Goal: Task Accomplishment & Management: Manage account settings

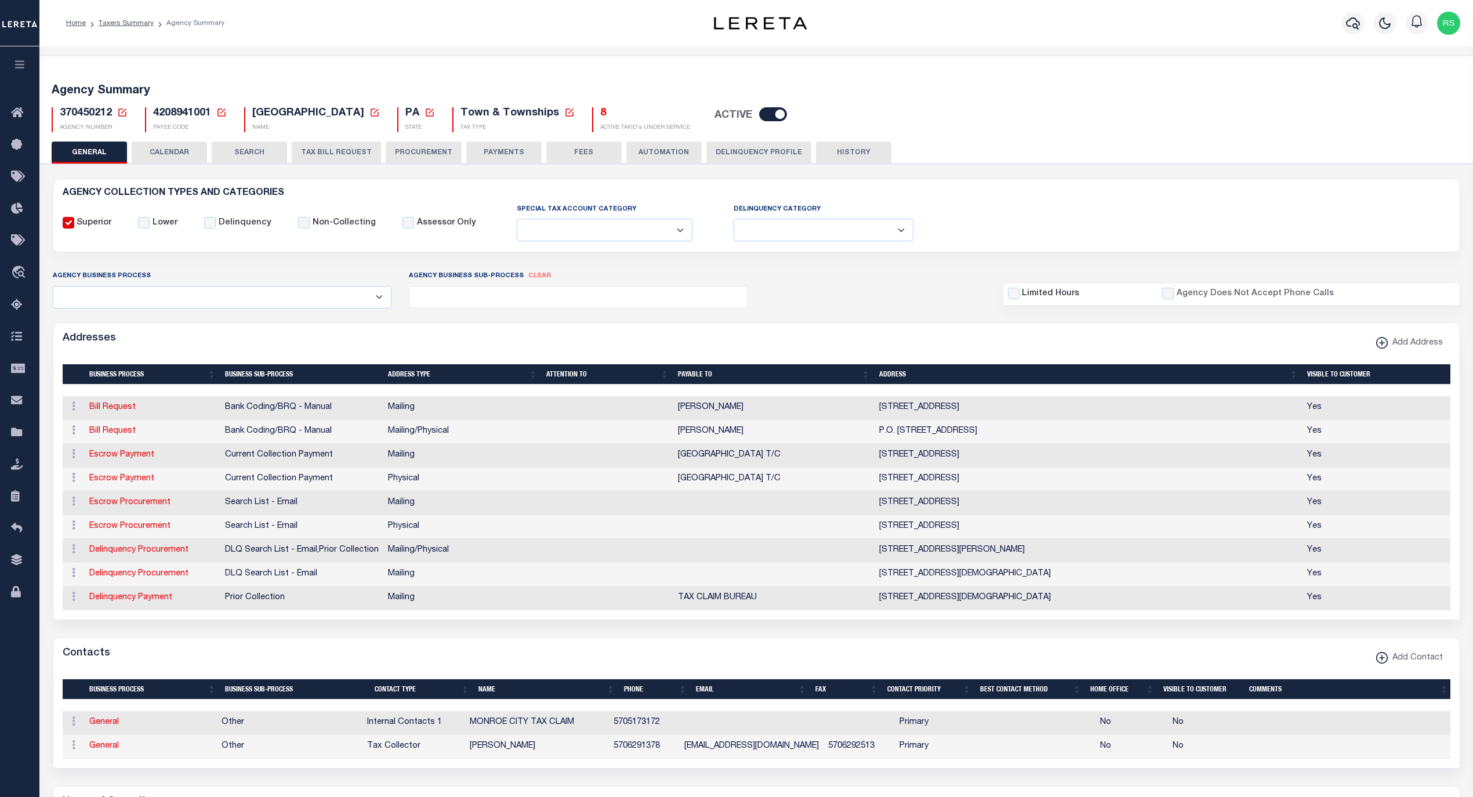
select select
click at [56, 433] on span "Taxing Entity" at bounding box center [78, 433] width 86 height 32
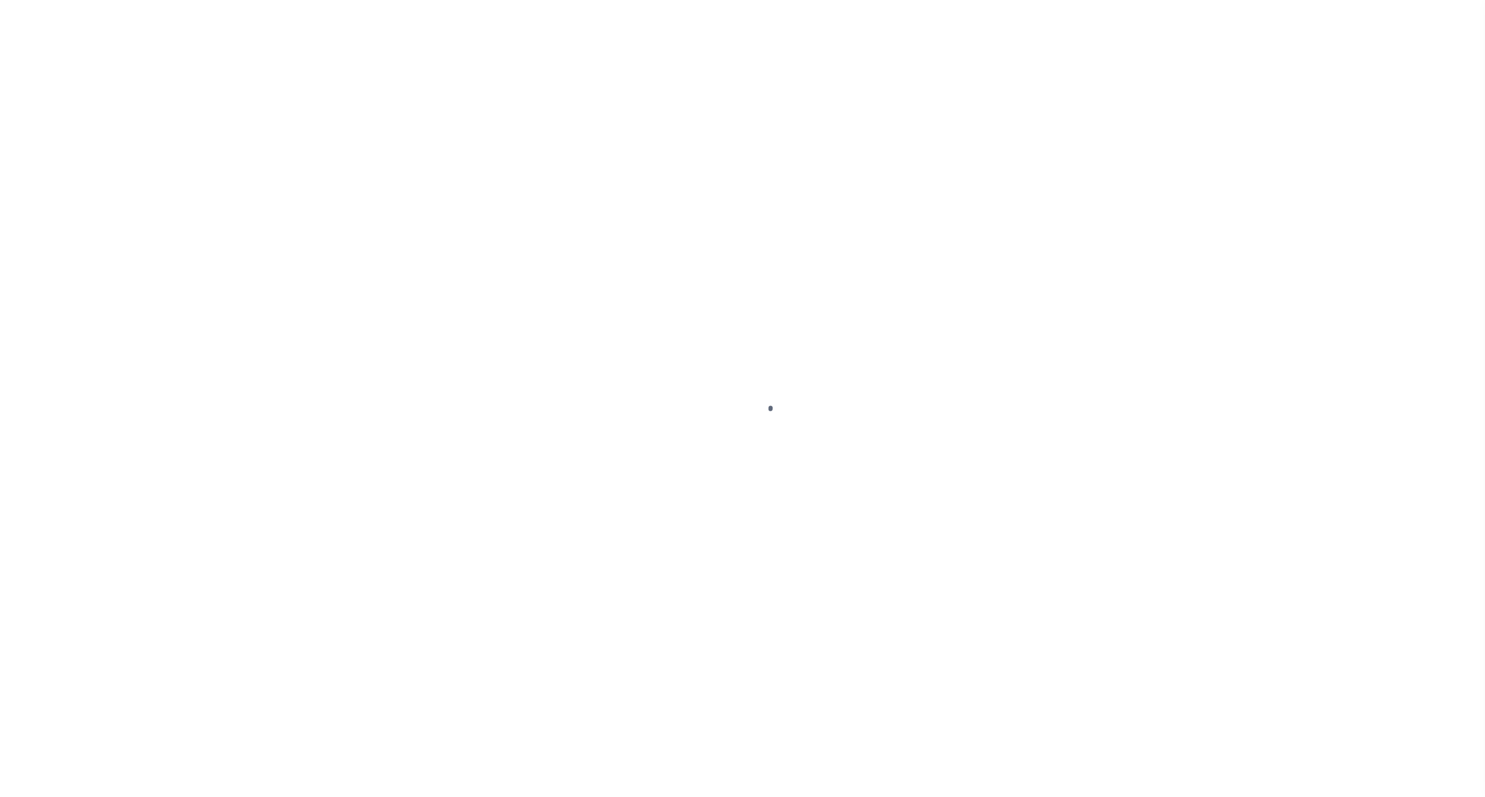
select select
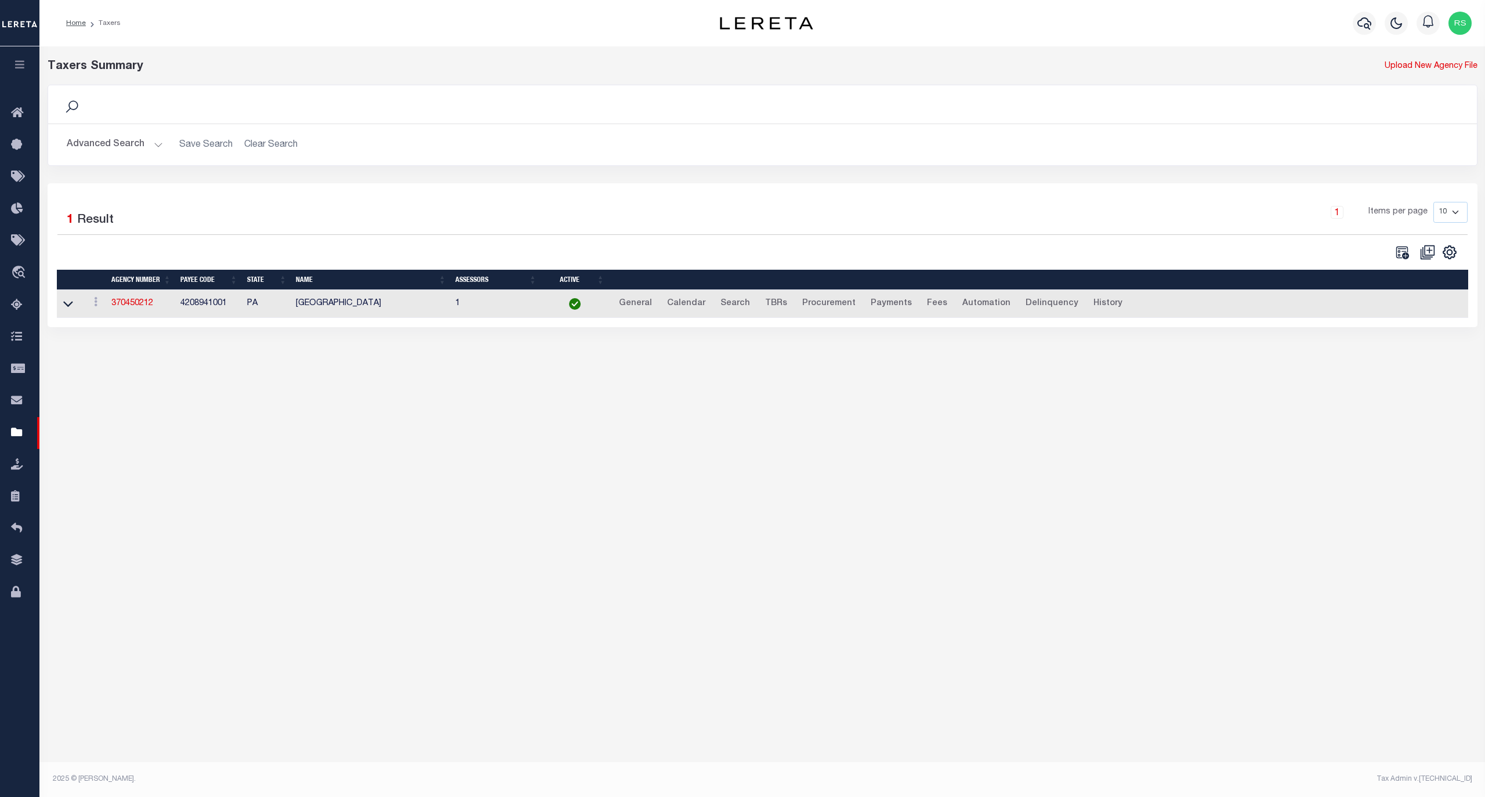
click at [113, 146] on button "Advanced Search" at bounding box center [115, 144] width 96 height 23
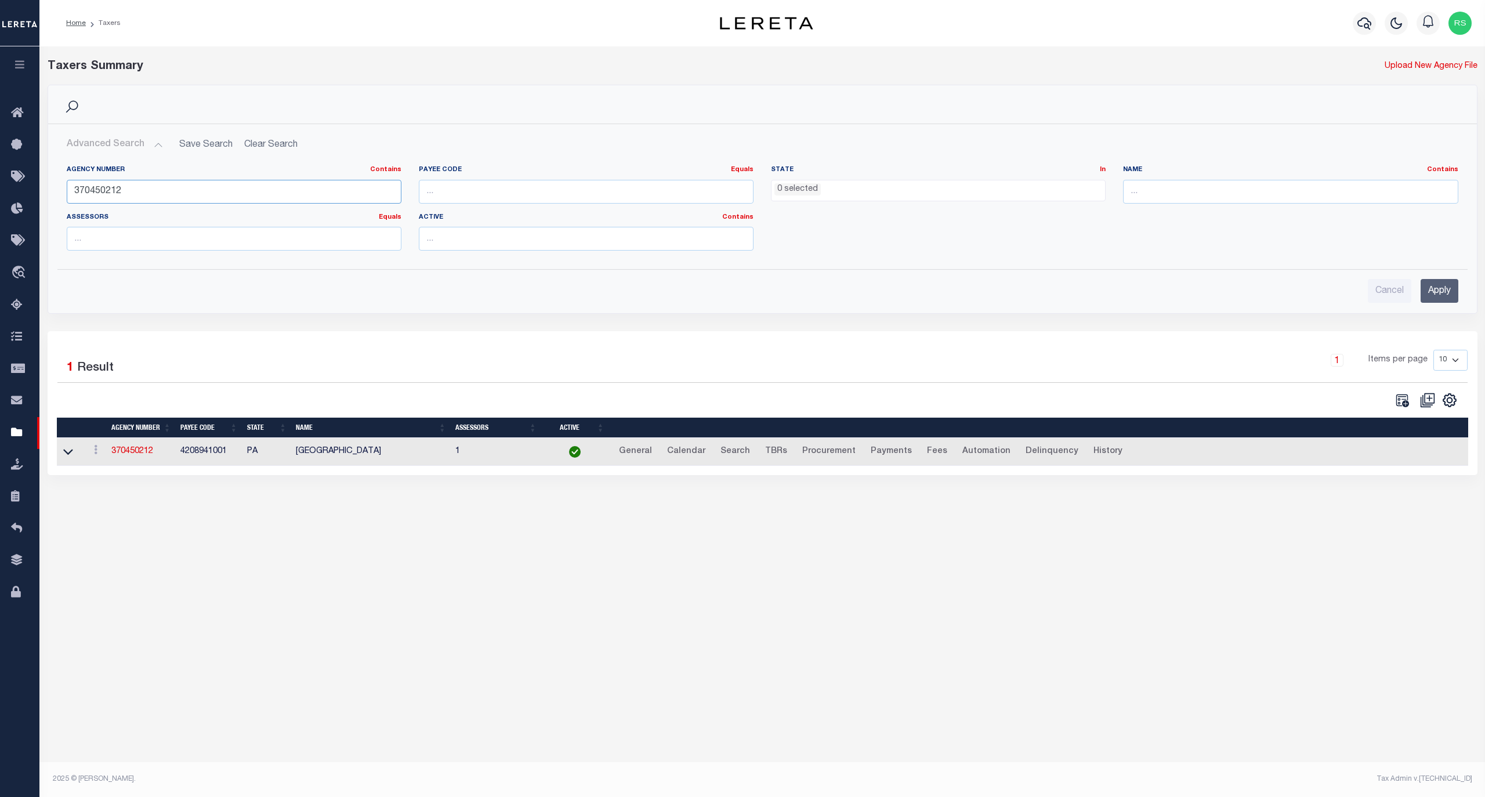
click at [119, 186] on input "370450212" at bounding box center [234, 192] width 335 height 24
paste input "420310000"
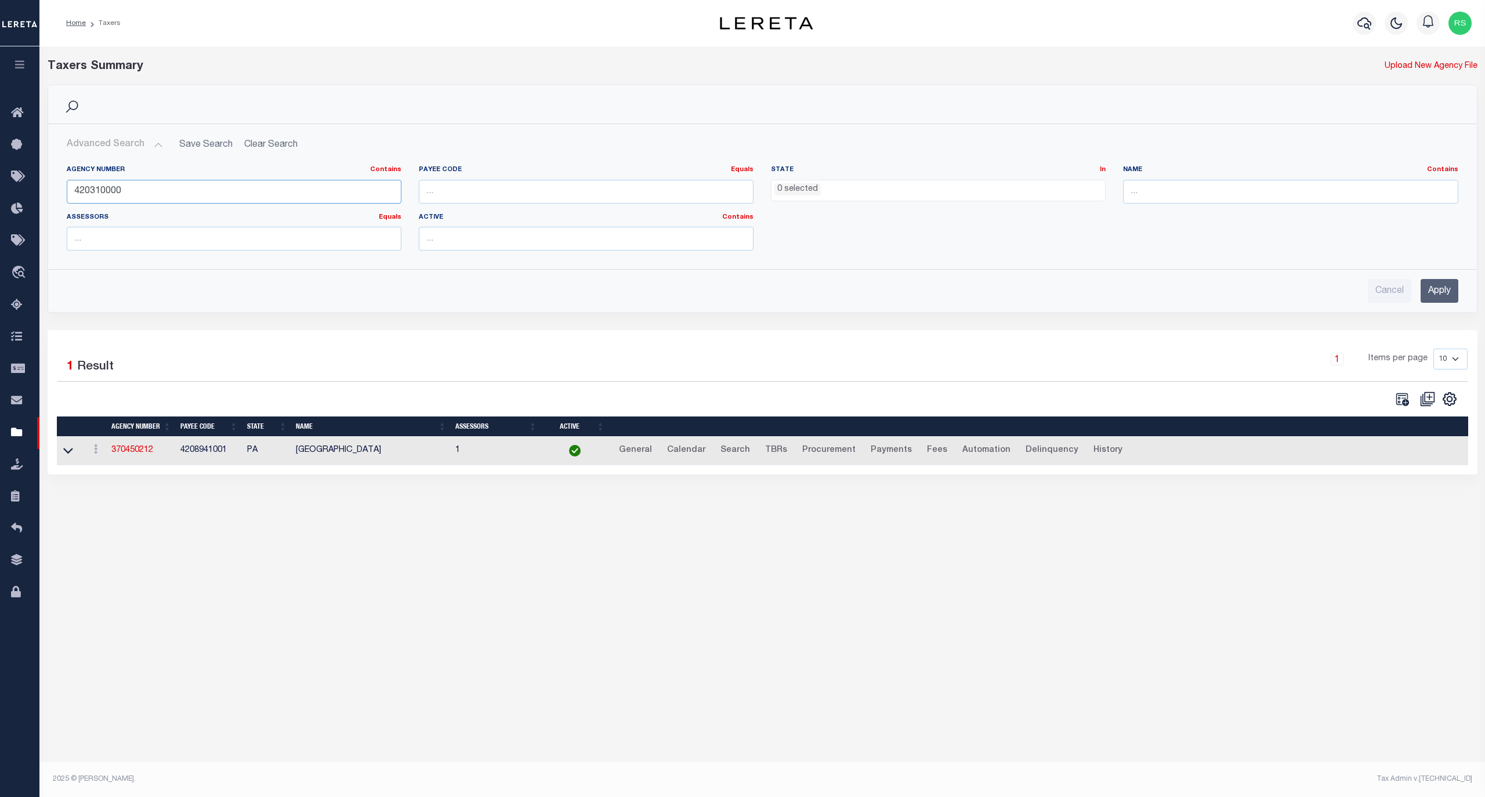
type input "420310000"
click at [1431, 285] on input "Apply" at bounding box center [1439, 291] width 38 height 24
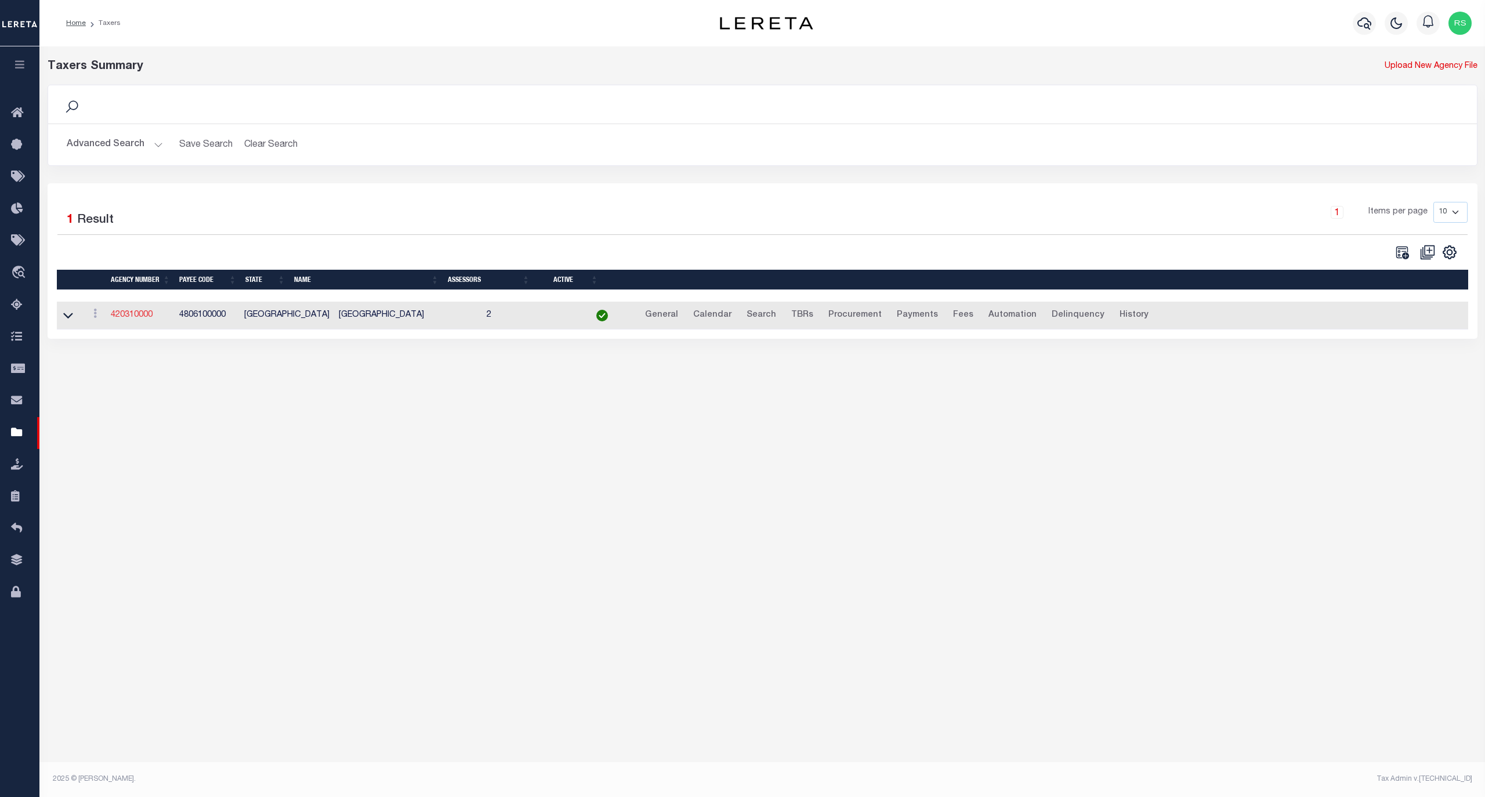
click at [138, 318] on link "420310000" at bounding box center [132, 315] width 42 height 8
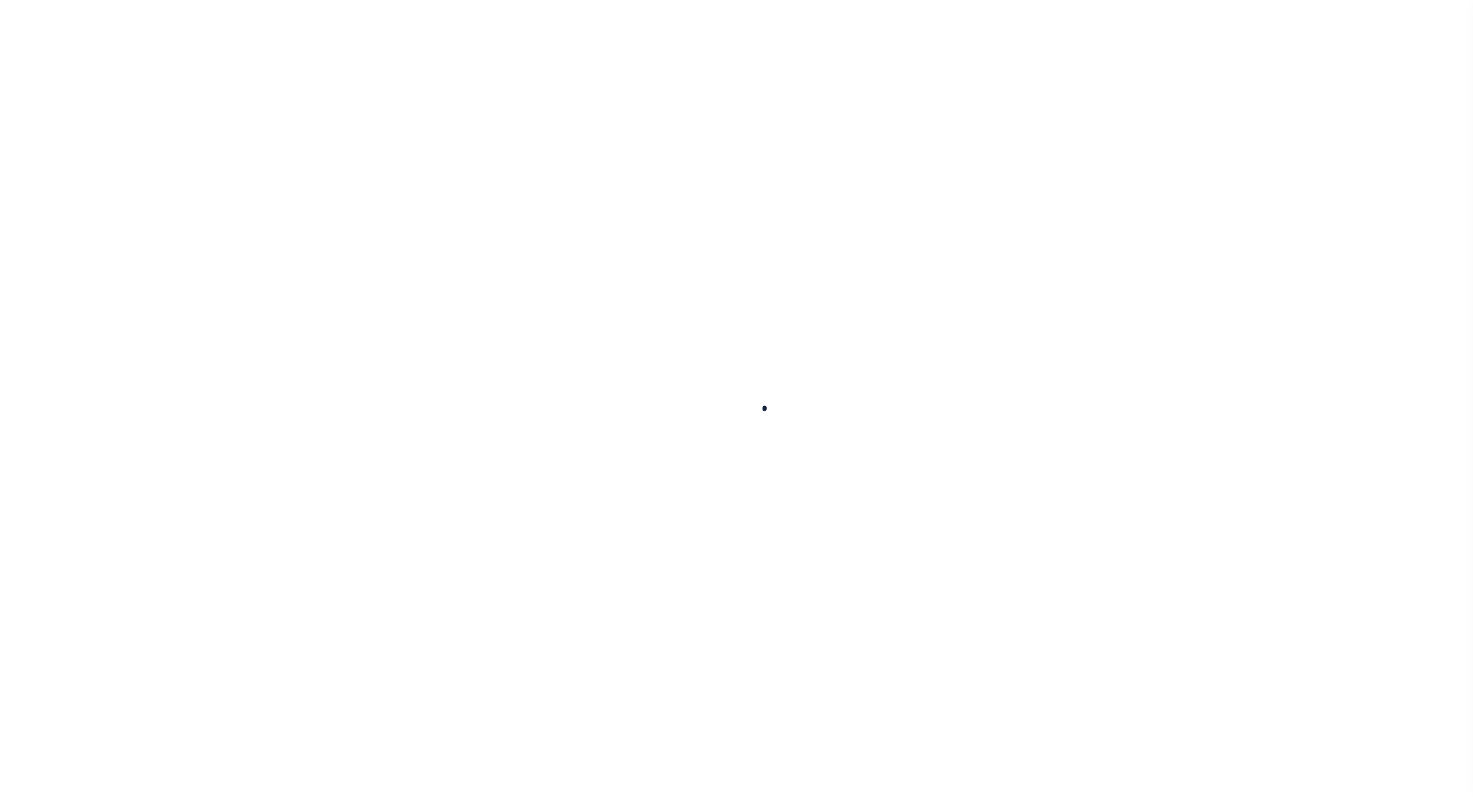
select select
checkbox input "false"
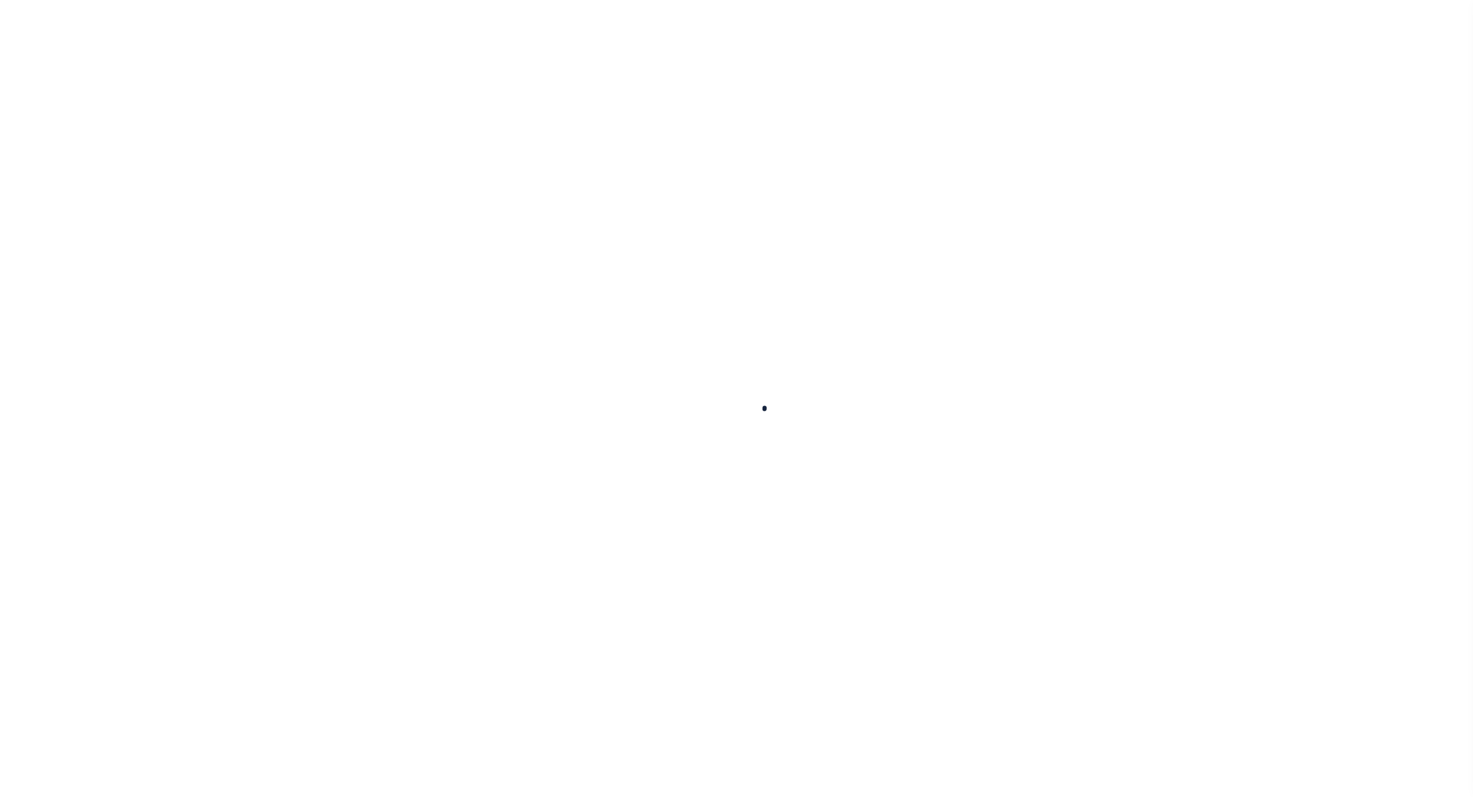
checkbox input "false"
type input "4806100000"
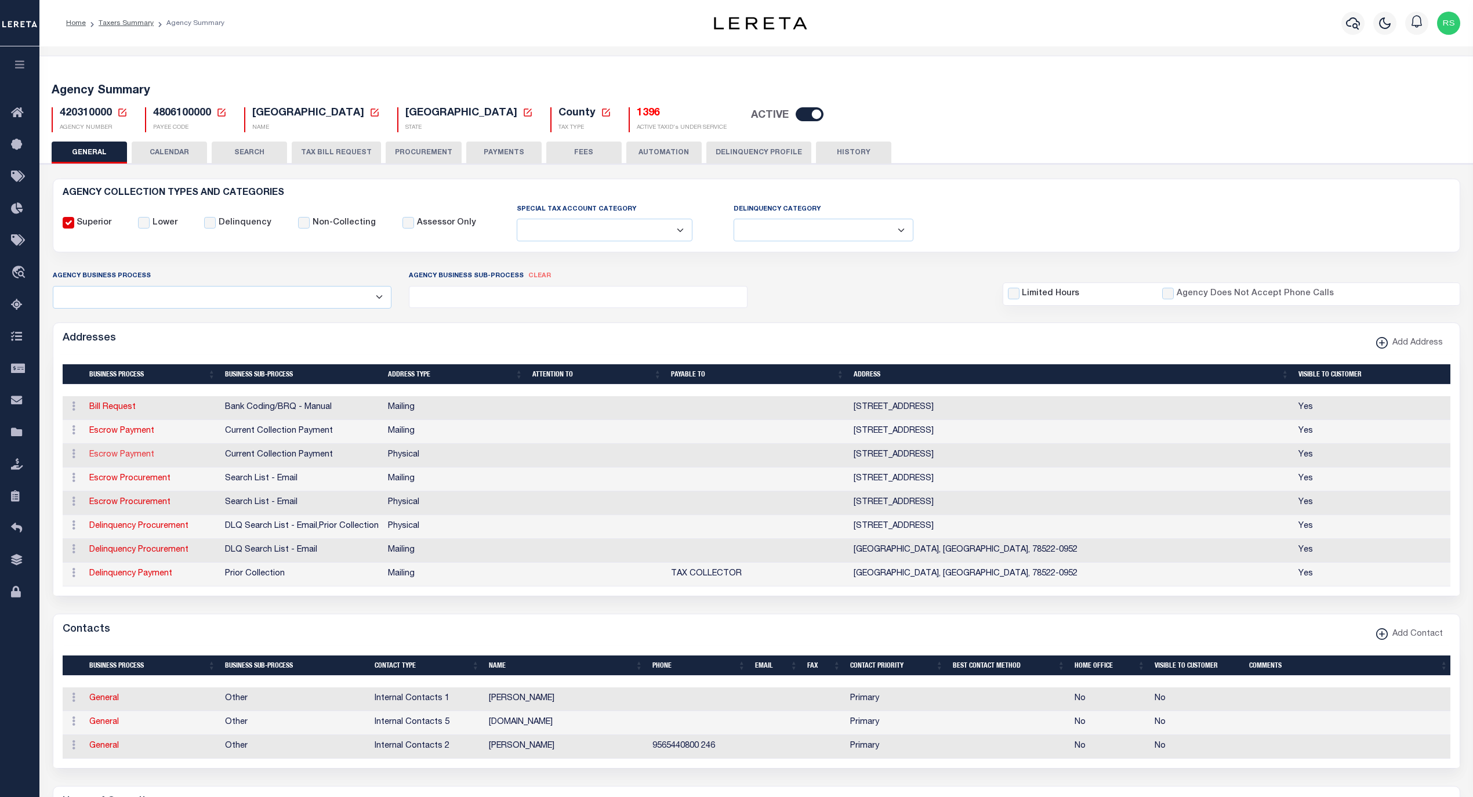
click at [121, 458] on link "Escrow Payment" at bounding box center [121, 455] width 65 height 8
select select "1"
checkbox input "false"
select select
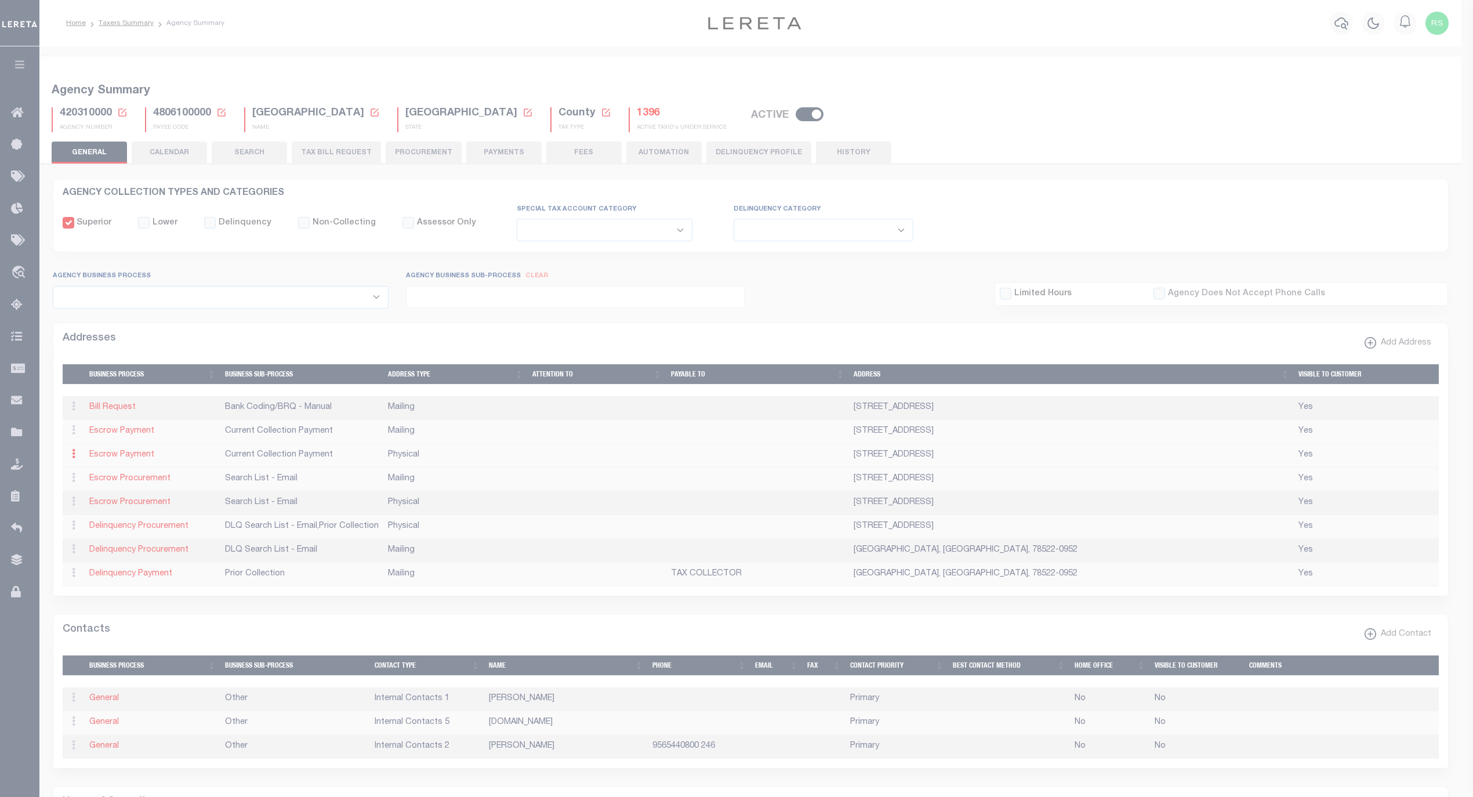
type input "835 E. LEVEE"
type input "BROWNSVILLE"
select select "[GEOGRAPHIC_DATA]"
type input "78520"
select select "2"
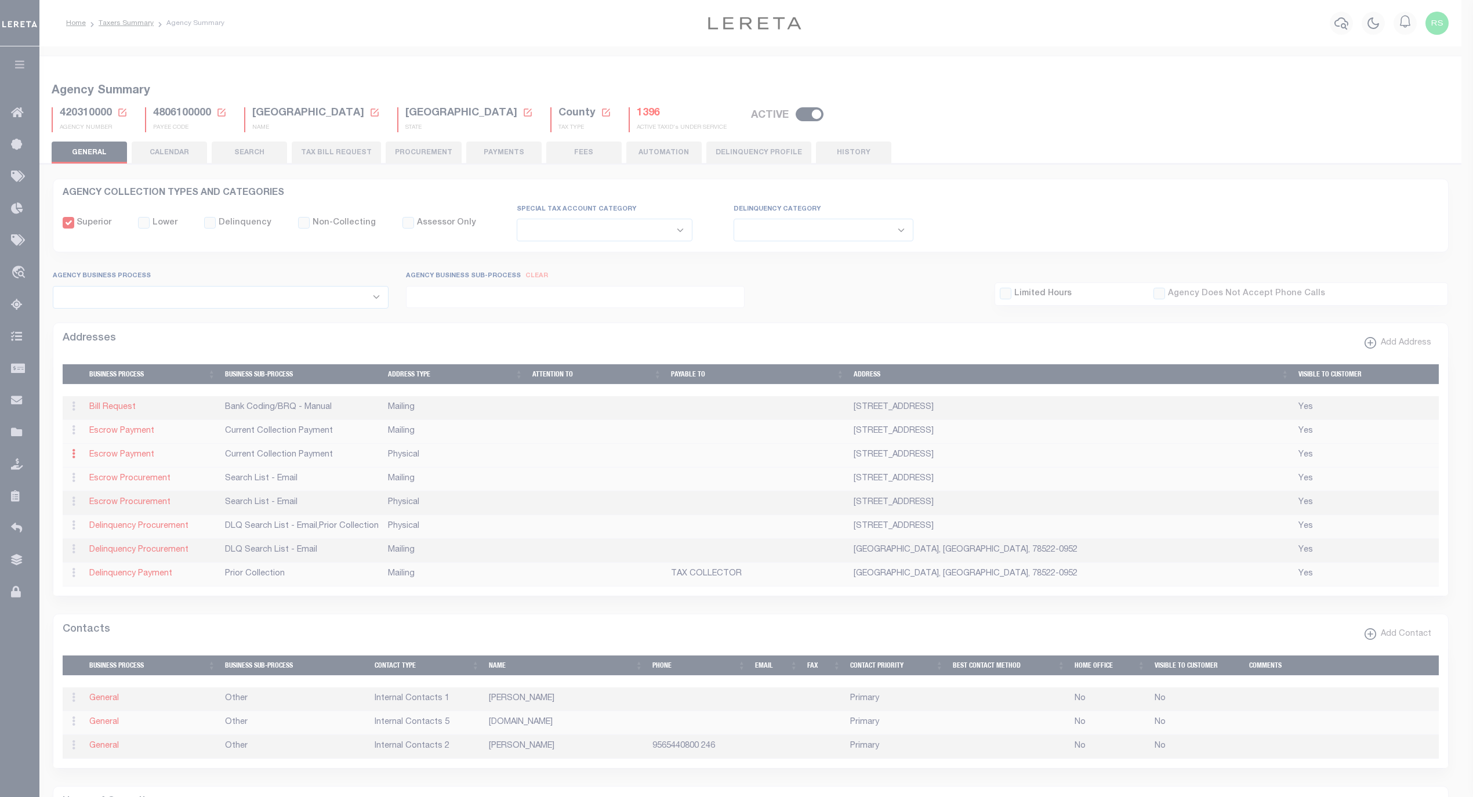
checkbox input "true"
select select "3"
select select "11"
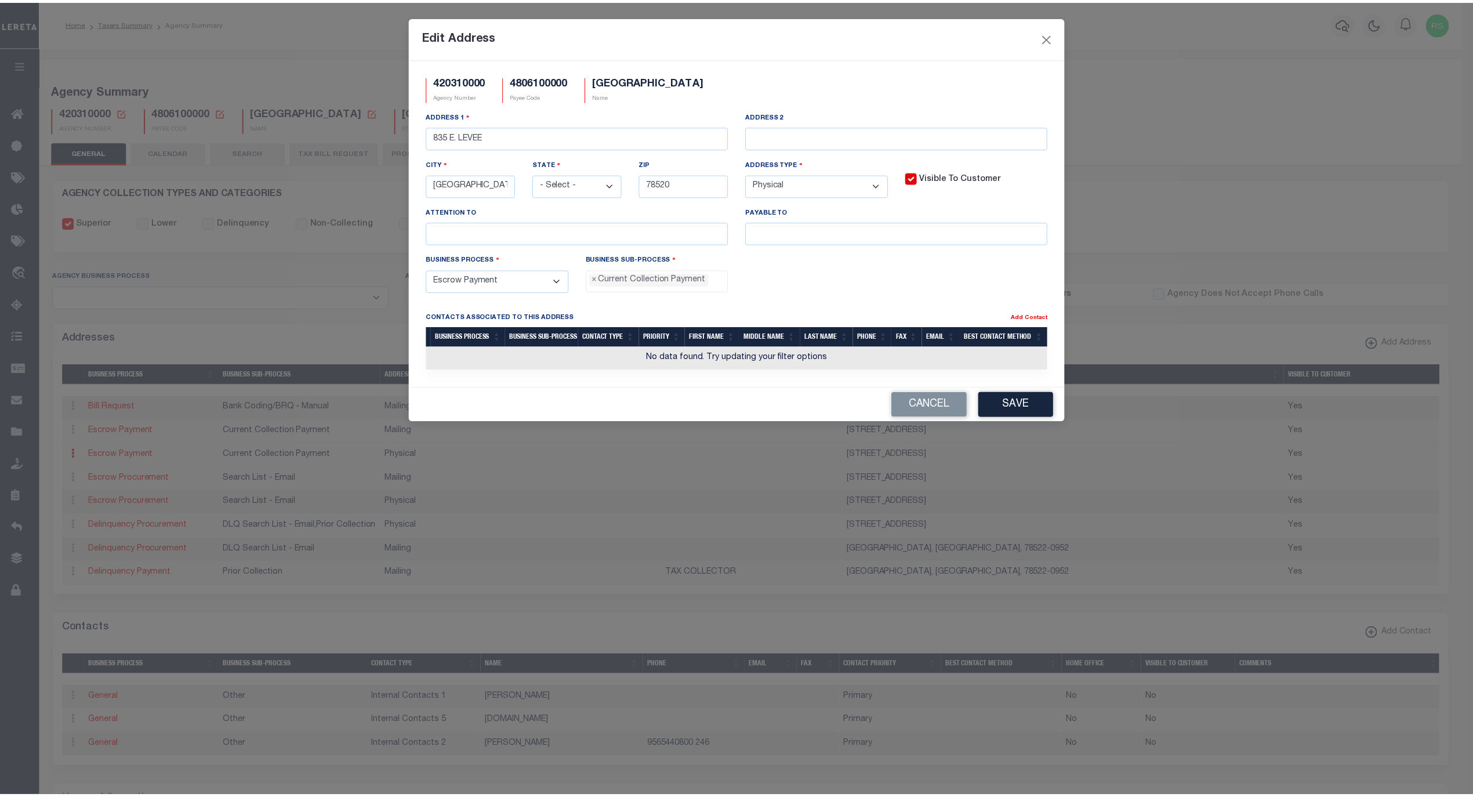
scroll to position [10, 0]
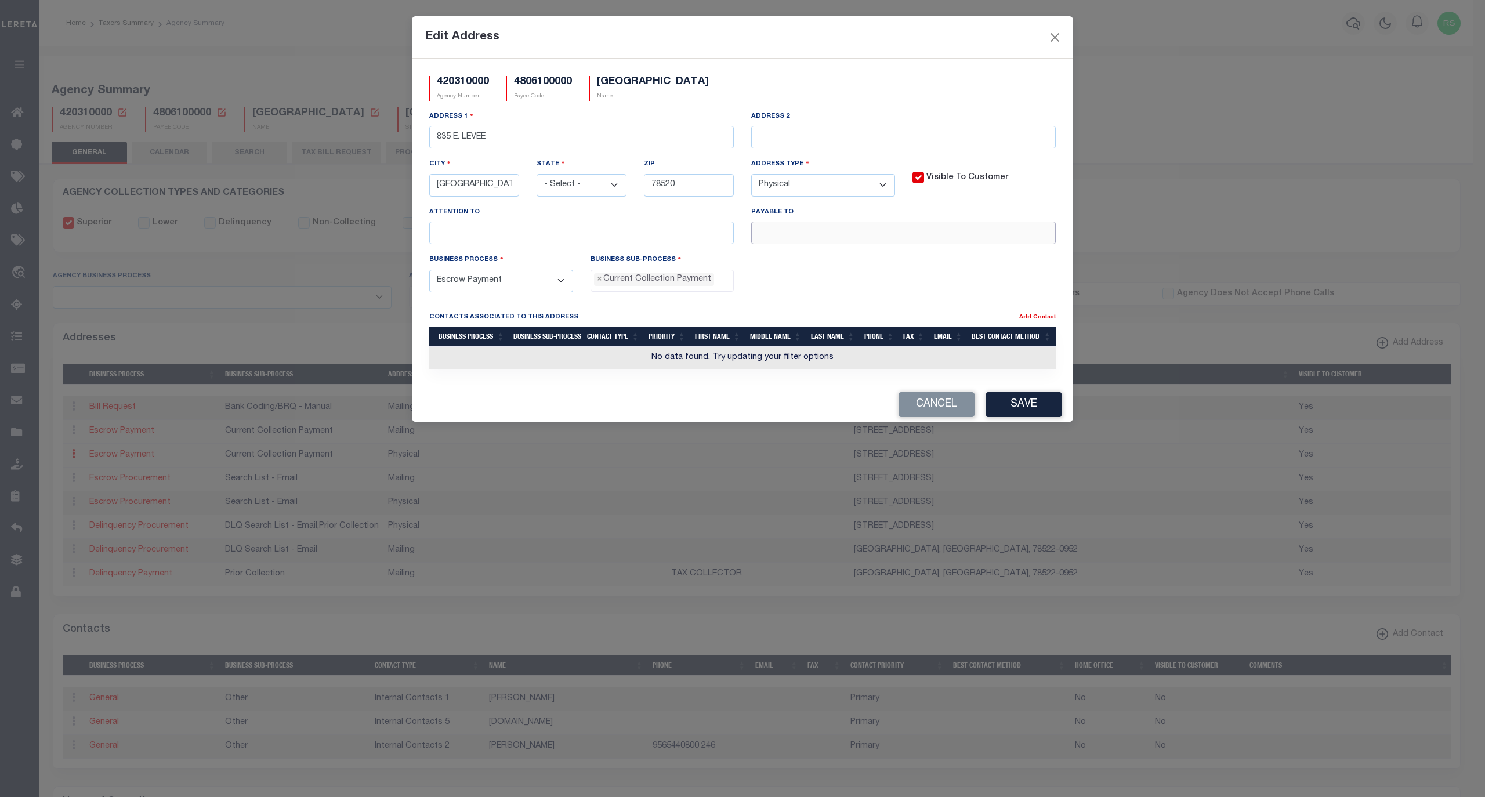
click at [822, 244] on input "text" at bounding box center [903, 233] width 304 height 23
paste input "CAMERON COUNTY"
click at [875, 235] on input "CAMERON COUNTY" at bounding box center [903, 233] width 304 height 23
paste input "TAX COLLECTOR"
type input "CAMERON COUNTY TAX COLLECTOR"
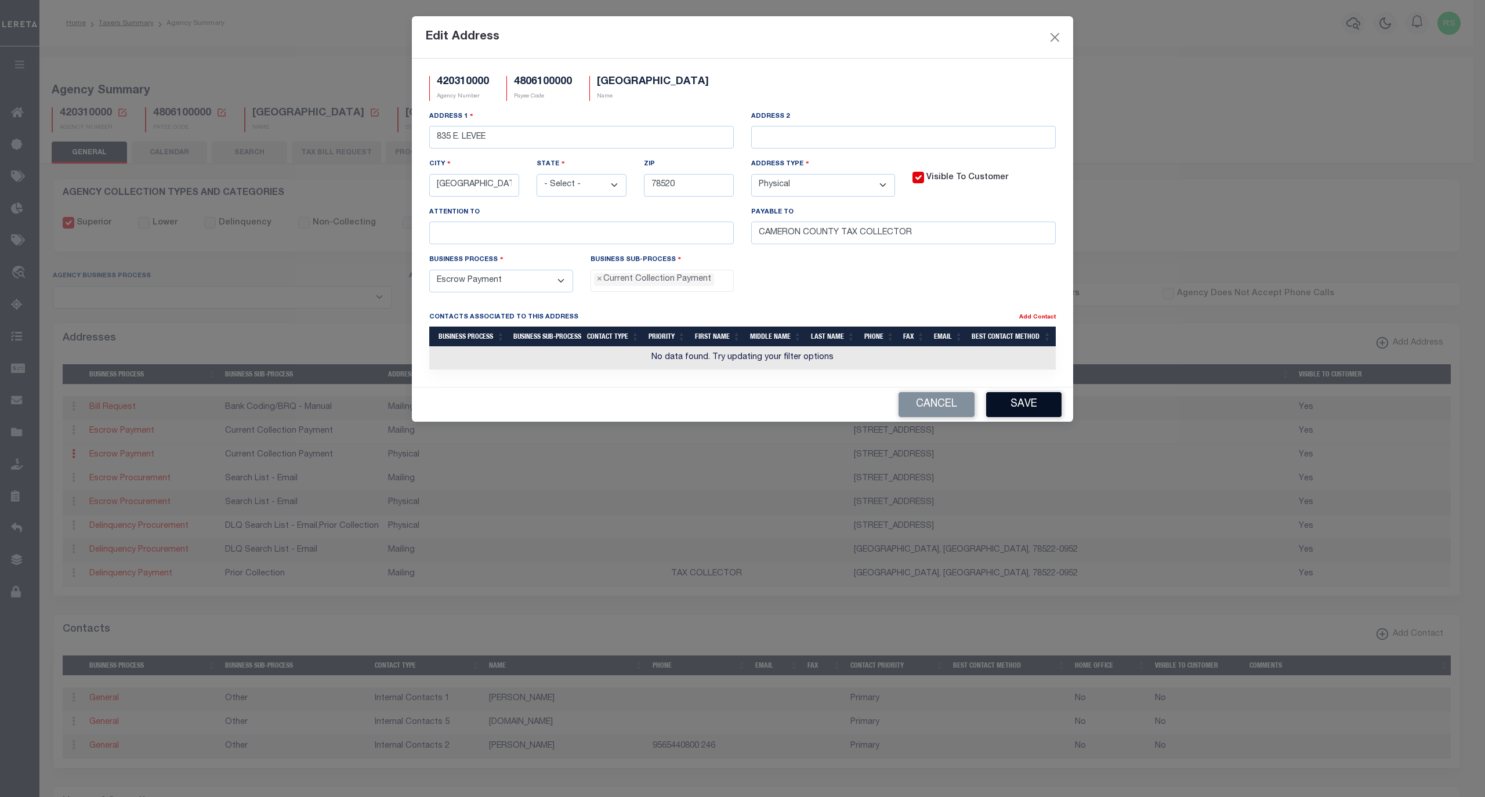
click at [1019, 411] on button "Save" at bounding box center [1023, 404] width 75 height 25
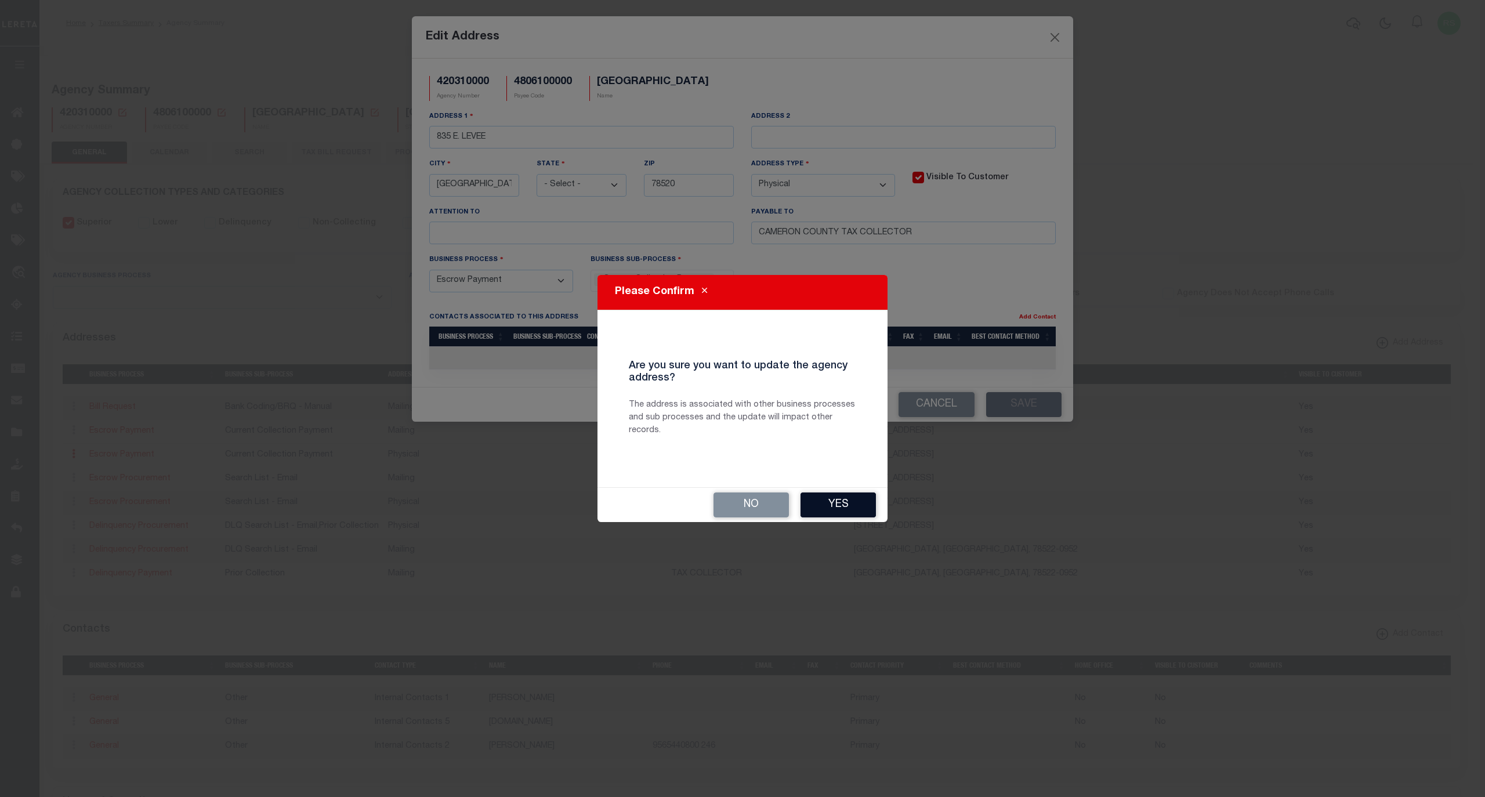
click at [821, 512] on button "Yes" at bounding box center [837, 504] width 75 height 25
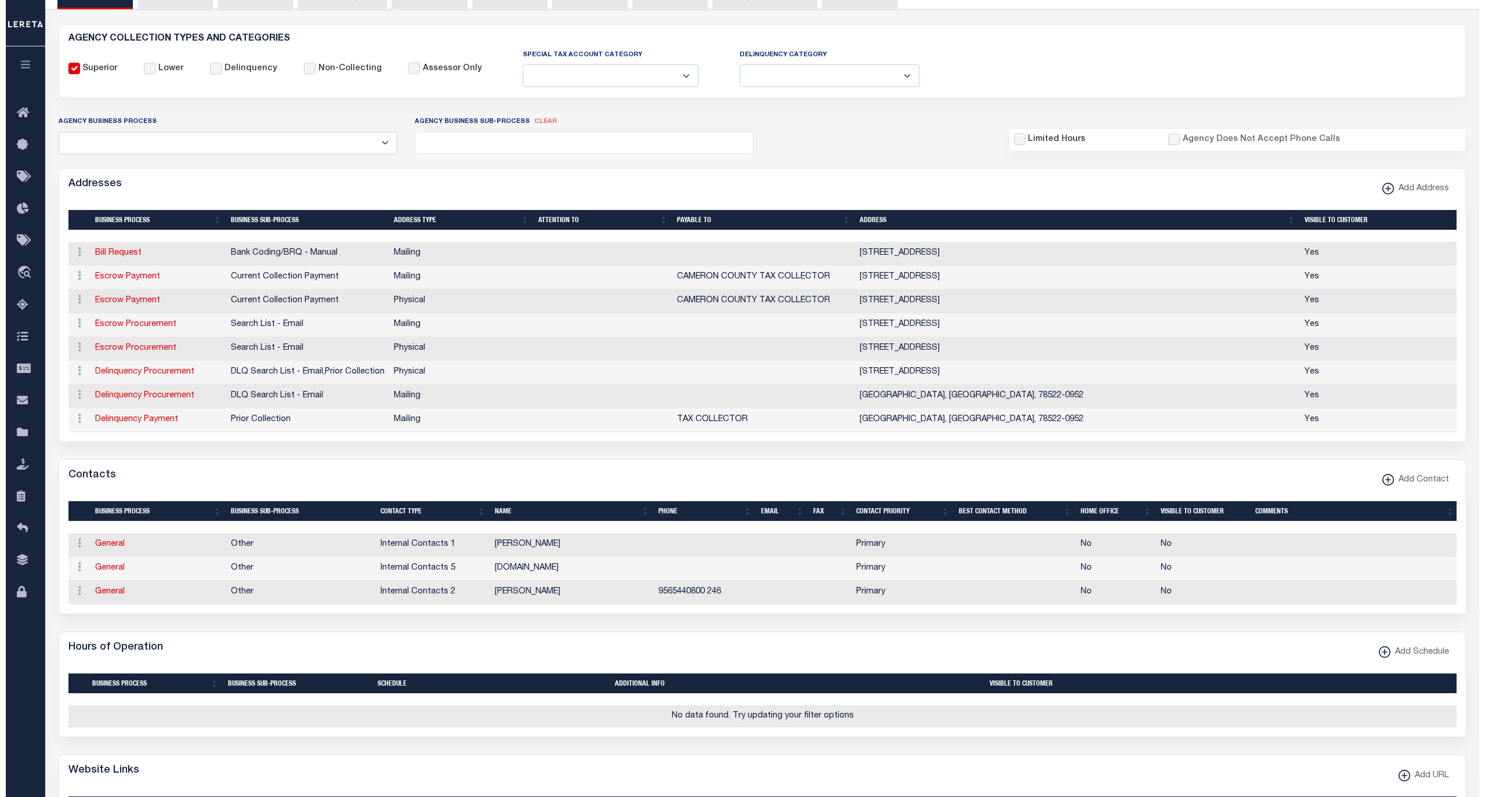
scroll to position [232, 0]
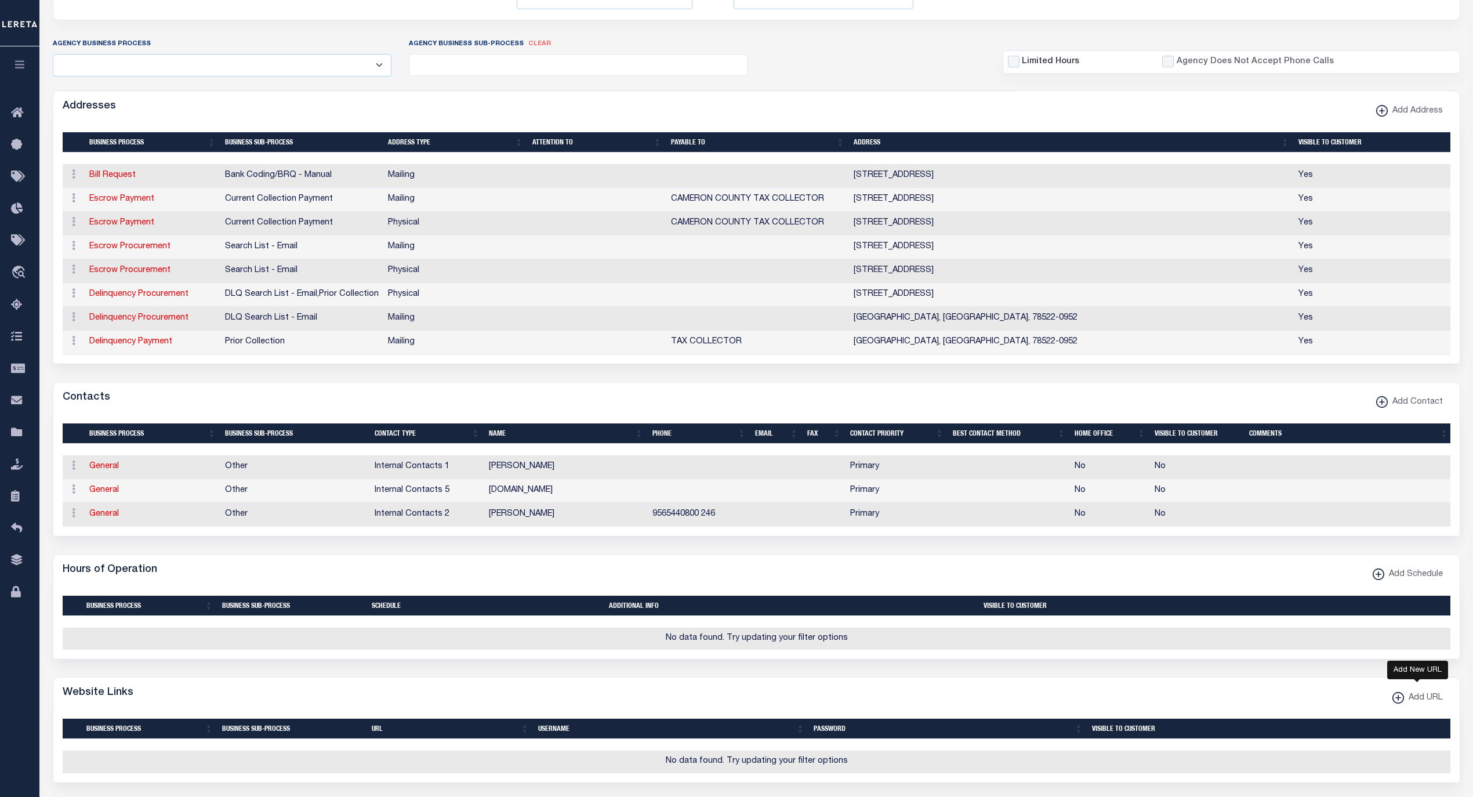
click at [1400, 704] on xmlns\ "button" at bounding box center [1399, 698] width 12 height 12
select select
checkbox input "true"
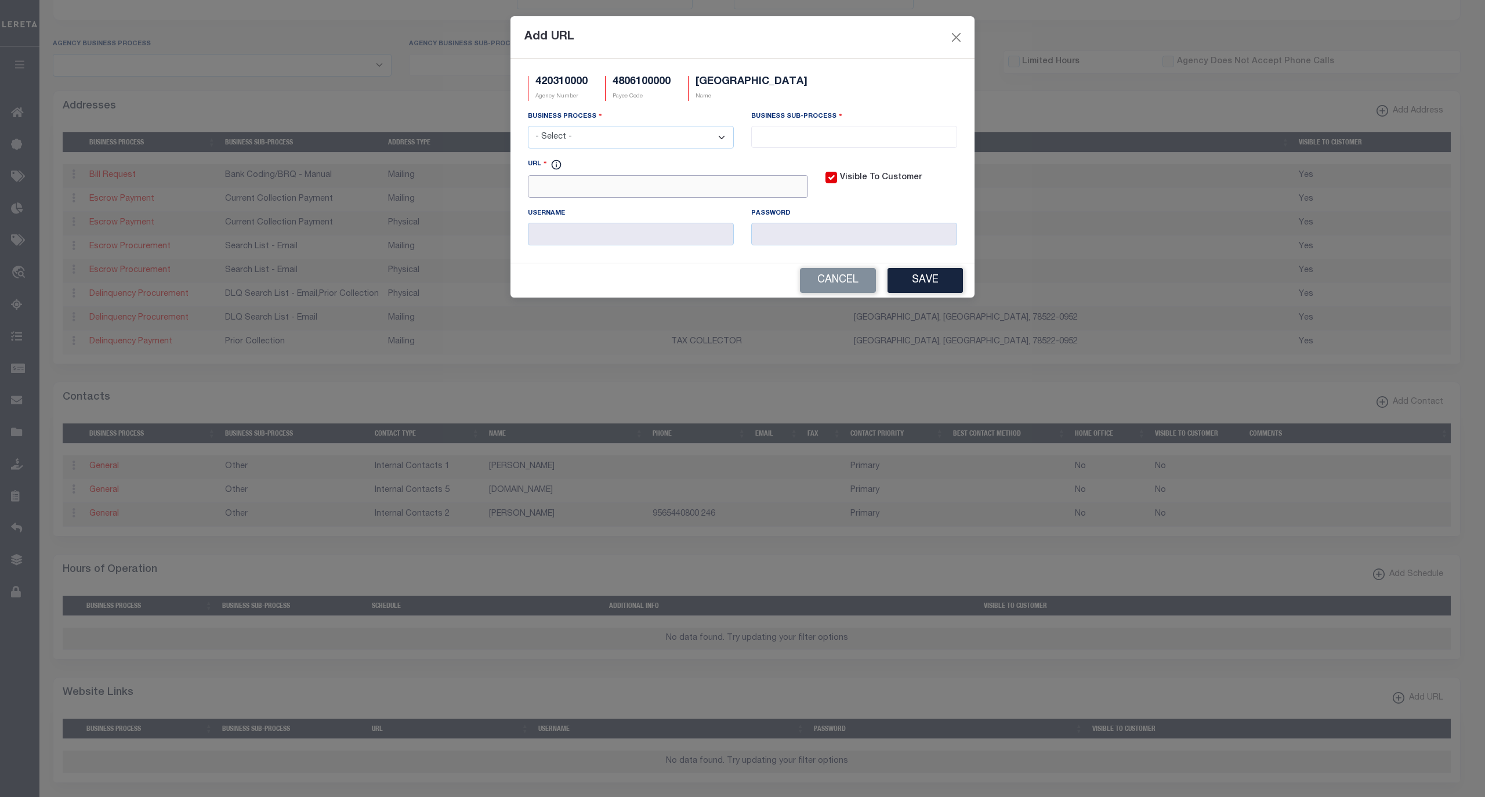
click at [635, 193] on input "URL" at bounding box center [668, 186] width 280 height 23
paste input "https://camerontax.go2gov.net/faces/search.jsp"
type input "https://camerontax.go2gov.net/faces/search.jsp"
click at [639, 140] on select "- Select - All Automation Bill Request Delinquency Payment Delinquency Procurem…" at bounding box center [631, 137] width 206 height 23
select select "6"
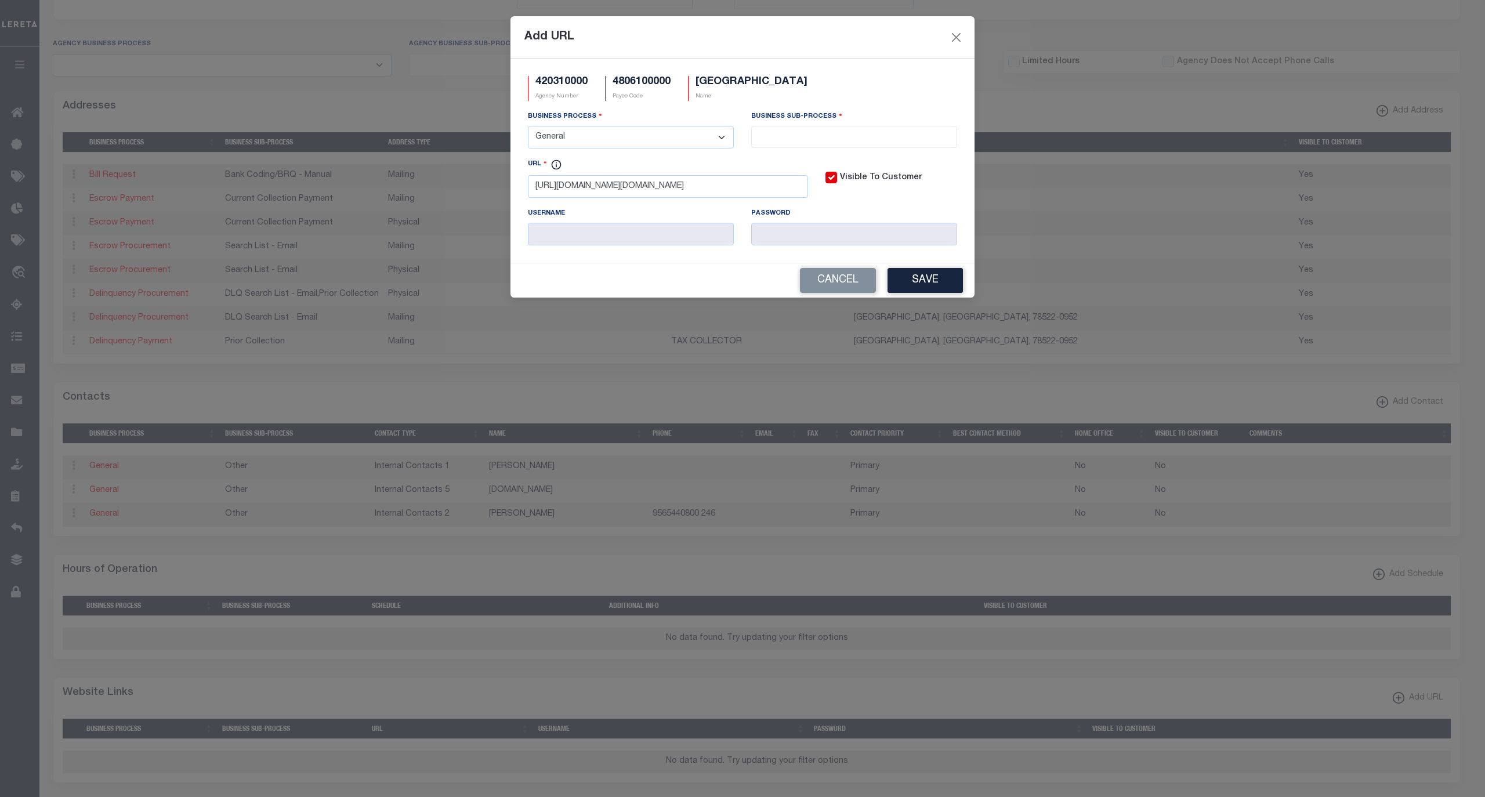
click at [528, 128] on select "- Select - All Automation Bill Request Delinquency Payment Delinquency Procurem…" at bounding box center [631, 137] width 206 height 23
click at [799, 133] on input "search" at bounding box center [854, 135] width 198 height 13
select select "39"
click at [908, 277] on button "Save" at bounding box center [924, 280] width 75 height 25
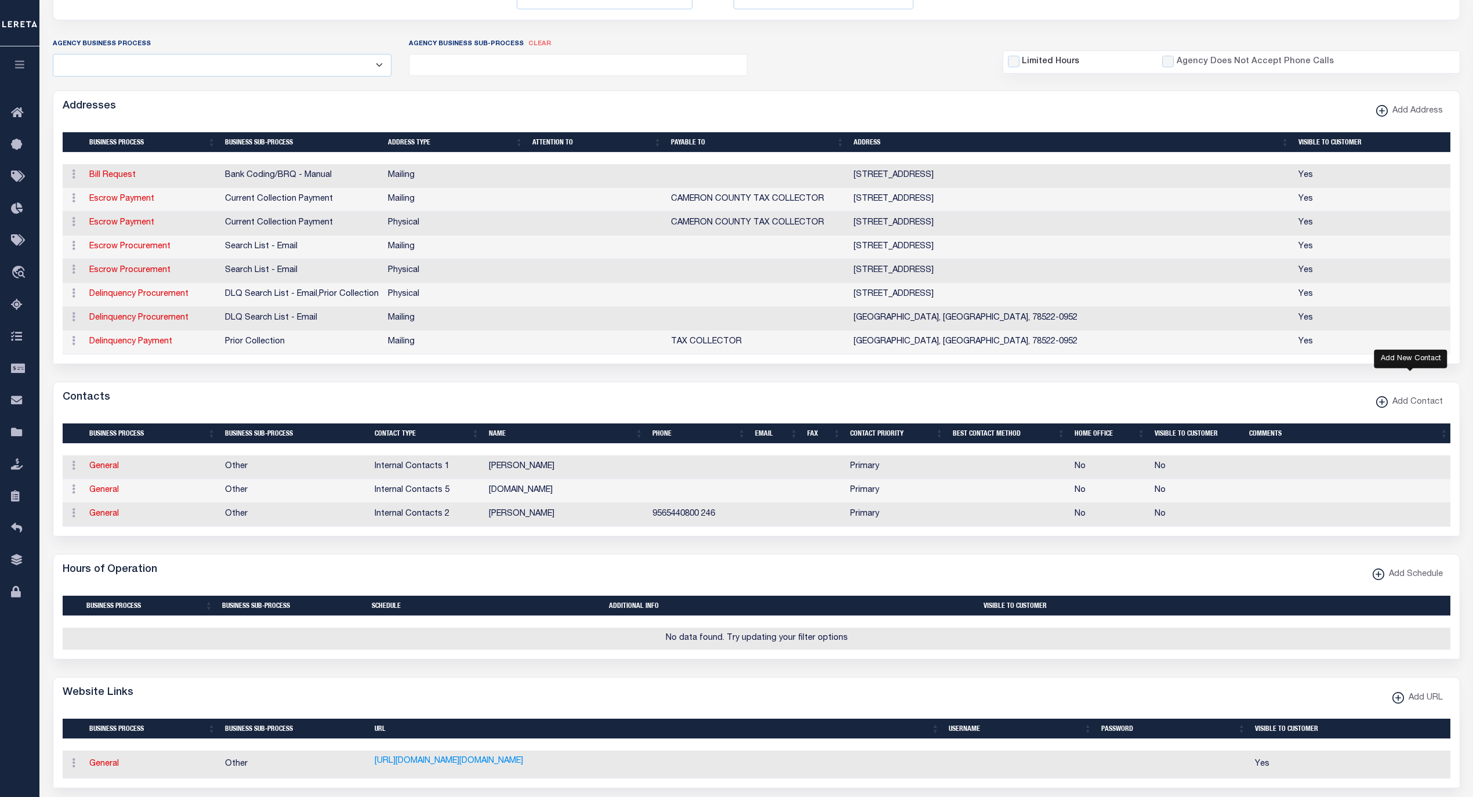
click at [1393, 409] on span "Add Contact" at bounding box center [1415, 402] width 55 height 13
select select "1"
checkbox input "false"
checkbox input "true"
select select
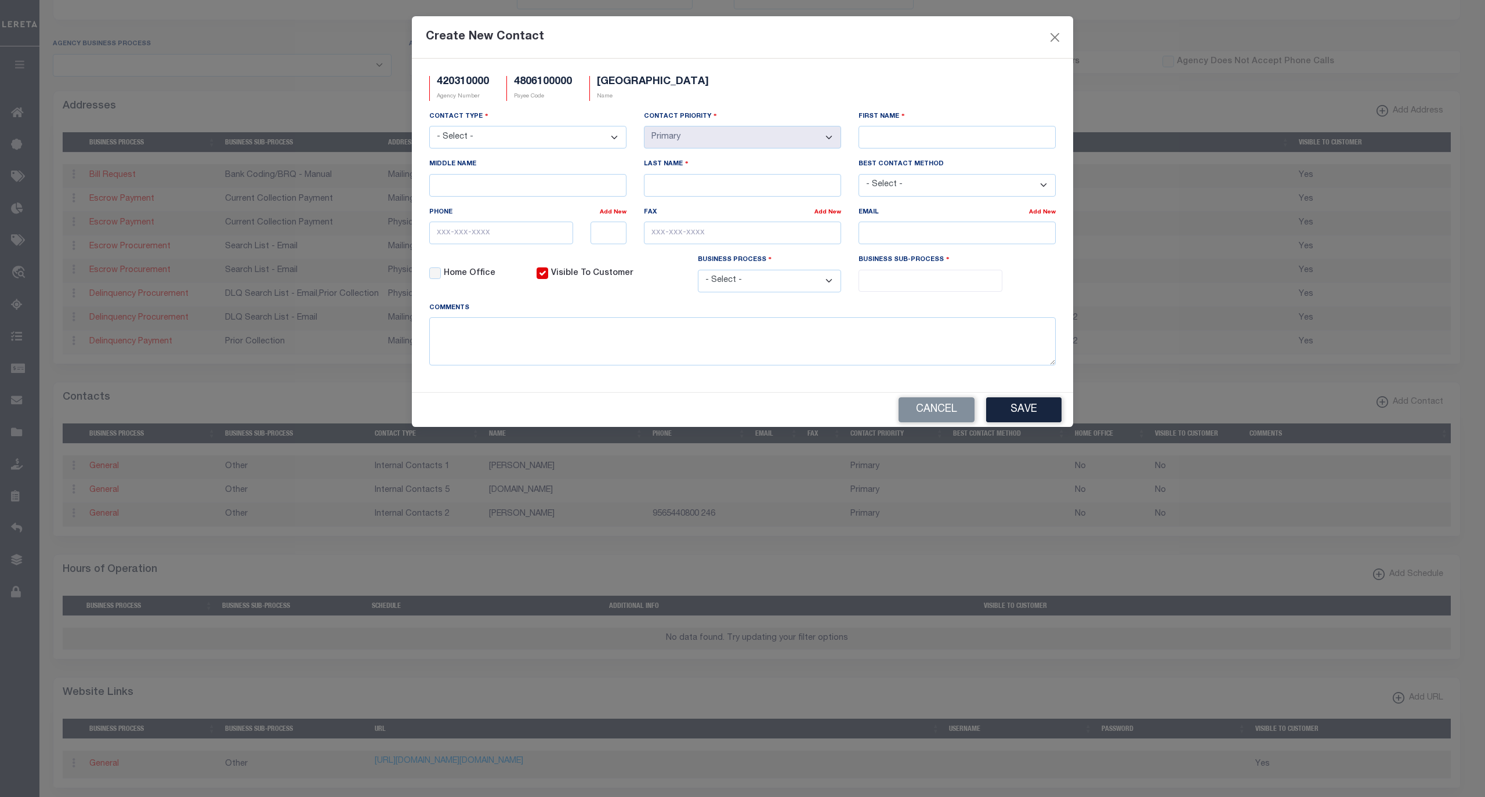
click at [515, 136] on select "- Select - Assessor Clerk Internal Contacts 1 Internal Contacts 2 Internal Cont…" at bounding box center [527, 137] width 197 height 23
select select "2"
click at [429, 128] on select "- Select - Assessor Clerk Internal Contacts 1 Internal Contacts 2 Internal Cont…" at bounding box center [527, 137] width 197 height 23
click at [776, 289] on select "- Select - All Automation Bill Request Delinquency Payment Delinquency Procurem…" at bounding box center [770, 281] width 144 height 23
select select "6"
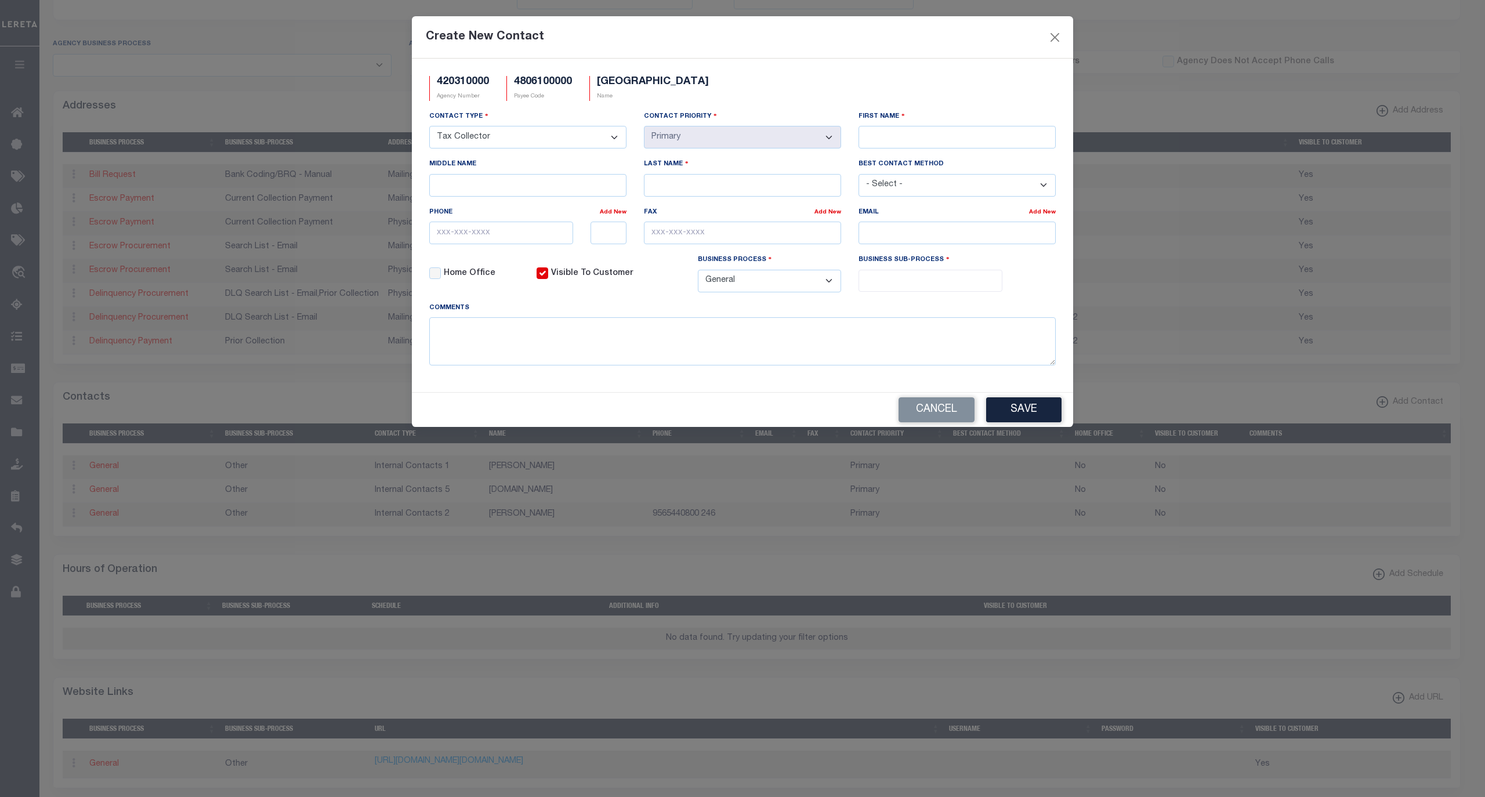
click at [698, 275] on select "- Select - All Automation Bill Request Delinquency Payment Delinquency Procurem…" at bounding box center [770, 281] width 144 height 23
click at [882, 286] on input "search" at bounding box center [930, 279] width 136 height 13
select select "31"
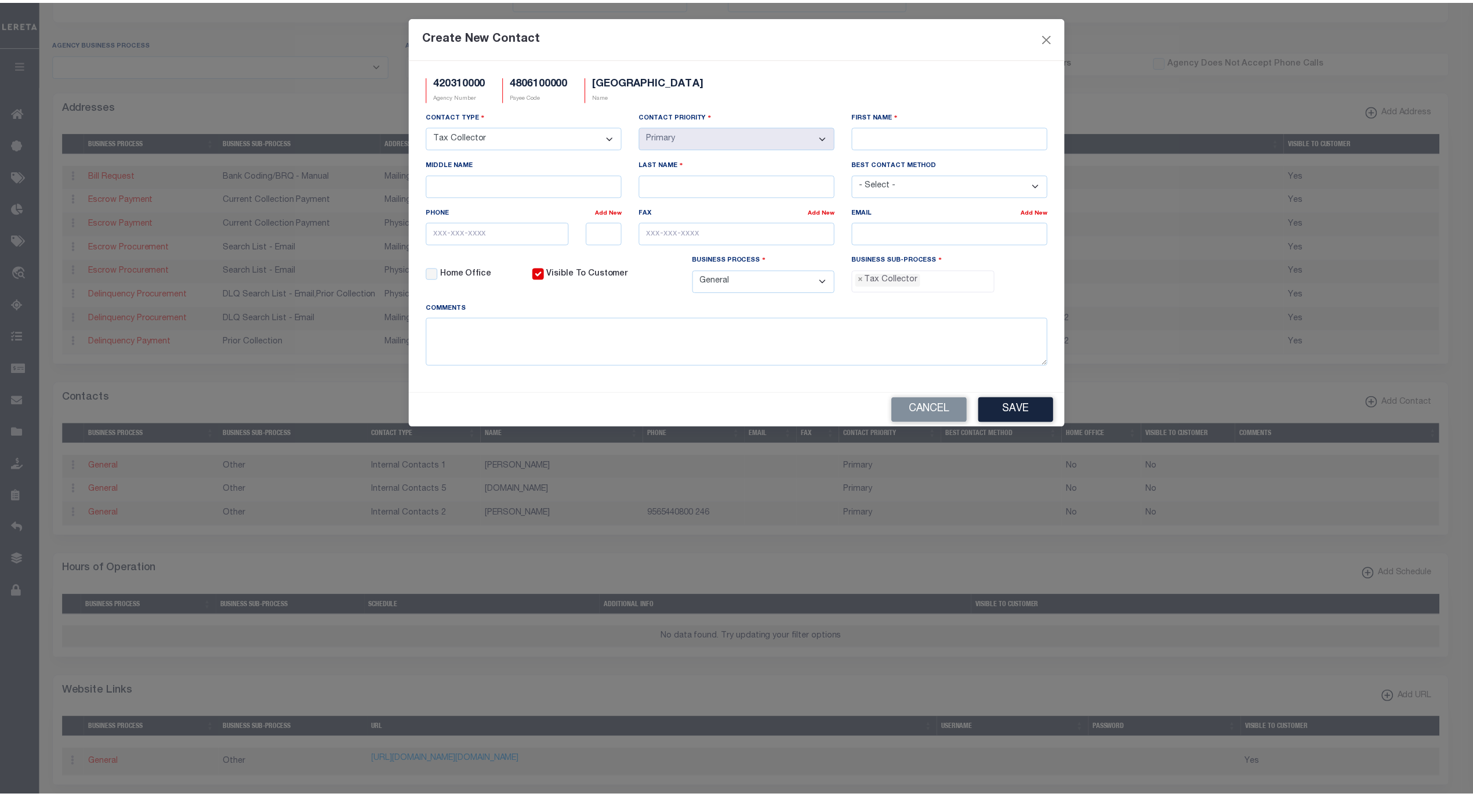
scroll to position [30, 0]
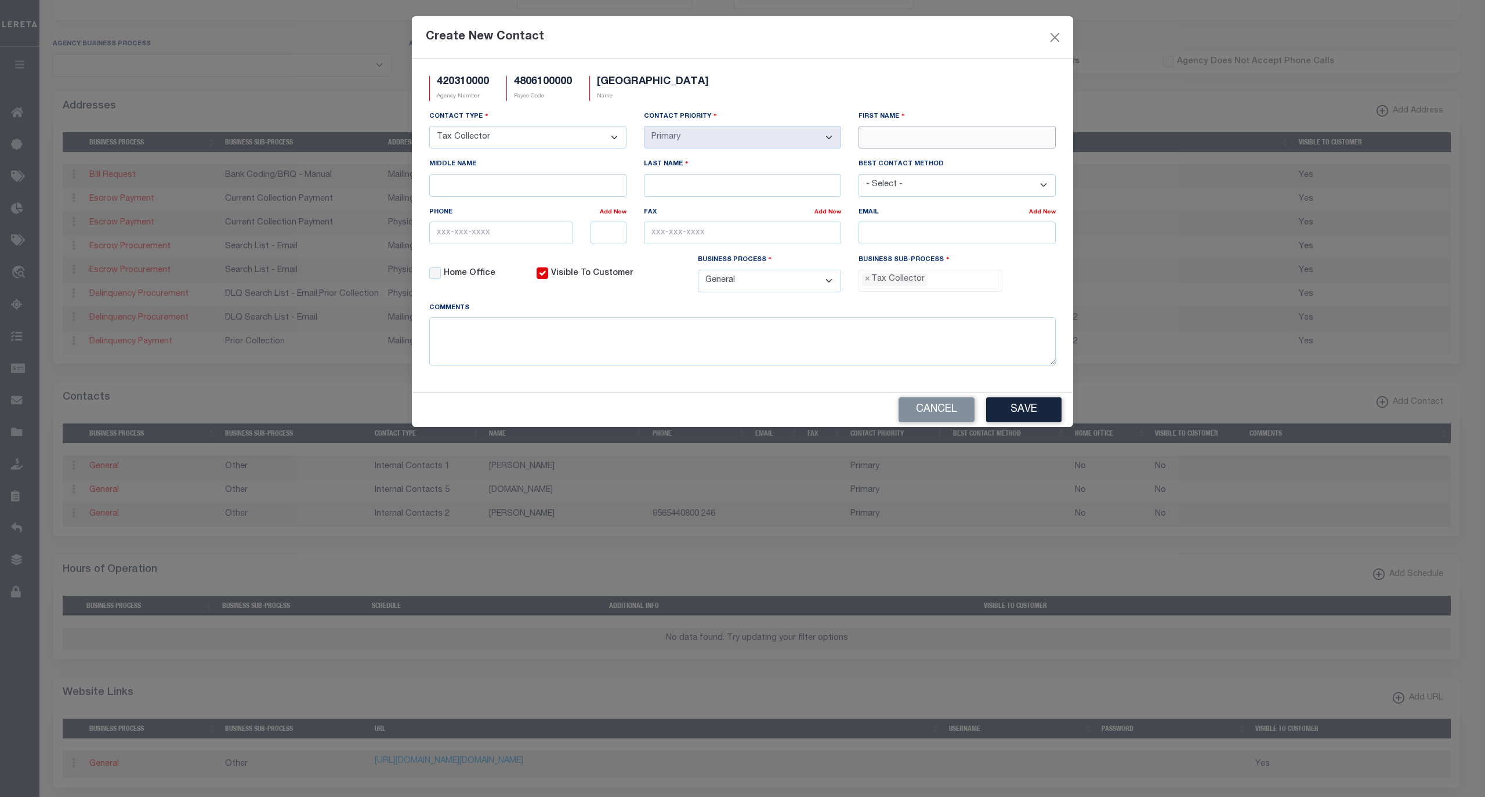
click at [894, 135] on input "First Name" at bounding box center [956, 137] width 197 height 23
type input "Edelmiro"
type input ""Eddie""
type input "Garcia"
click at [520, 230] on input "text" at bounding box center [501, 233] width 144 height 23
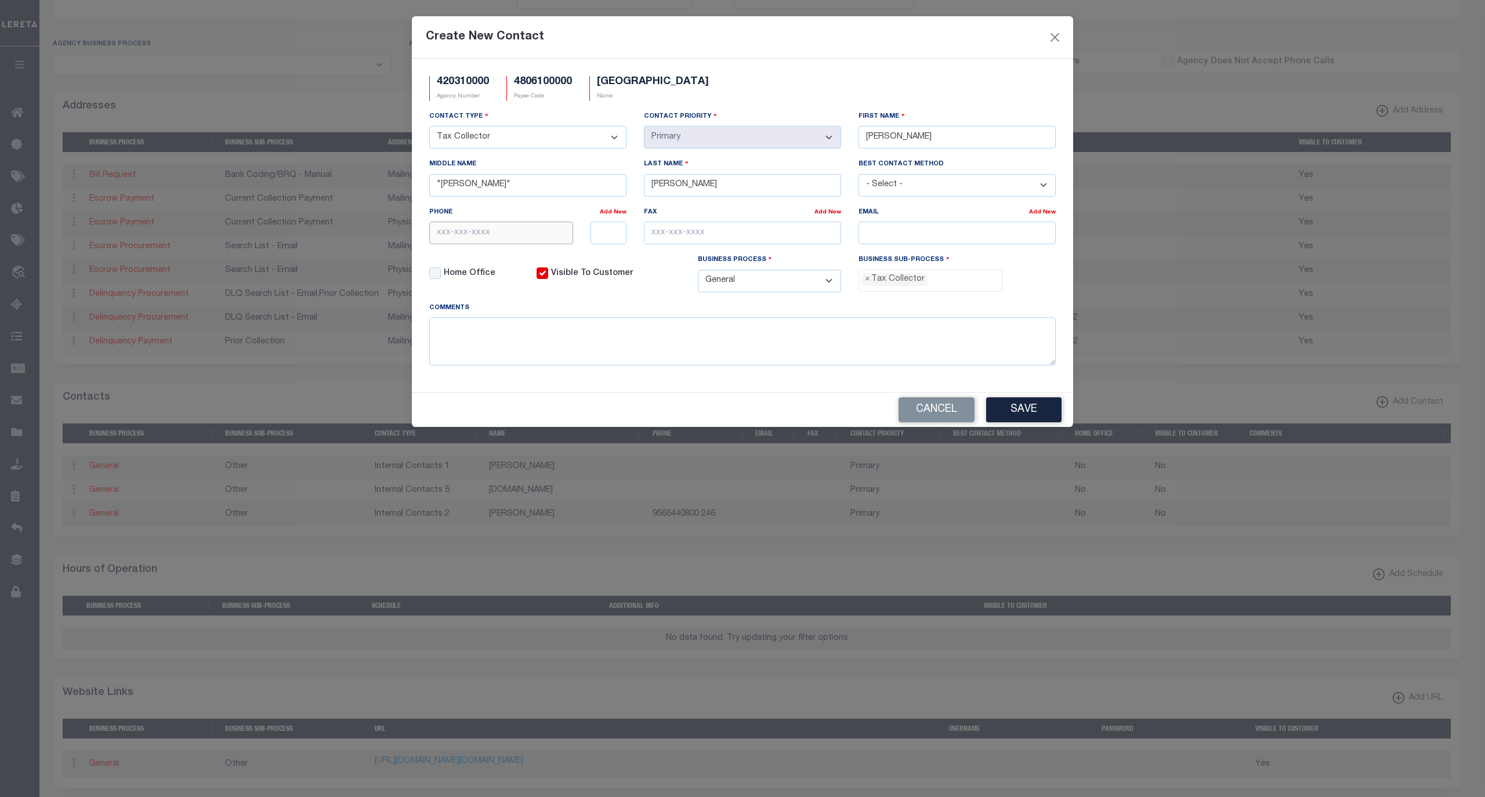
paste input "956-544-0800"
type input "956-544-0800"
click at [606, 235] on input "text" at bounding box center [608, 233] width 37 height 23
paste input "7078"
type input "7078"
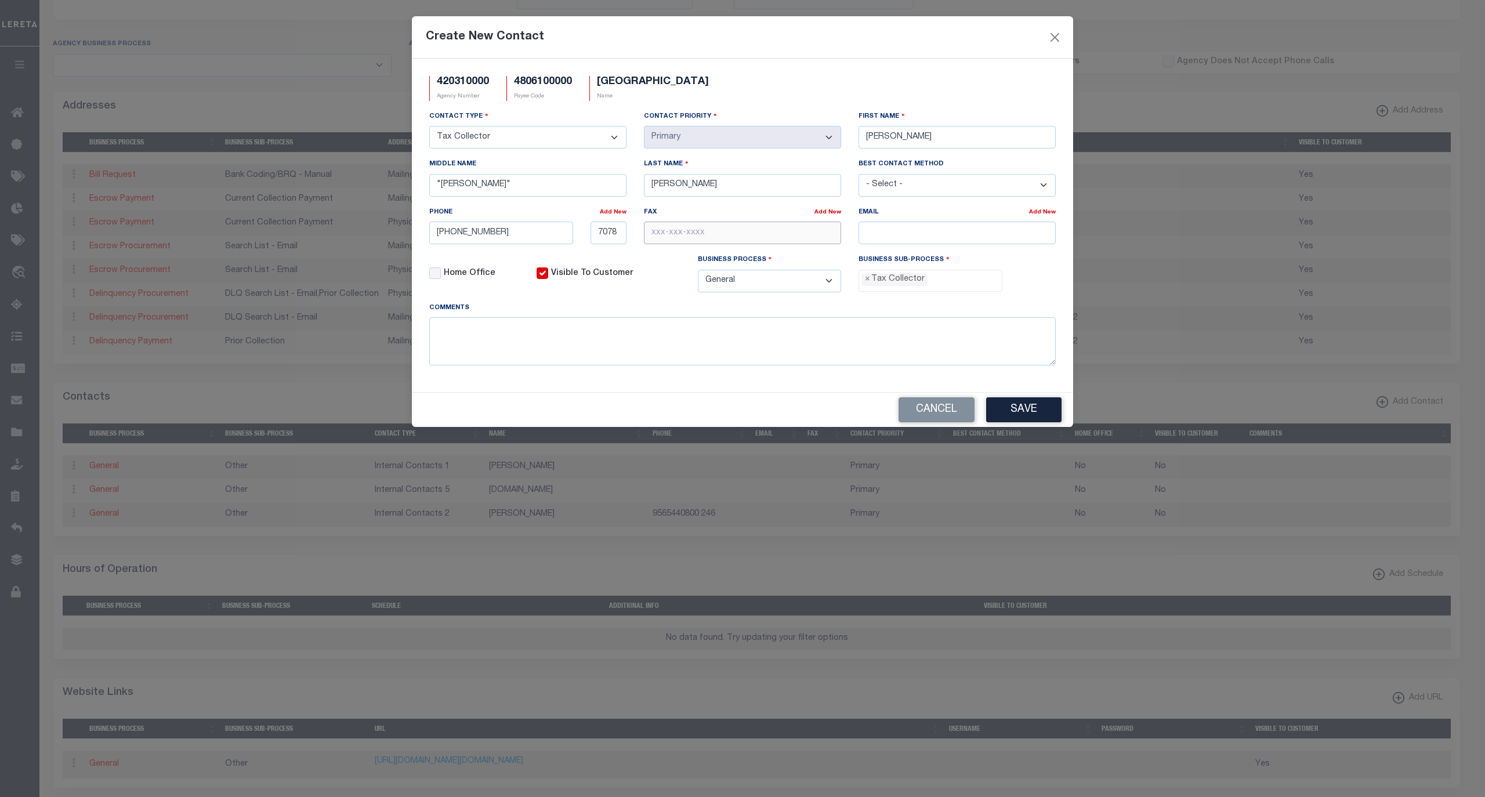
click at [735, 233] on input "text" at bounding box center [742, 233] width 197 height 23
paste input "956-550-1303"
type input "956-550-1303"
click at [1023, 415] on button "Save" at bounding box center [1023, 409] width 75 height 25
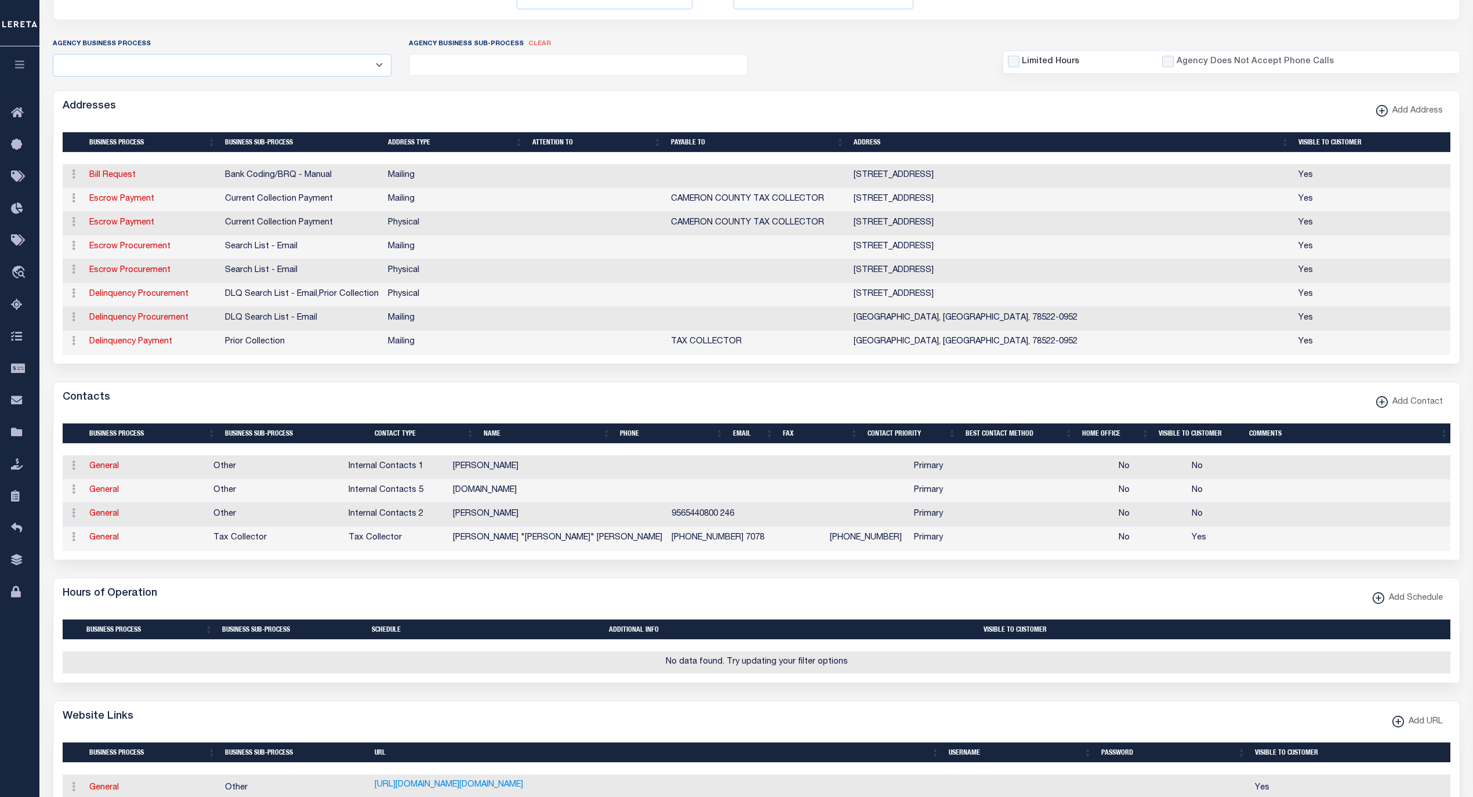
click at [734, 390] on form "AGENCY COLLECTION TYPES AND CATEGORIES Superior Lower Delinquency Non-Collectin…" at bounding box center [757, 506] width 1408 height 1118
click at [343, 390] on form "AGENCY COLLECTION TYPES AND CATEGORIES Superior Lower Delinquency Non-Collectin…" at bounding box center [757, 506] width 1408 height 1118
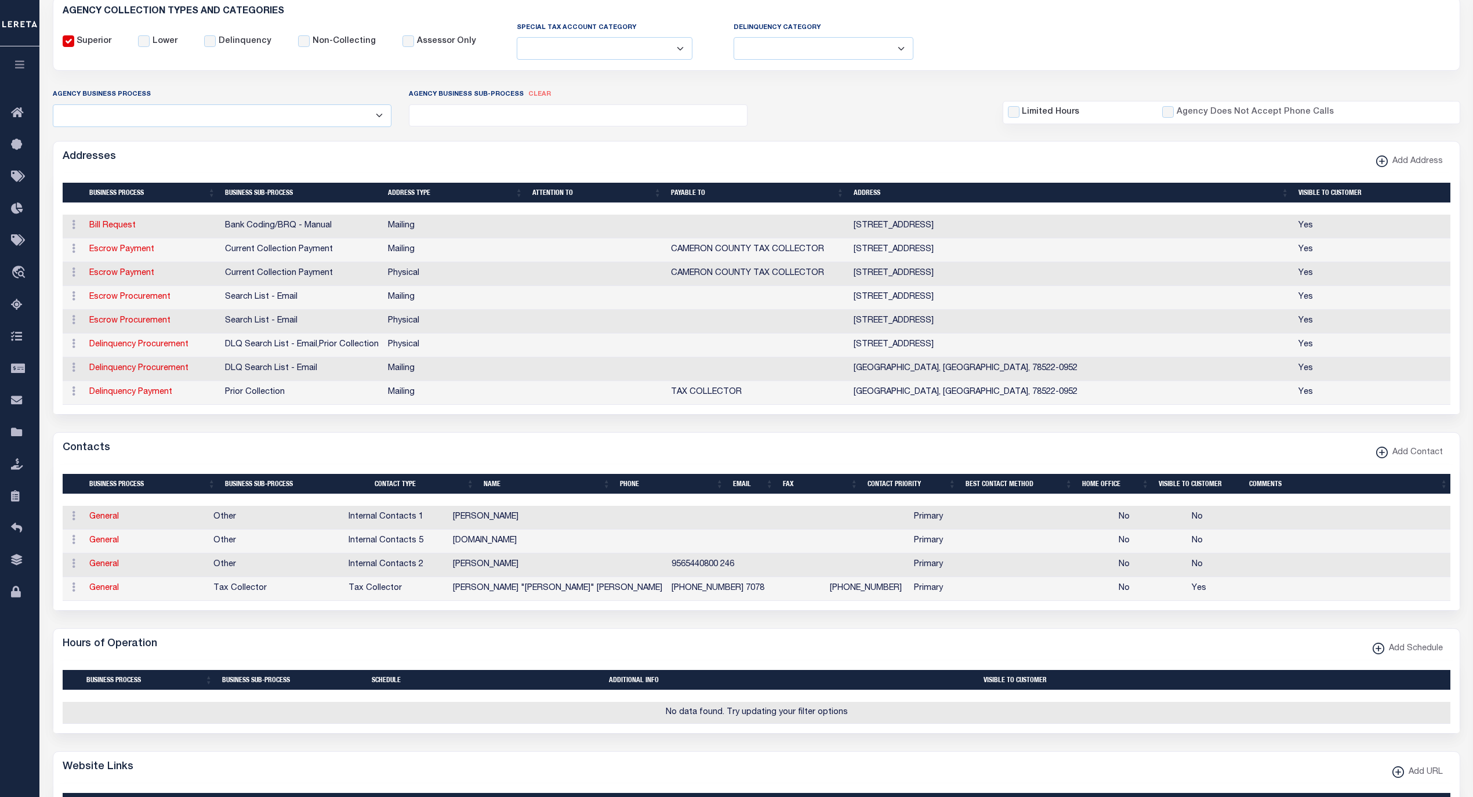
scroll to position [129, 0]
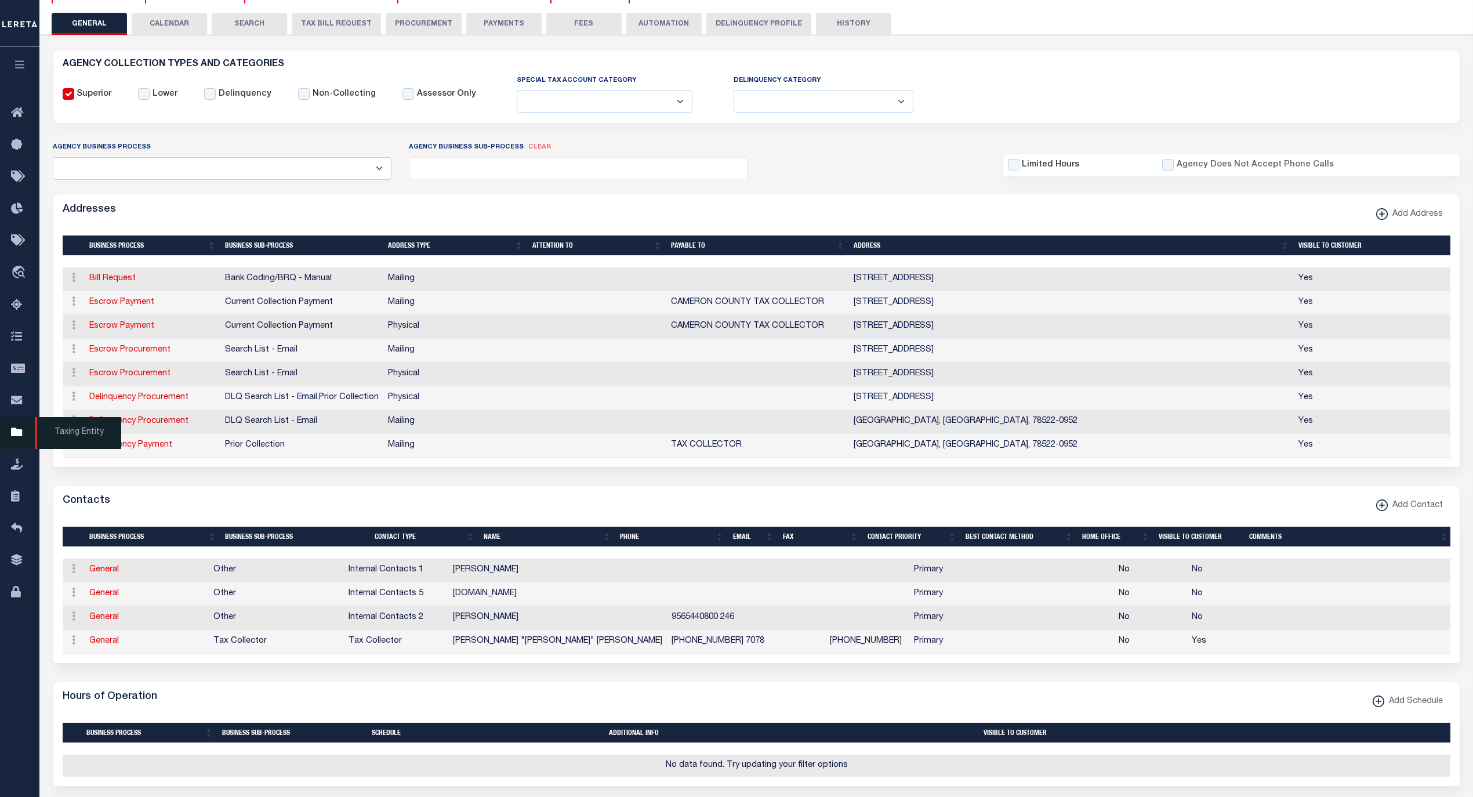
click at [81, 436] on span "Taxing Entity" at bounding box center [78, 433] width 86 height 32
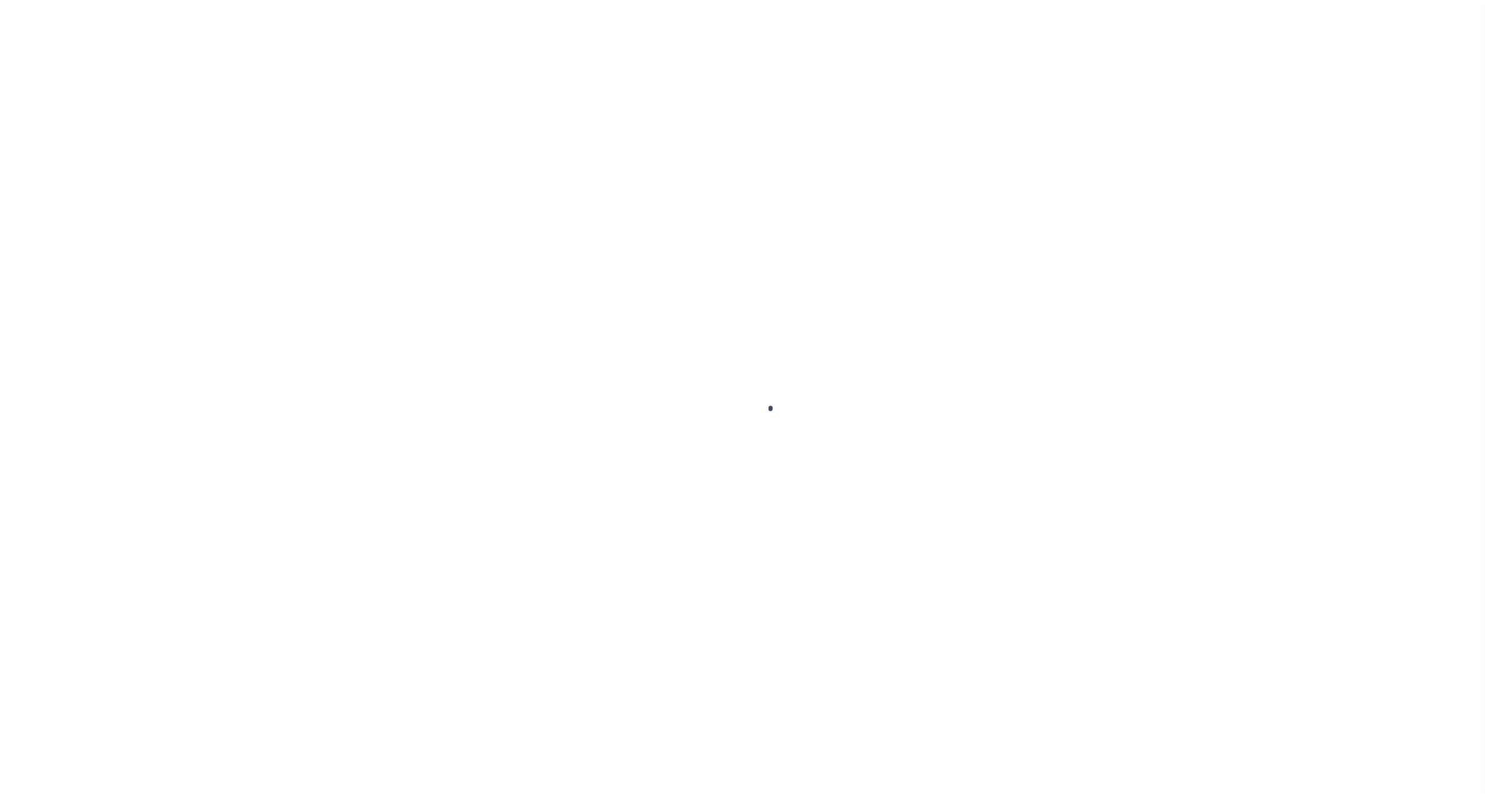
select select
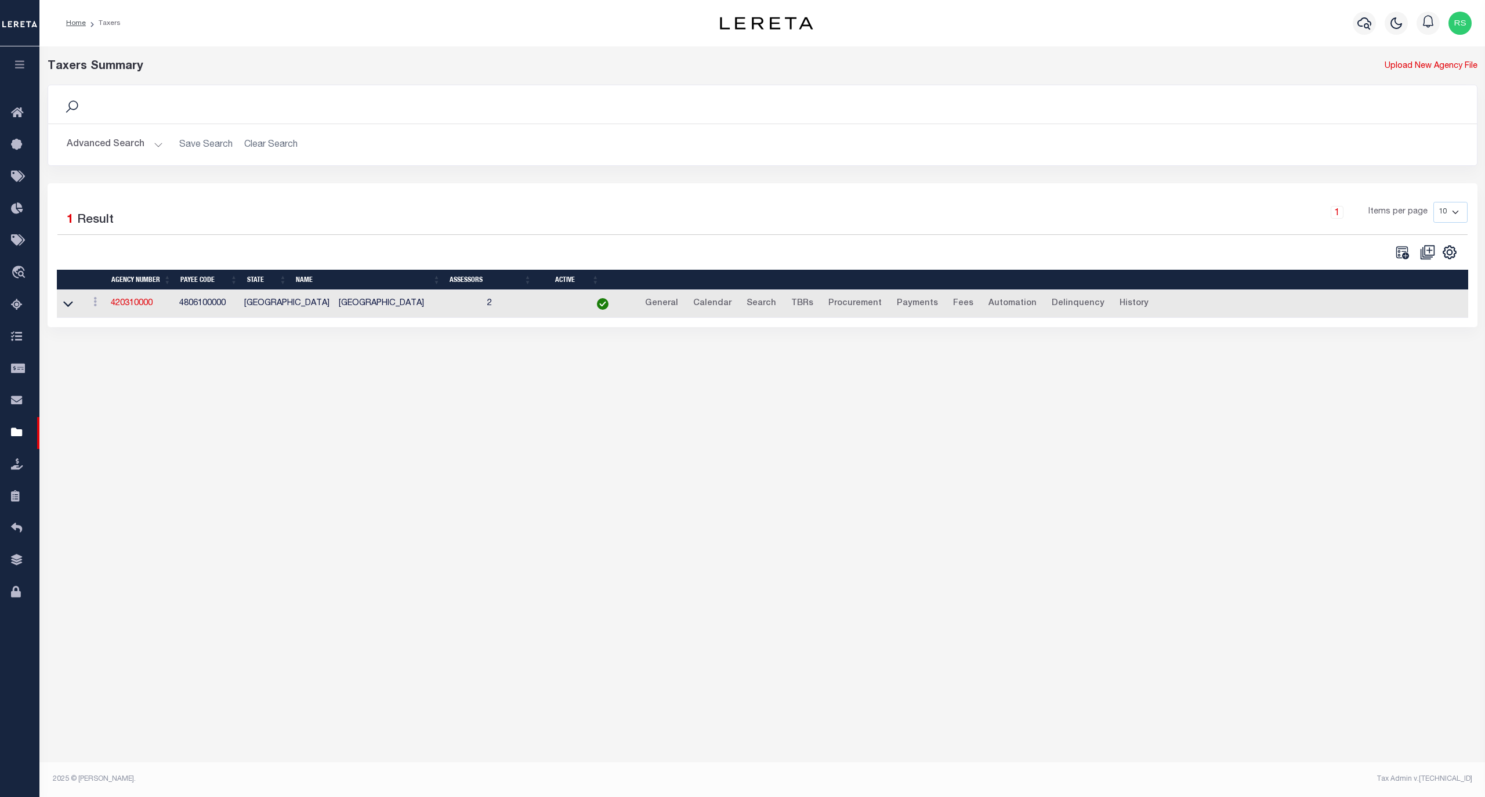
click at [108, 140] on button "Advanced Search" at bounding box center [115, 144] width 96 height 23
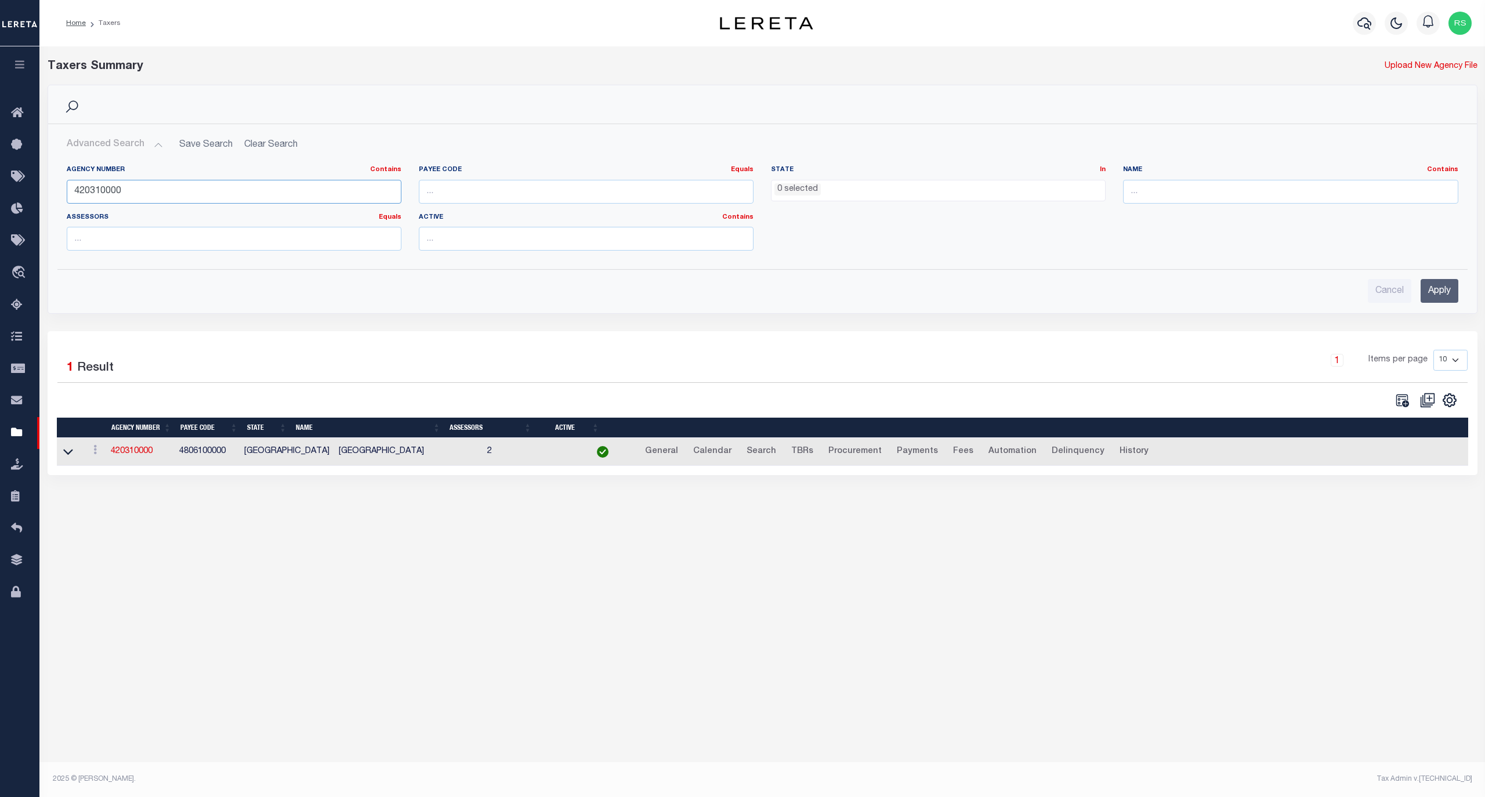
click at [128, 190] on input "420310000" at bounding box center [234, 192] width 335 height 24
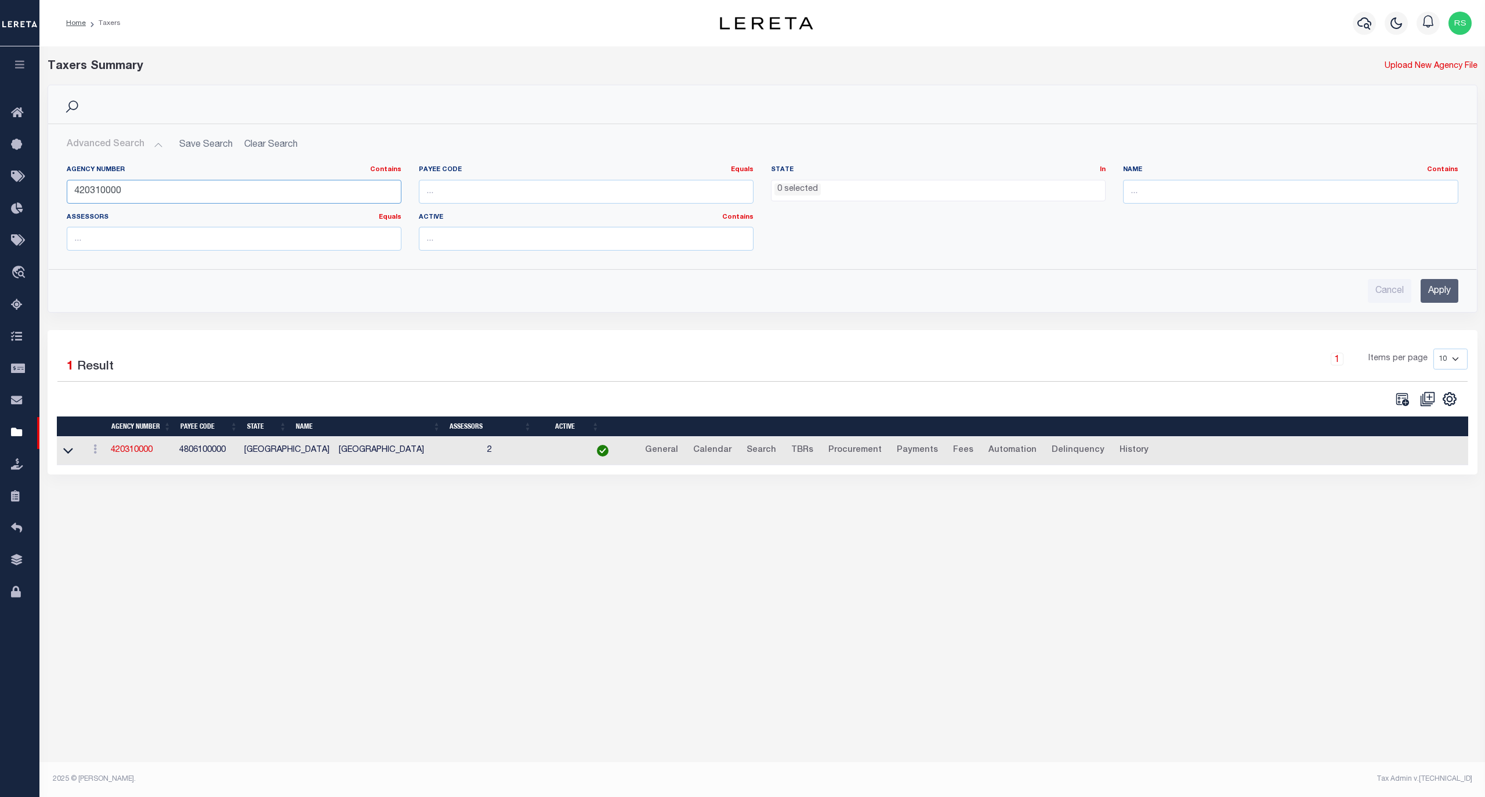
paste input "8801"
type input "420318801"
click at [1445, 298] on input "Apply" at bounding box center [1439, 291] width 38 height 24
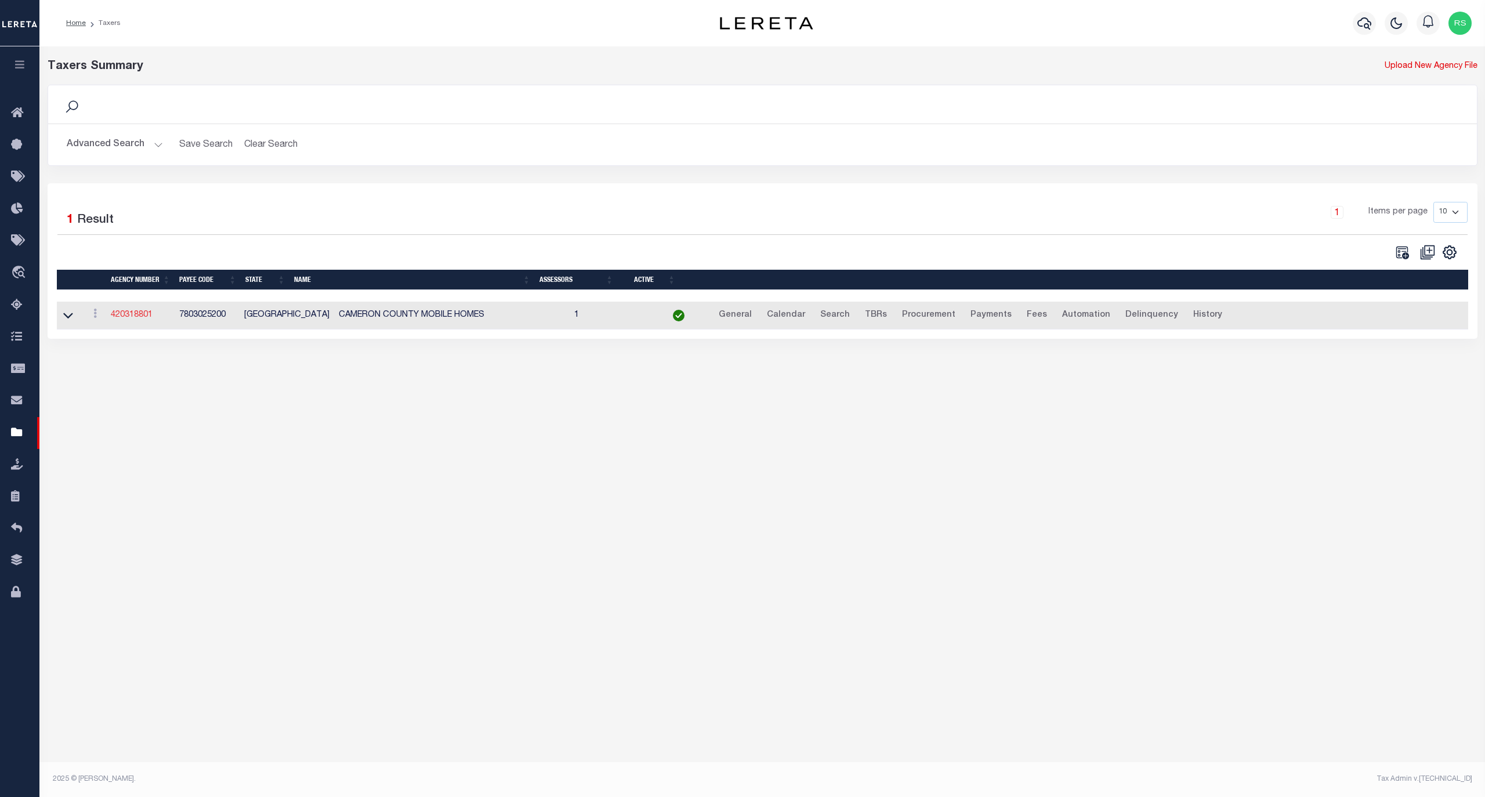
click at [130, 317] on link "420318801" at bounding box center [132, 315] width 42 height 8
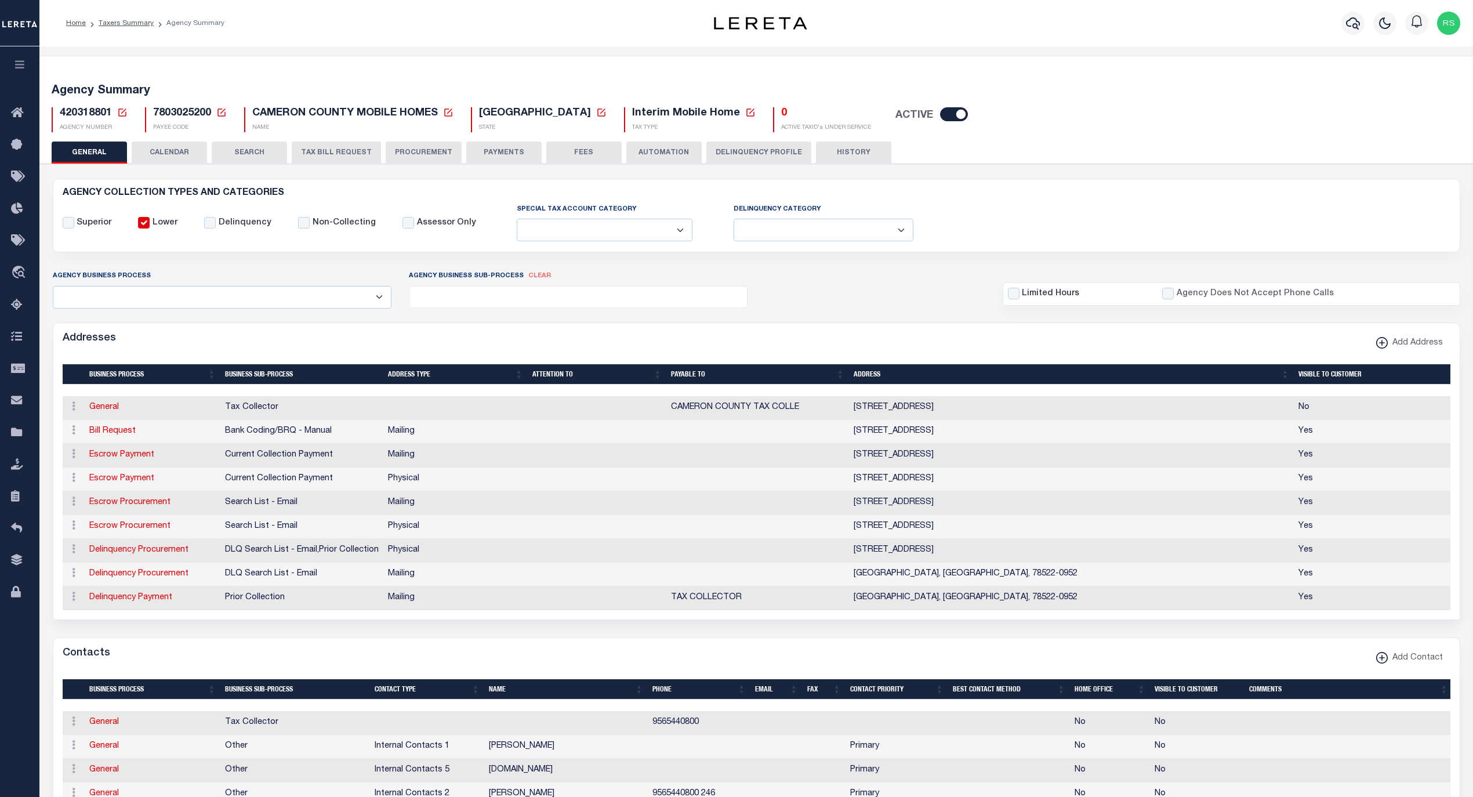
select select
click at [133, 459] on link "Escrow Payment" at bounding box center [121, 455] width 65 height 8
select select "1"
checkbox input "false"
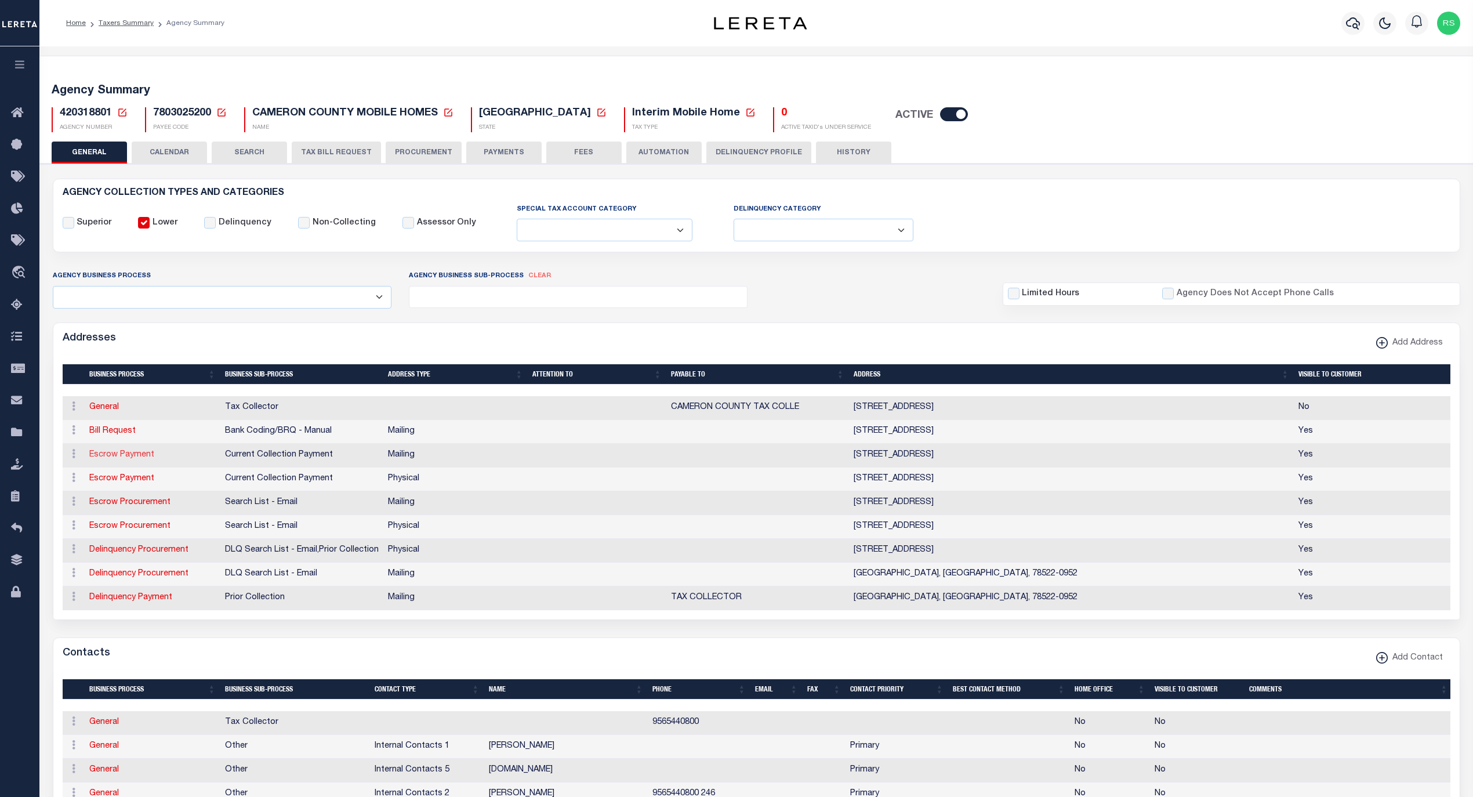
select select
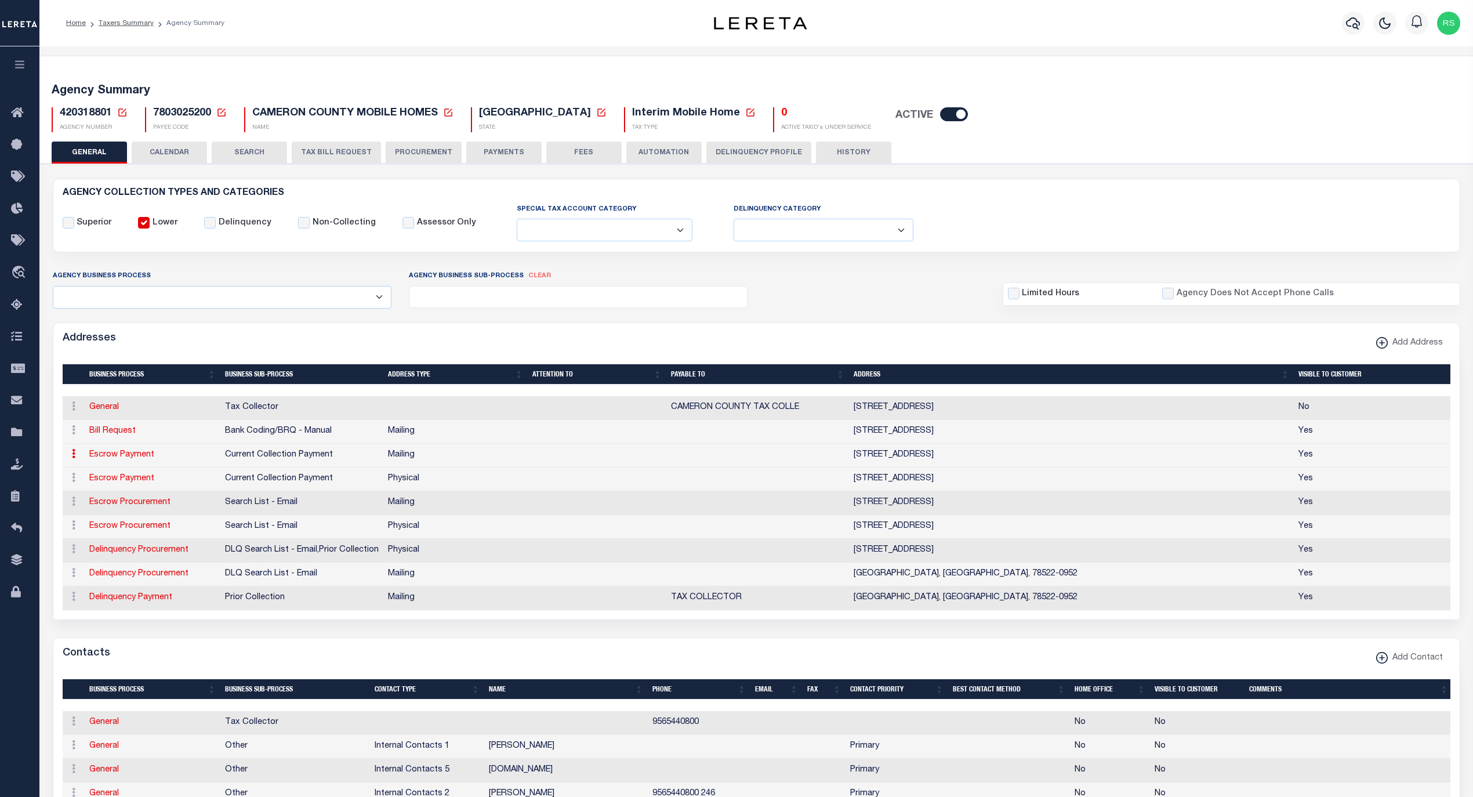
type input "PO BOX 952"
type input "BROWNSVILLE"
select select "[GEOGRAPHIC_DATA]"
type input "78522-0952"
checkbox input "true"
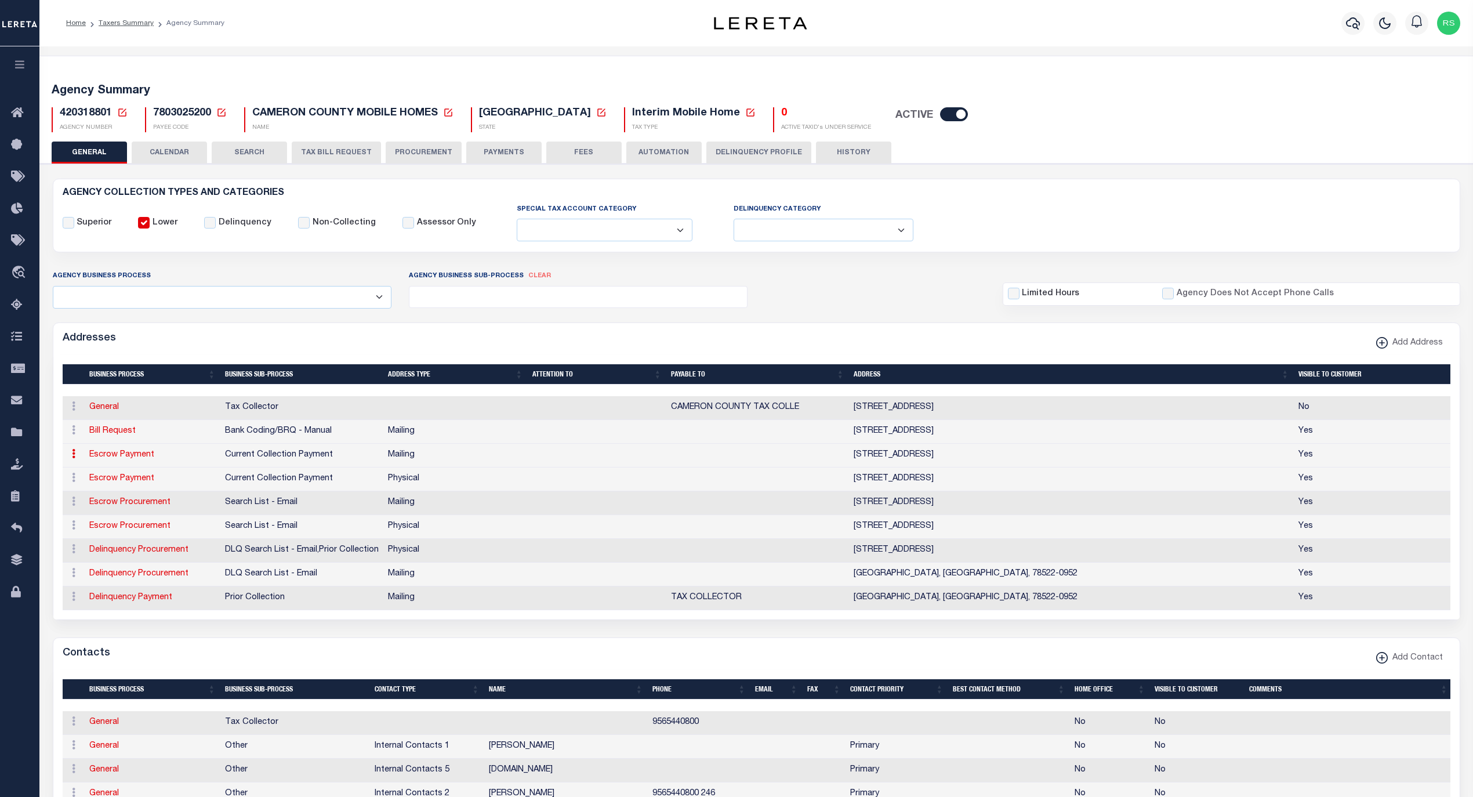
select select "3"
select select "11"
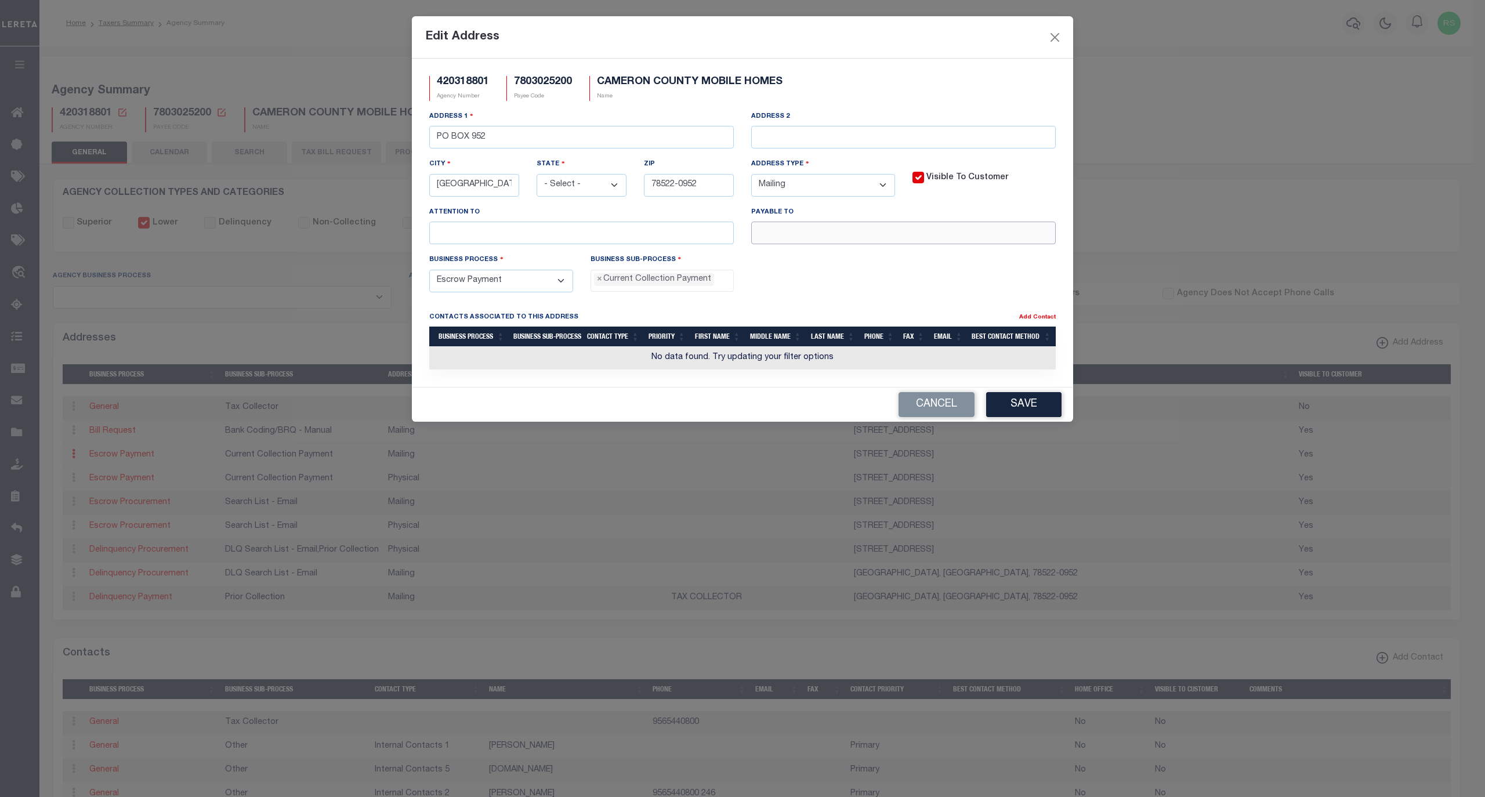
click at [815, 239] on input "text" at bounding box center [903, 233] width 304 height 23
paste input "CAMERON COUNTY TAX COLLECTOR"
type input "CAMERON COUNTY TAX COLLECTOR"
click at [1024, 411] on button "Save" at bounding box center [1023, 404] width 75 height 25
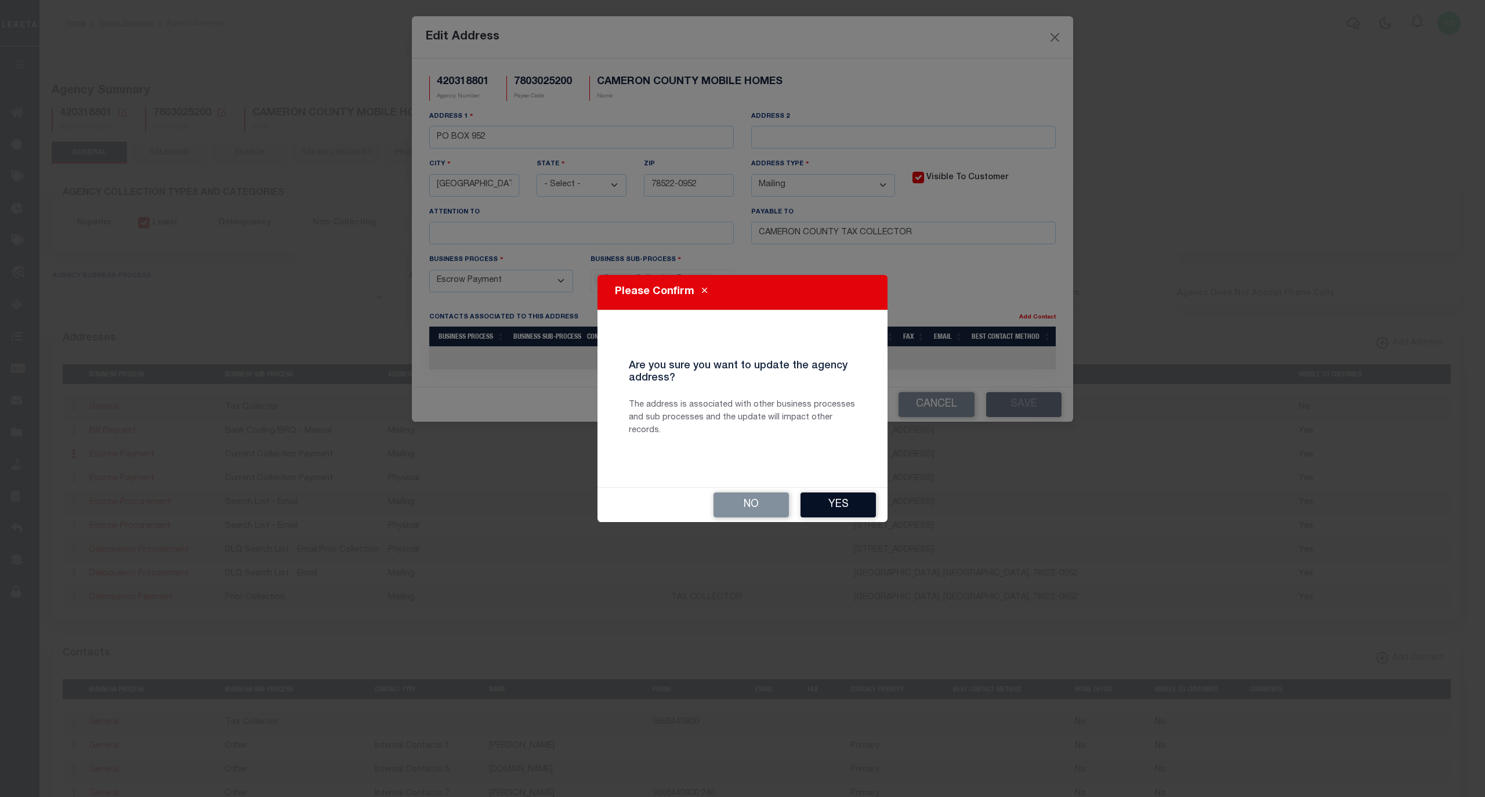
click at [843, 500] on button "Yes" at bounding box center [837, 504] width 75 height 25
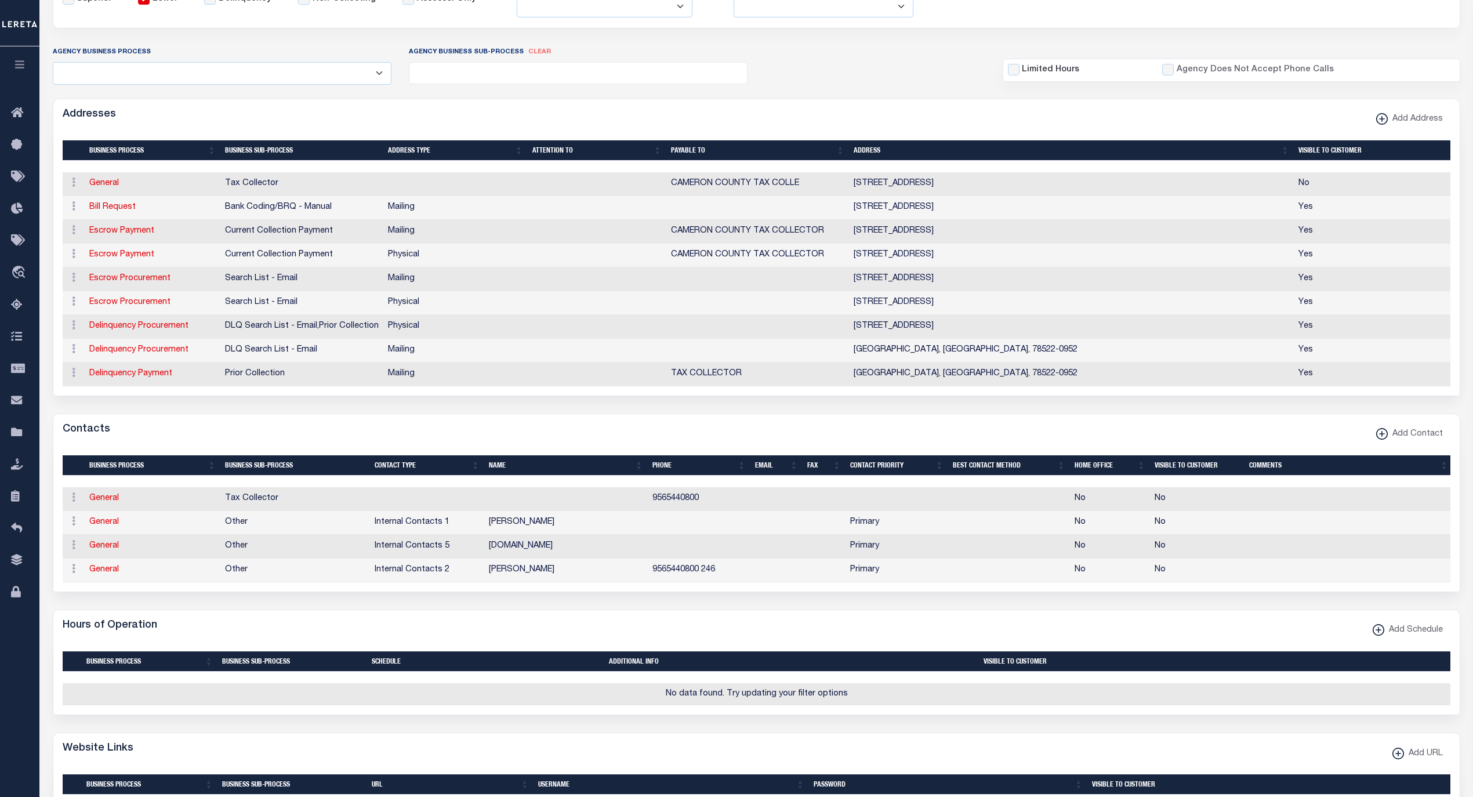
scroll to position [258, 0]
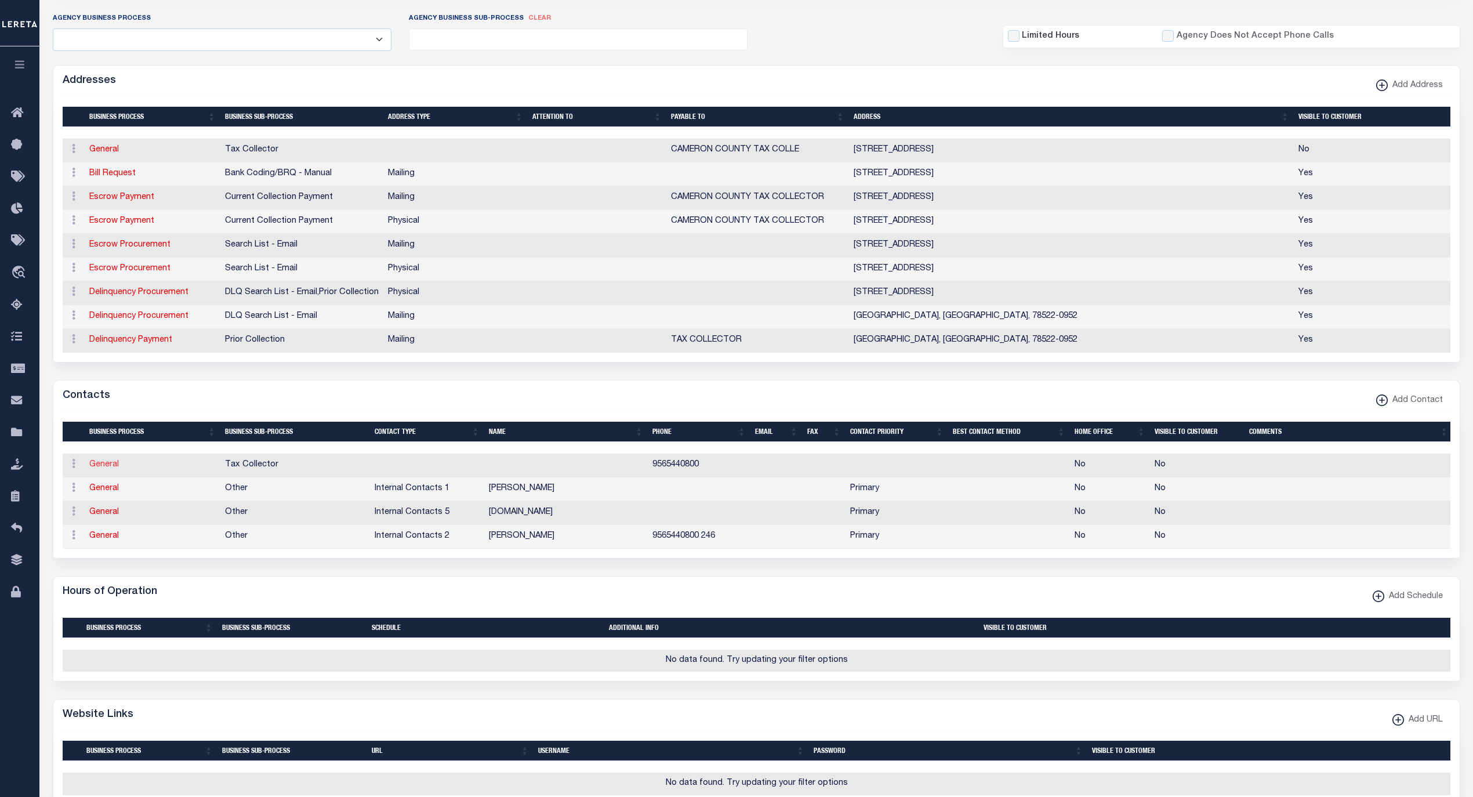
click at [103, 469] on link "General" at bounding box center [104, 465] width 30 height 8
checkbox input "false"
select select
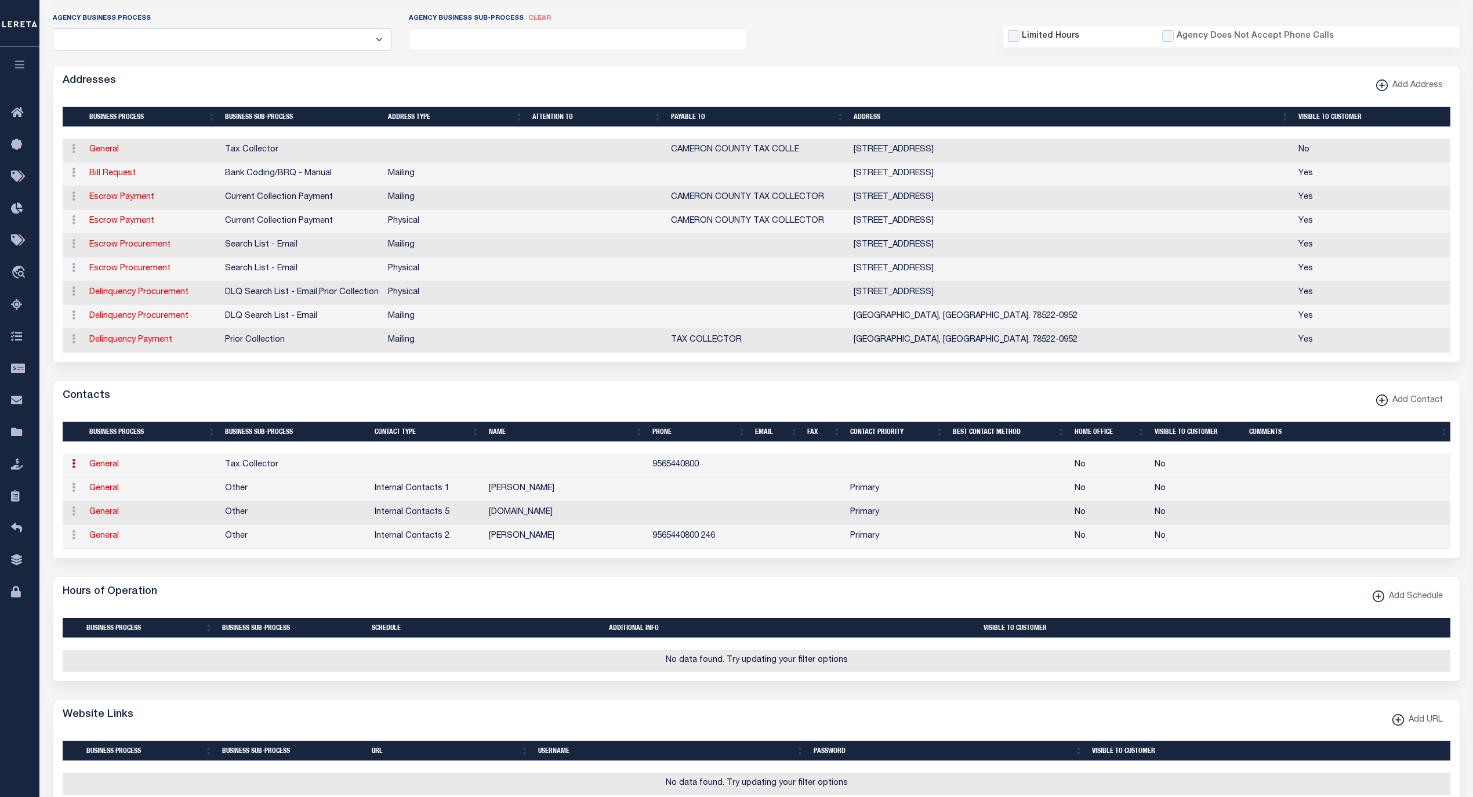
select select
type input "9565440800"
checkbox input "false"
select select "6"
select select "31"
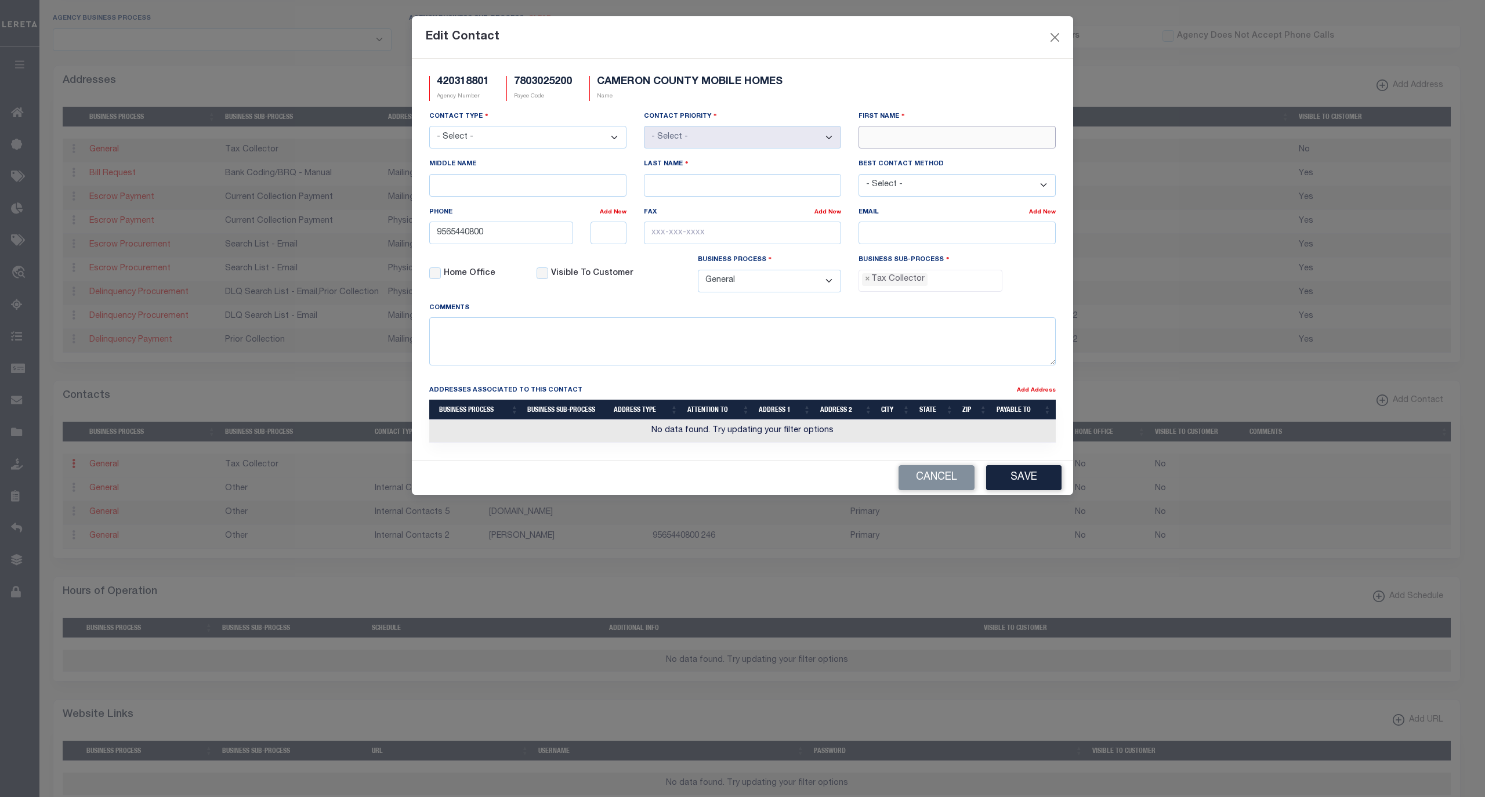
click at [945, 148] on input "First Name" at bounding box center [956, 137] width 197 height 23
paste input "EDELMIRO"
type input "EDELMIRO"
click at [556, 184] on input "Middle Name" at bounding box center [527, 185] width 197 height 23
paste input ""EDDIE""
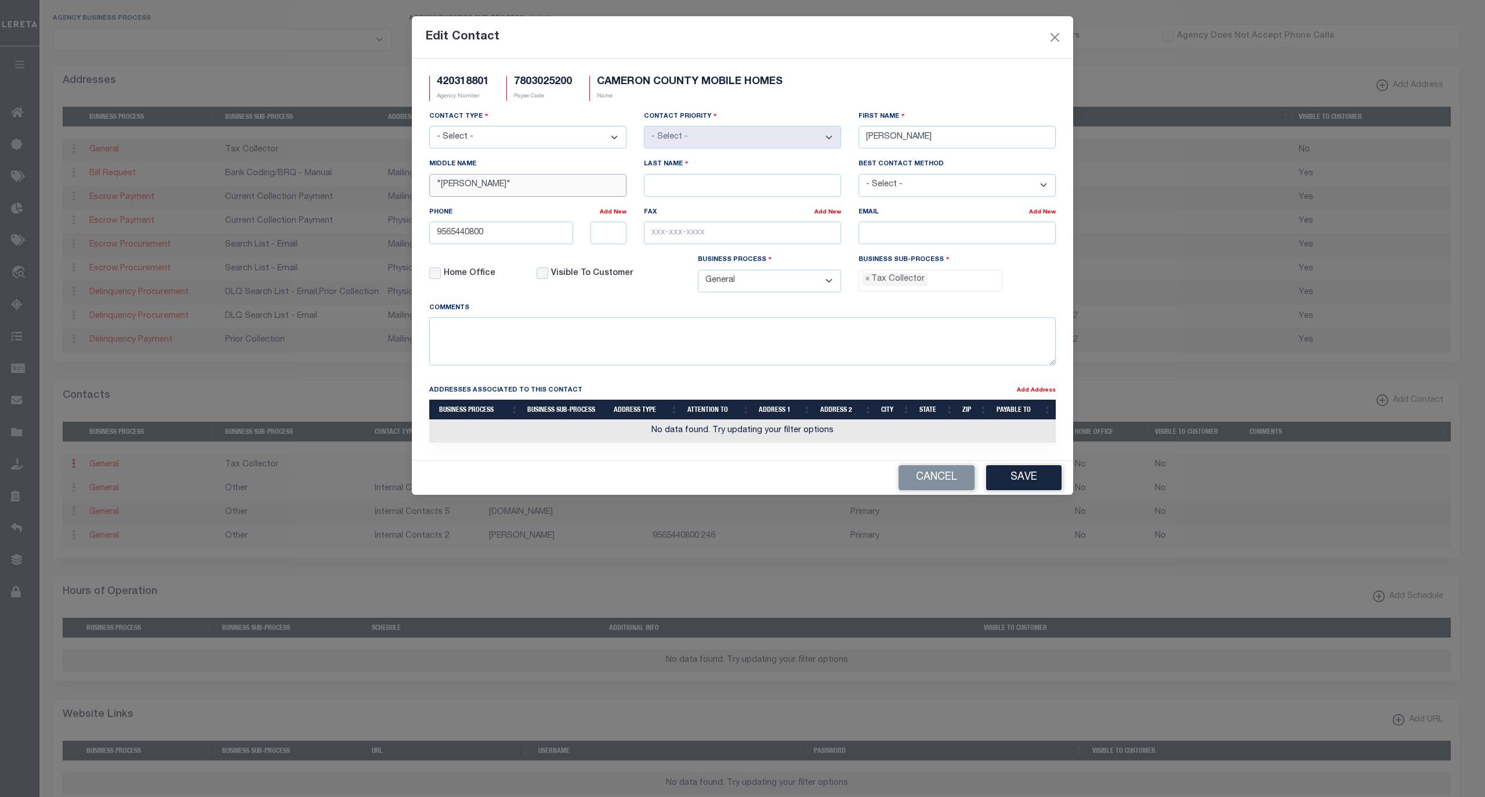
type input ""EDDIE""
click at [767, 186] on input "Last Name" at bounding box center [742, 185] width 197 height 23
paste input "GARCIA"
type input "GARCIA"
click at [485, 235] on input "9565440800" at bounding box center [501, 233] width 144 height 23
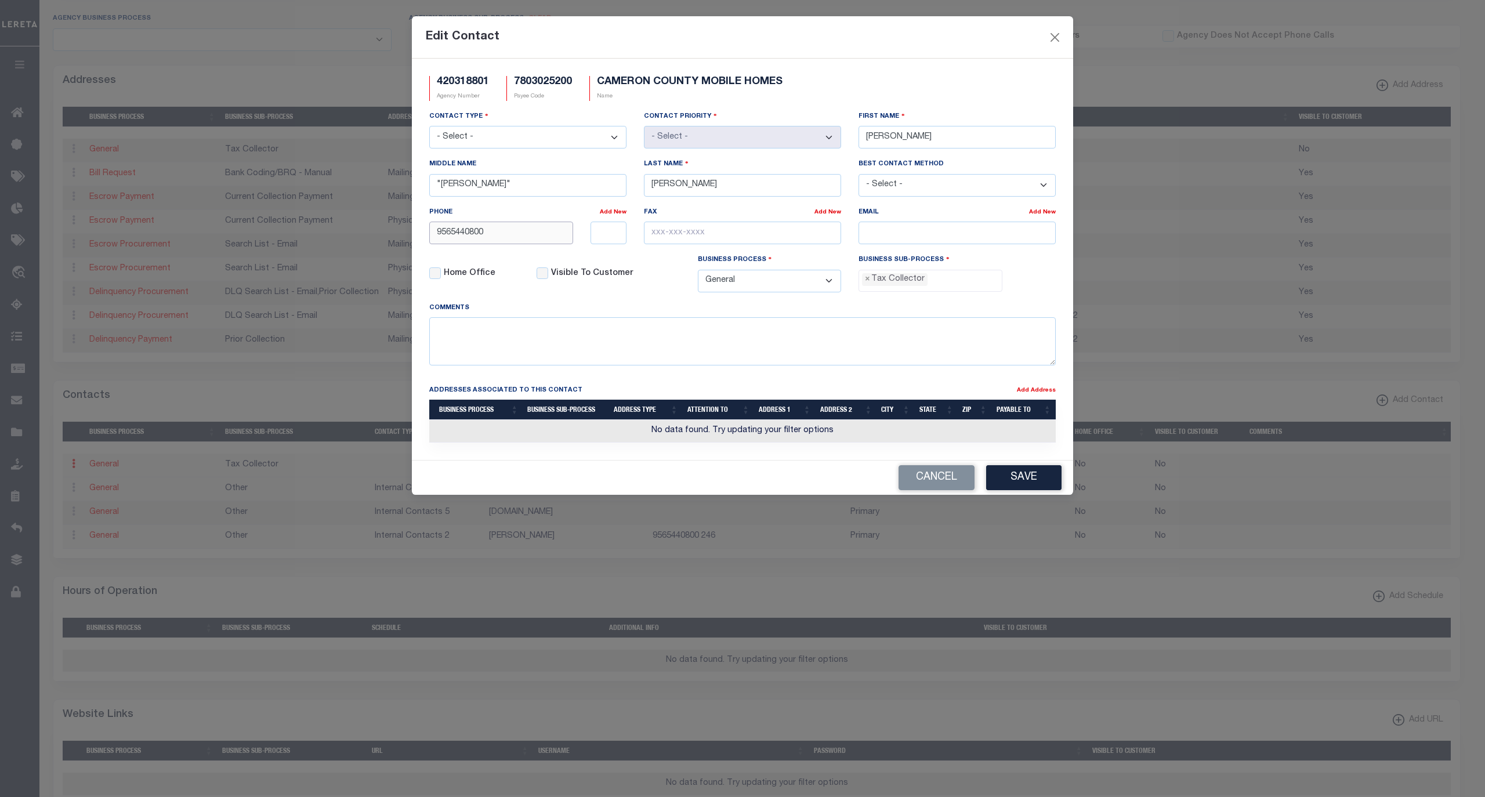
click at [485, 235] on input "9565440800" at bounding box center [501, 233] width 144 height 23
paste input "-544-"
type input "956-544-0800"
click at [715, 244] on input "text" at bounding box center [742, 233] width 197 height 23
paste input "956-550-1303"
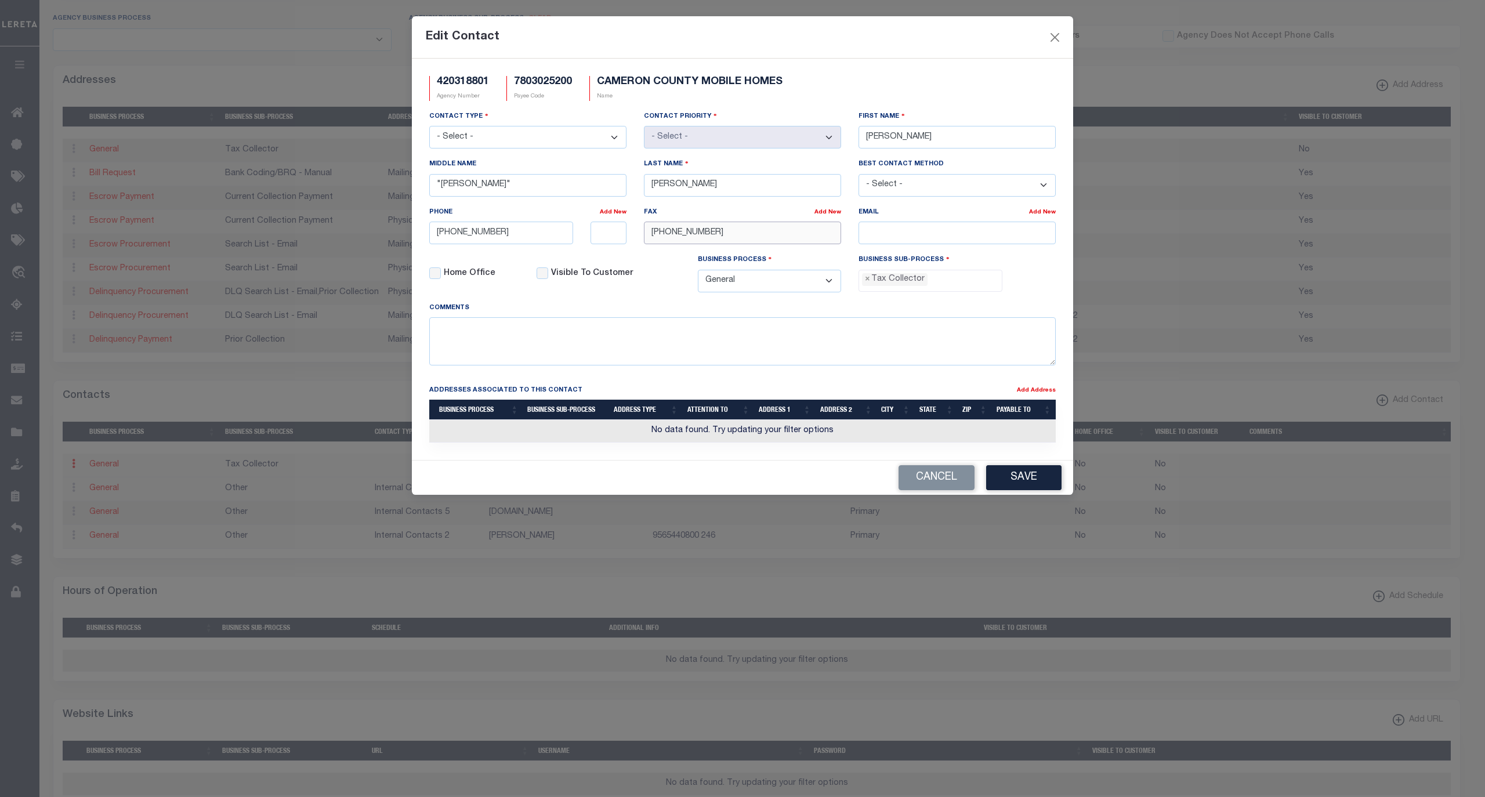
type input "956-550-1303"
click at [612, 237] on input "text" at bounding box center [608, 233] width 37 height 23
type input "7078"
click at [973, 314] on div "Comments" at bounding box center [742, 334] width 626 height 64
click at [920, 235] on input "email" at bounding box center [956, 233] width 197 height 23
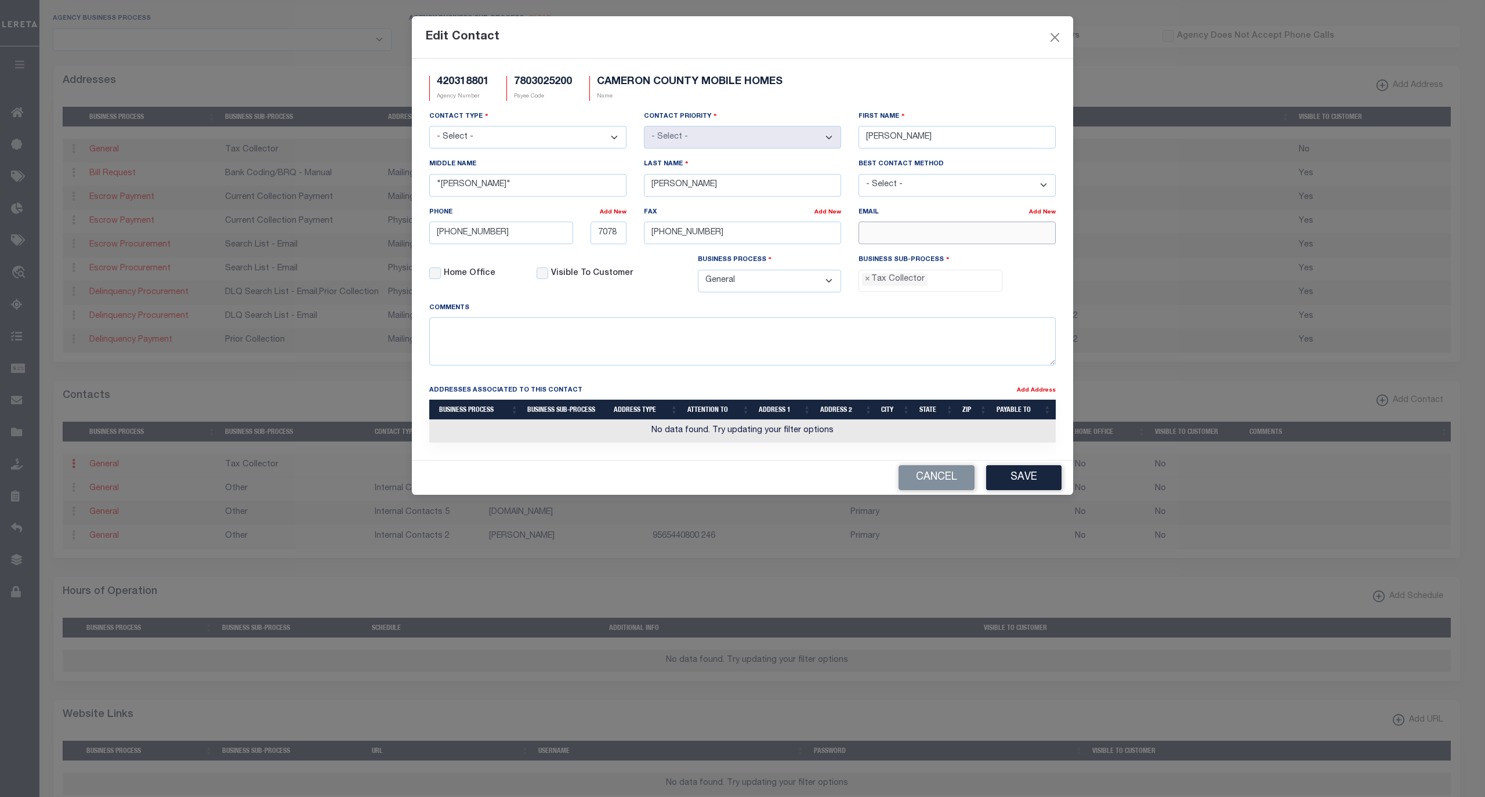
paste input "PROPERTY.TAX@CO.CAMERON.TX.US"
type input "PROPERTY.TAX@CO.CAMERON.TX.US"
click at [1038, 488] on button "Save" at bounding box center [1023, 477] width 75 height 25
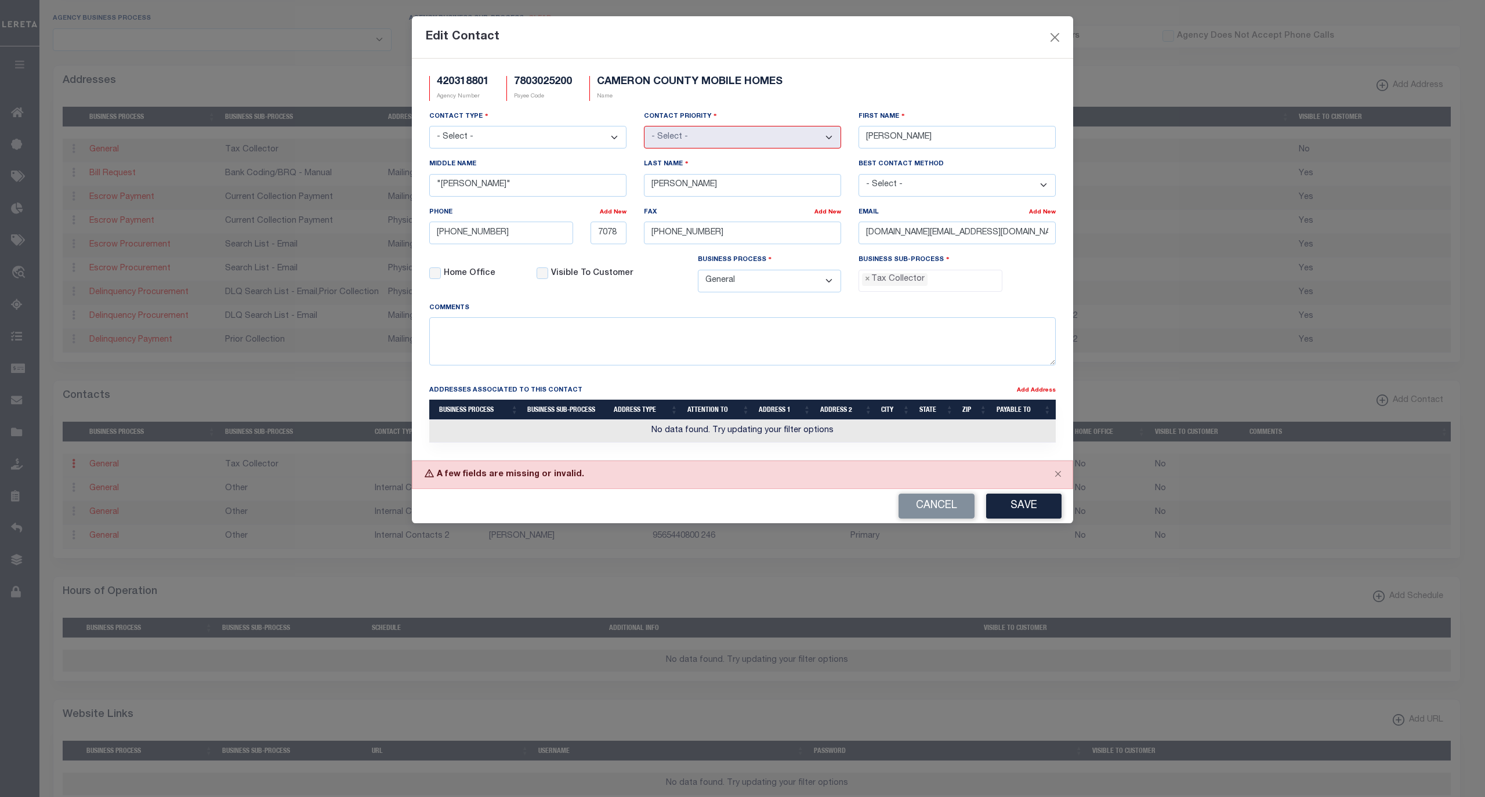
click at [559, 148] on select "- Select - Assessor Clerk Internal Contacts 1 Internal Contacts 2 Internal Cont…" at bounding box center [527, 137] width 197 height 23
select select "2"
click at [429, 128] on select "- Select - Assessor Clerk Internal Contacts 1 Internal Contacts 2 Internal Cont…" at bounding box center [527, 137] width 197 height 23
select select "1"
click at [1021, 513] on button "Save" at bounding box center [1023, 506] width 75 height 25
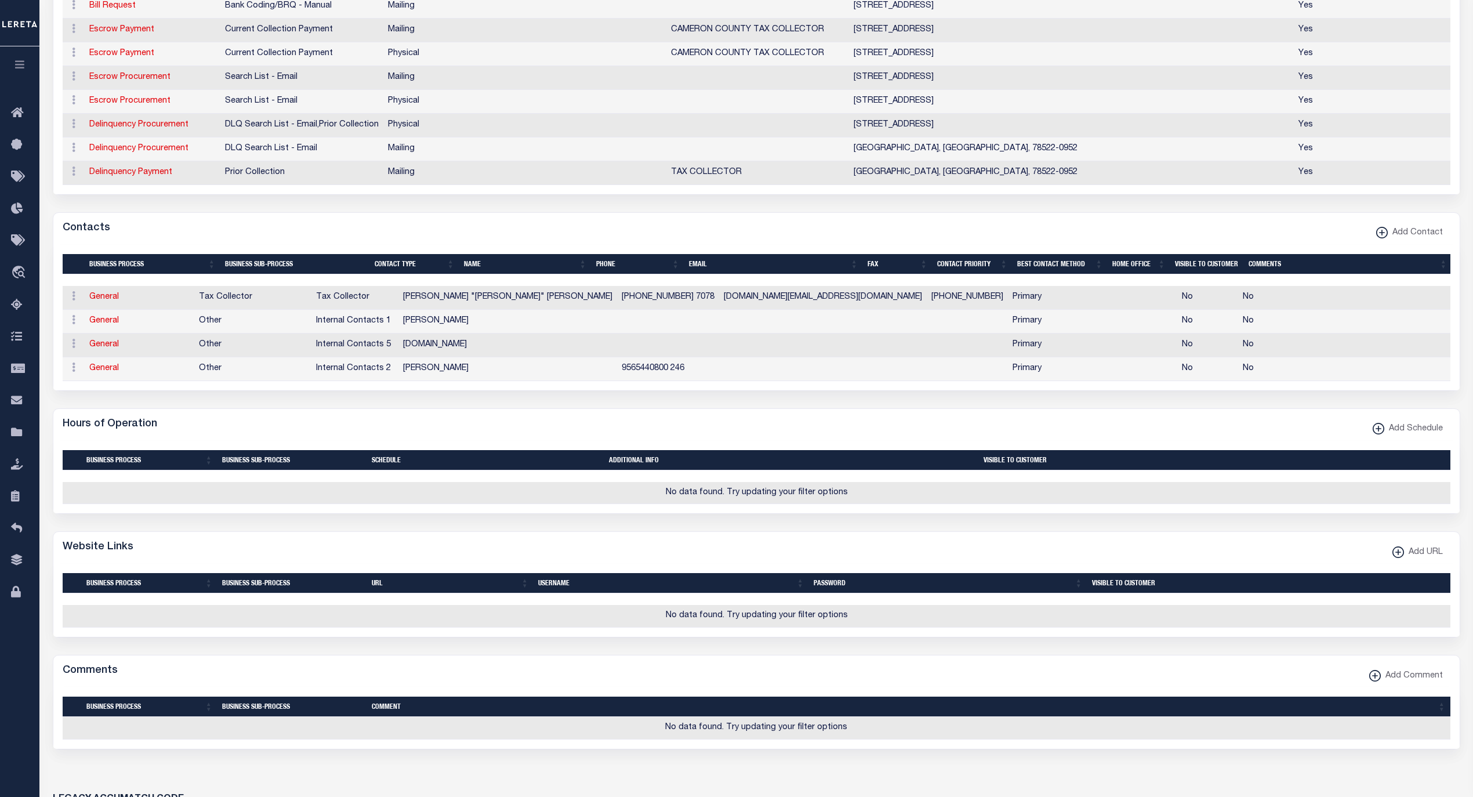
scroll to position [644, 0]
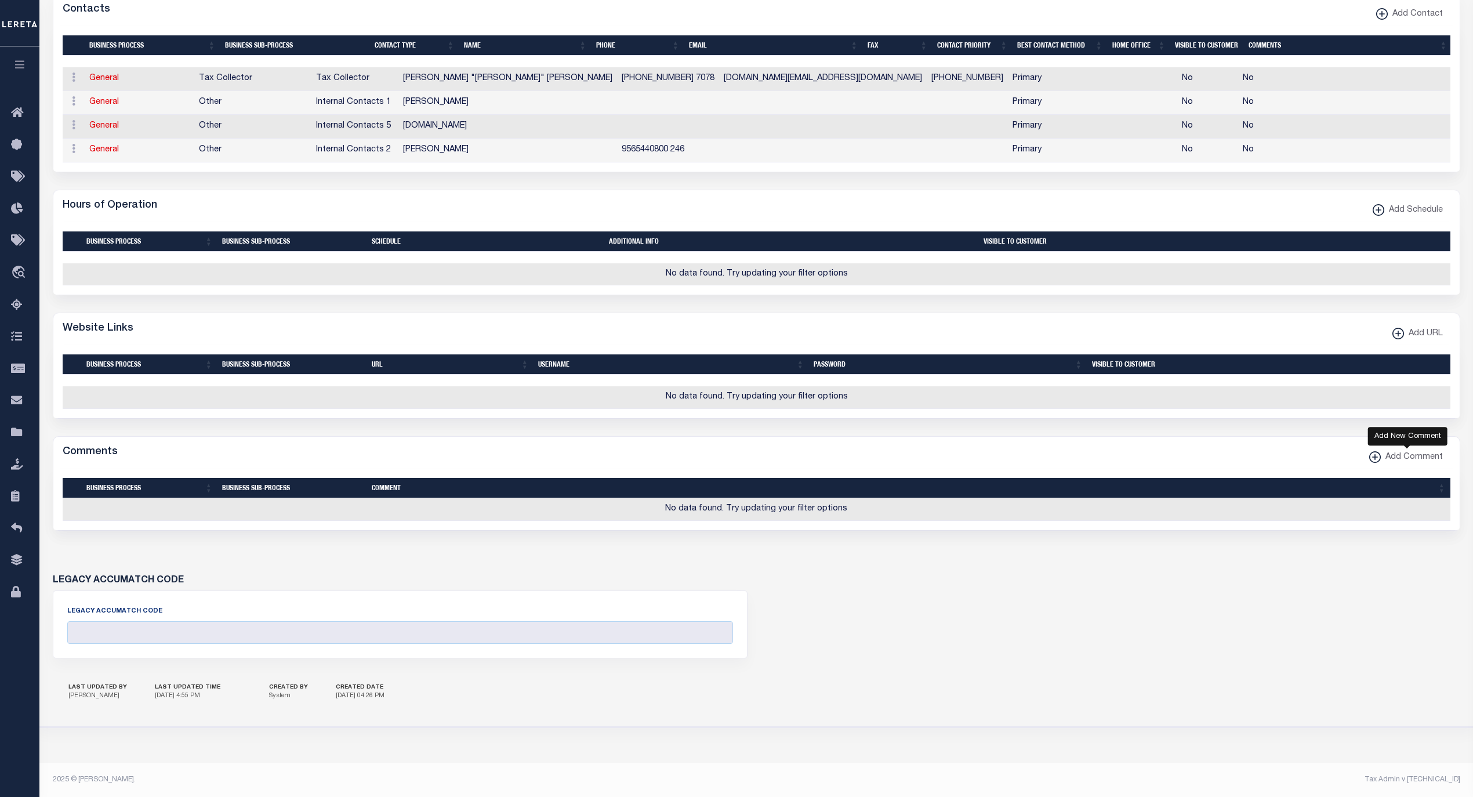
click at [1407, 464] on span "Add Comment" at bounding box center [1412, 457] width 62 height 13
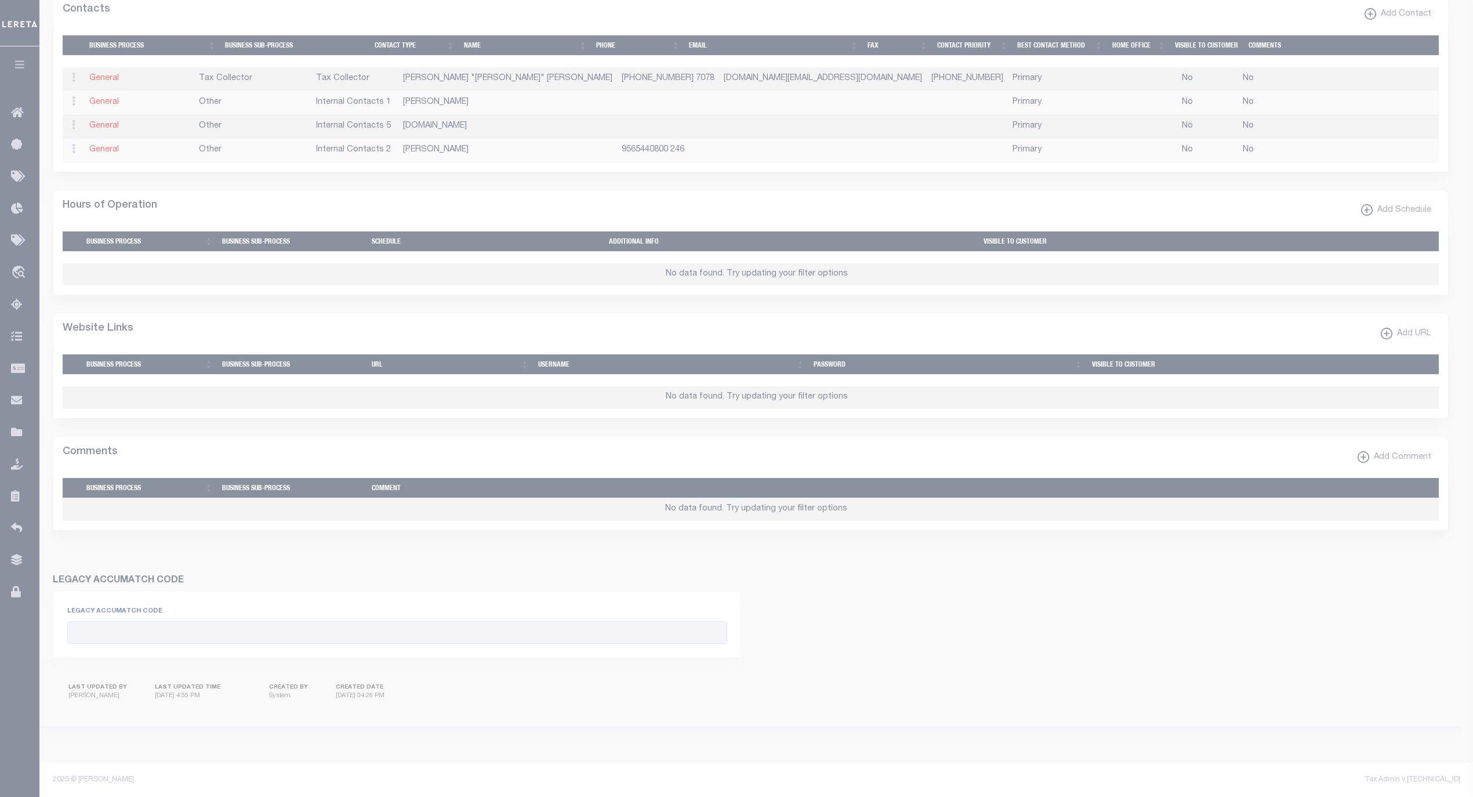
scroll to position [637, 0]
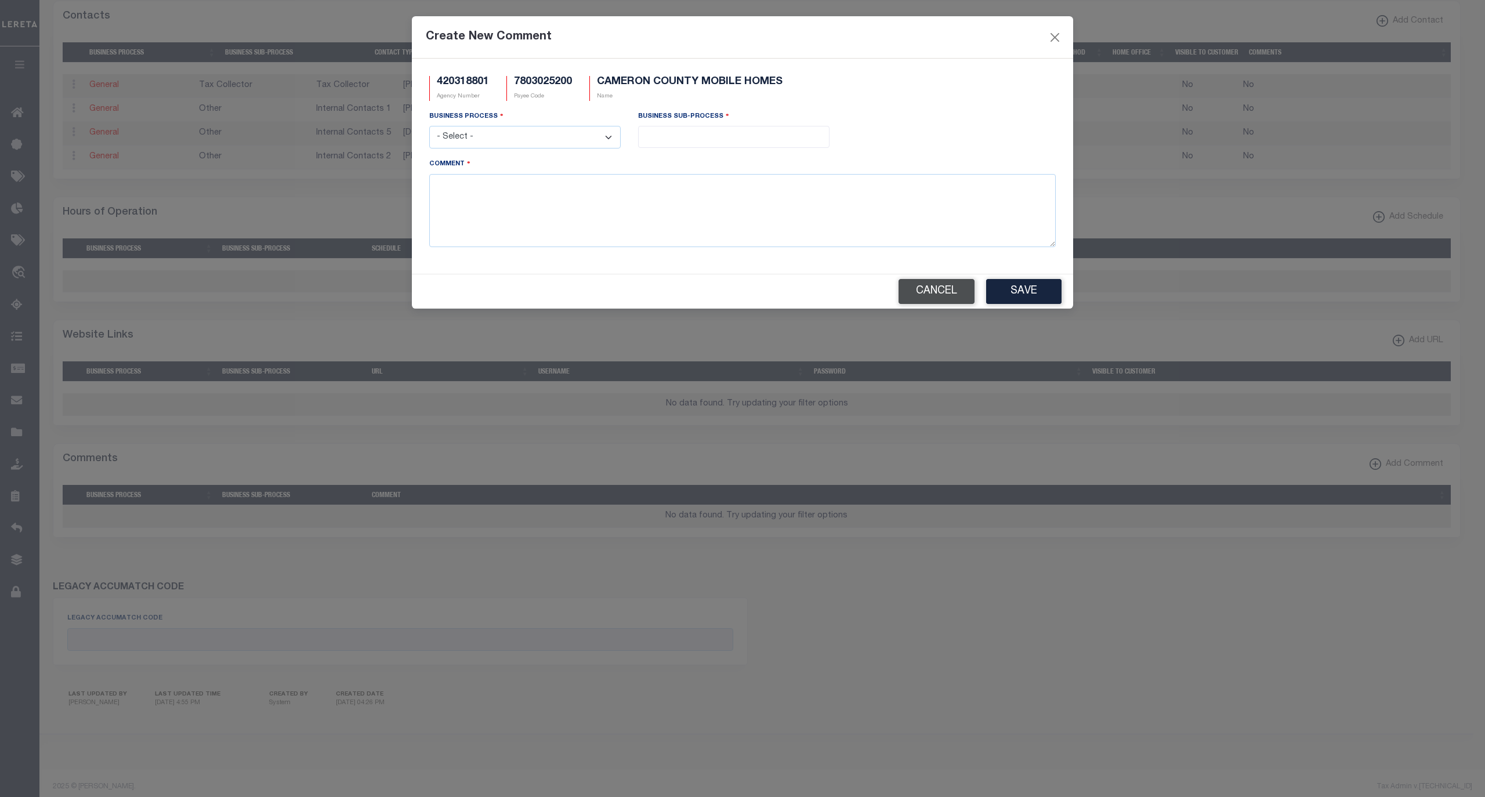
click at [929, 300] on button "Cancel" at bounding box center [936, 291] width 76 height 25
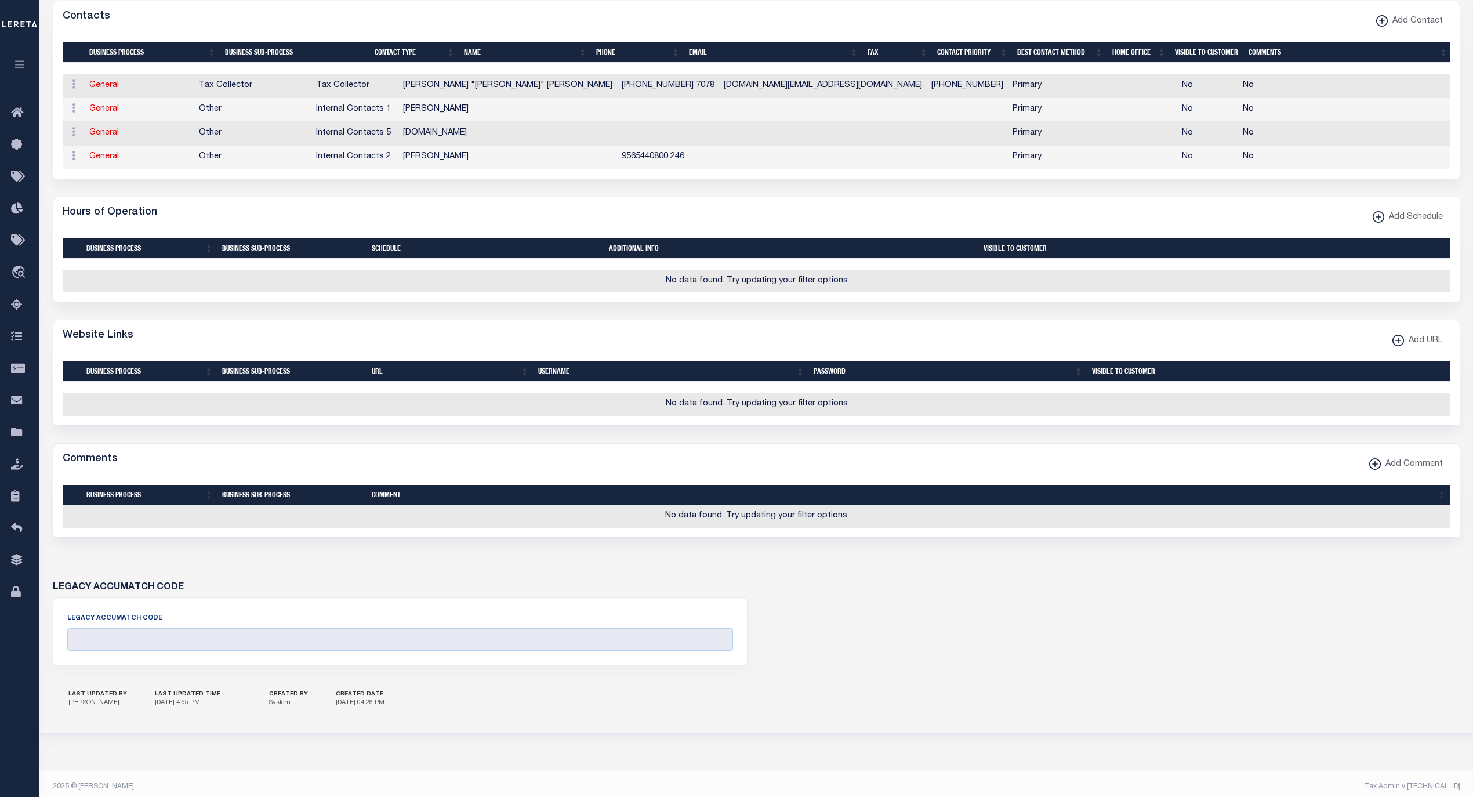
click at [1411, 347] on span "Add URL" at bounding box center [1423, 341] width 39 height 13
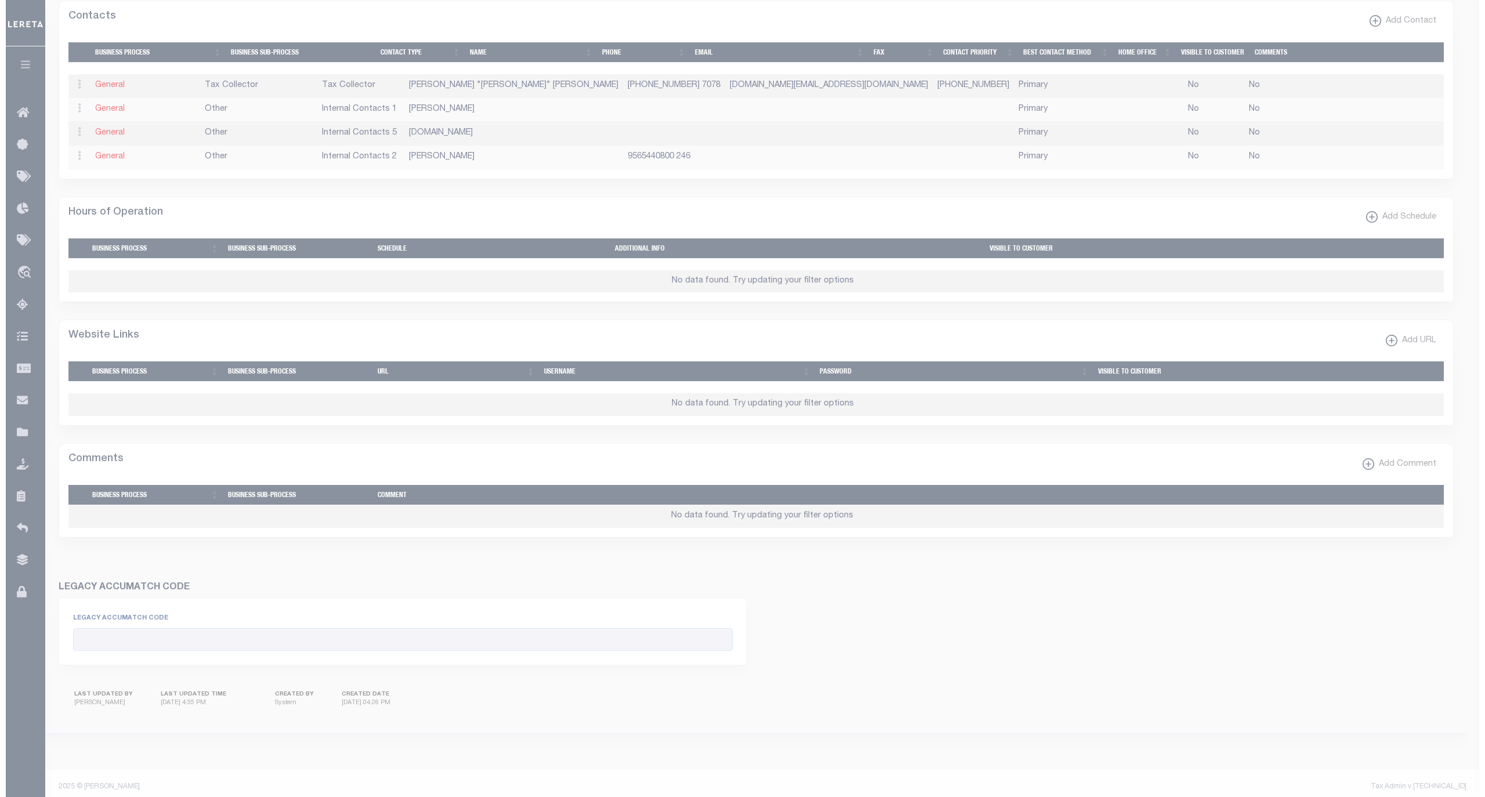
scroll to position [630, 0]
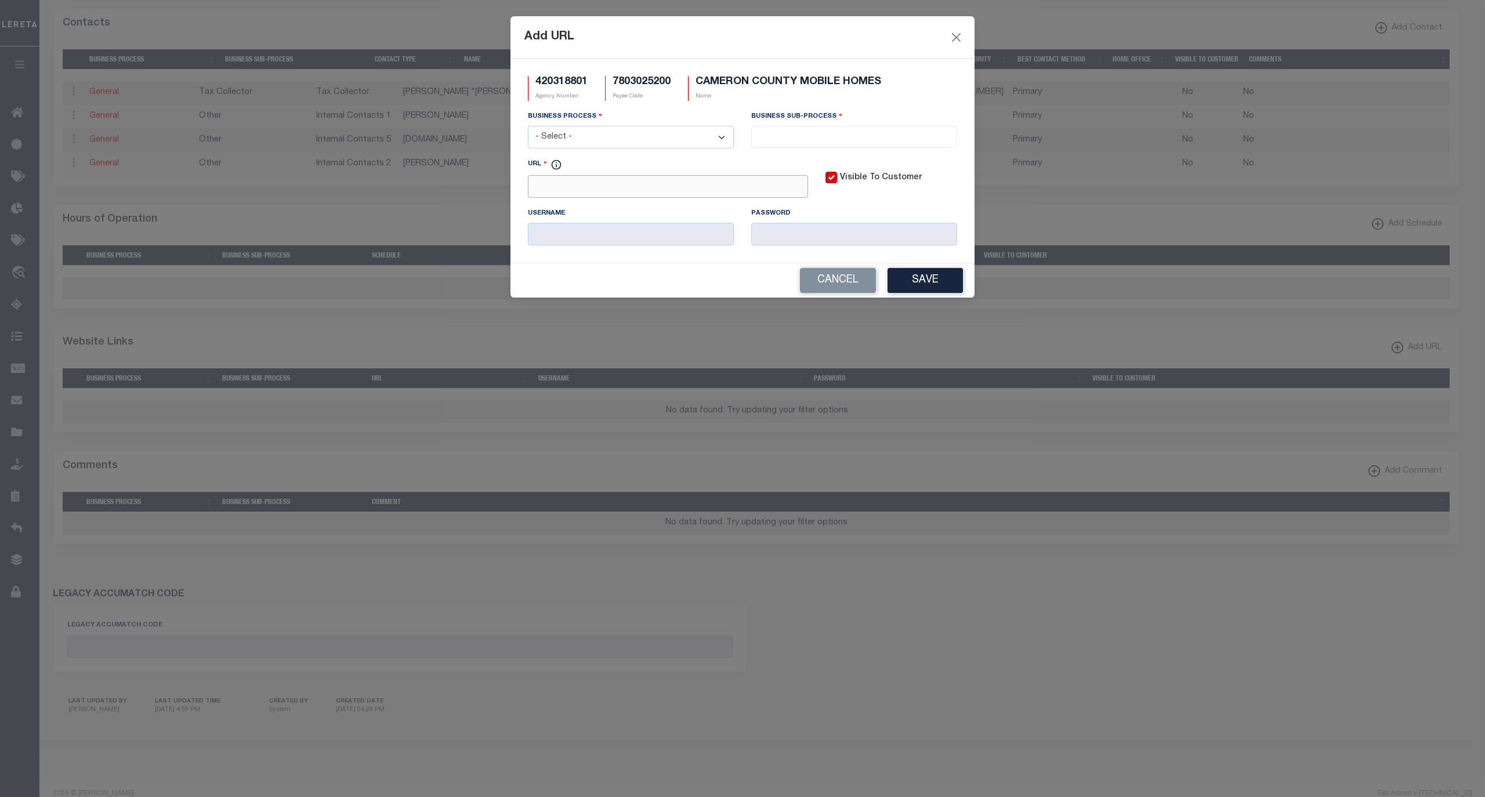
click at [678, 186] on input "URL" at bounding box center [668, 186] width 280 height 23
paste input "https://camerontax.go2gov.net/faces/search.jsp"
type input "https://camerontax.go2gov.net/faces/search.jsp"
click at [667, 146] on select "- Select - All Automation Bill Request Delinquency Payment Delinquency Procurem…" at bounding box center [631, 137] width 206 height 23
select select "6"
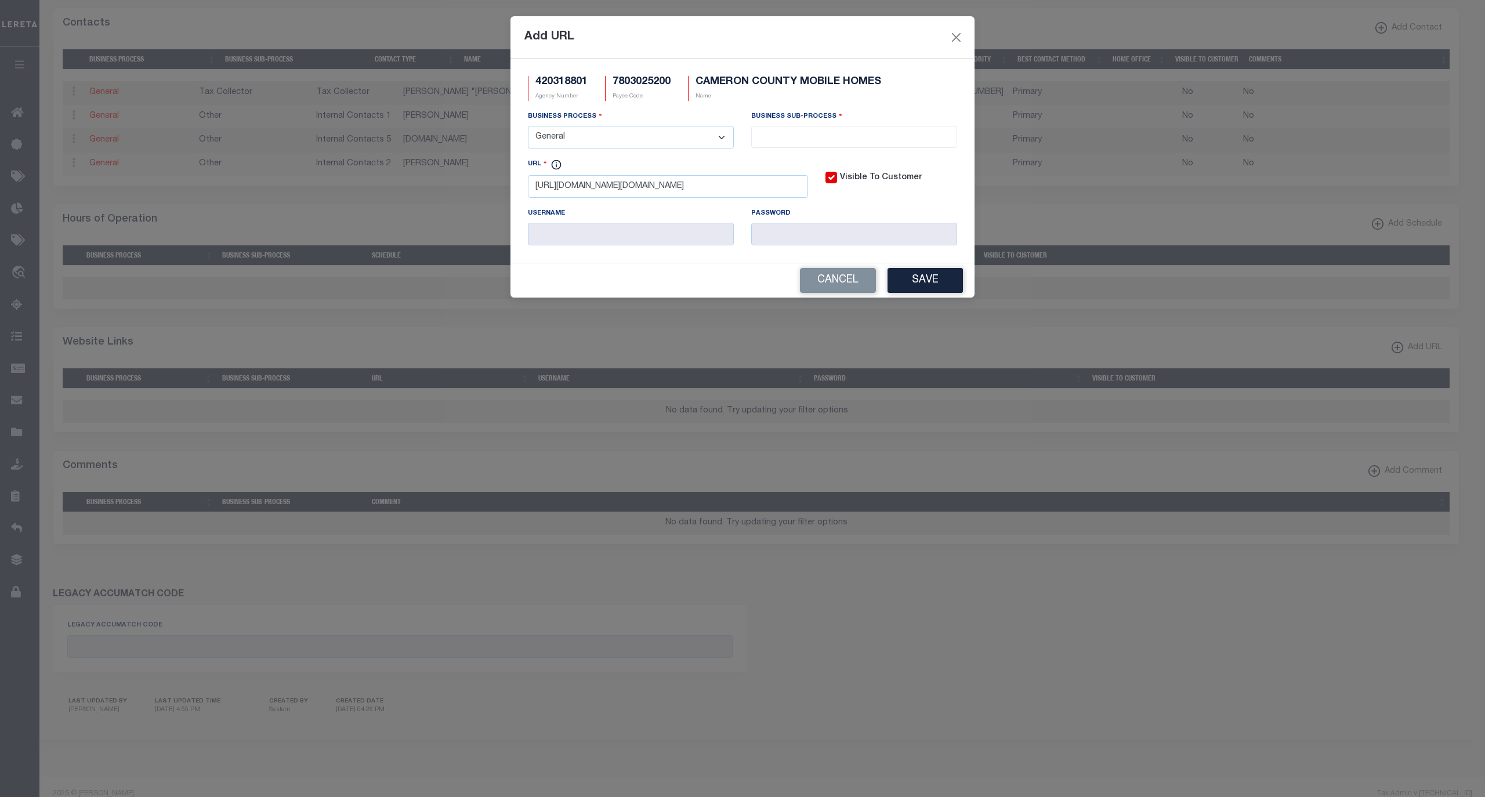
click at [528, 128] on select "- Select - All Automation Bill Request Delinquency Payment Delinquency Procurem…" at bounding box center [631, 137] width 206 height 23
click at [784, 142] on input "search" at bounding box center [854, 135] width 198 height 13
select select "39"
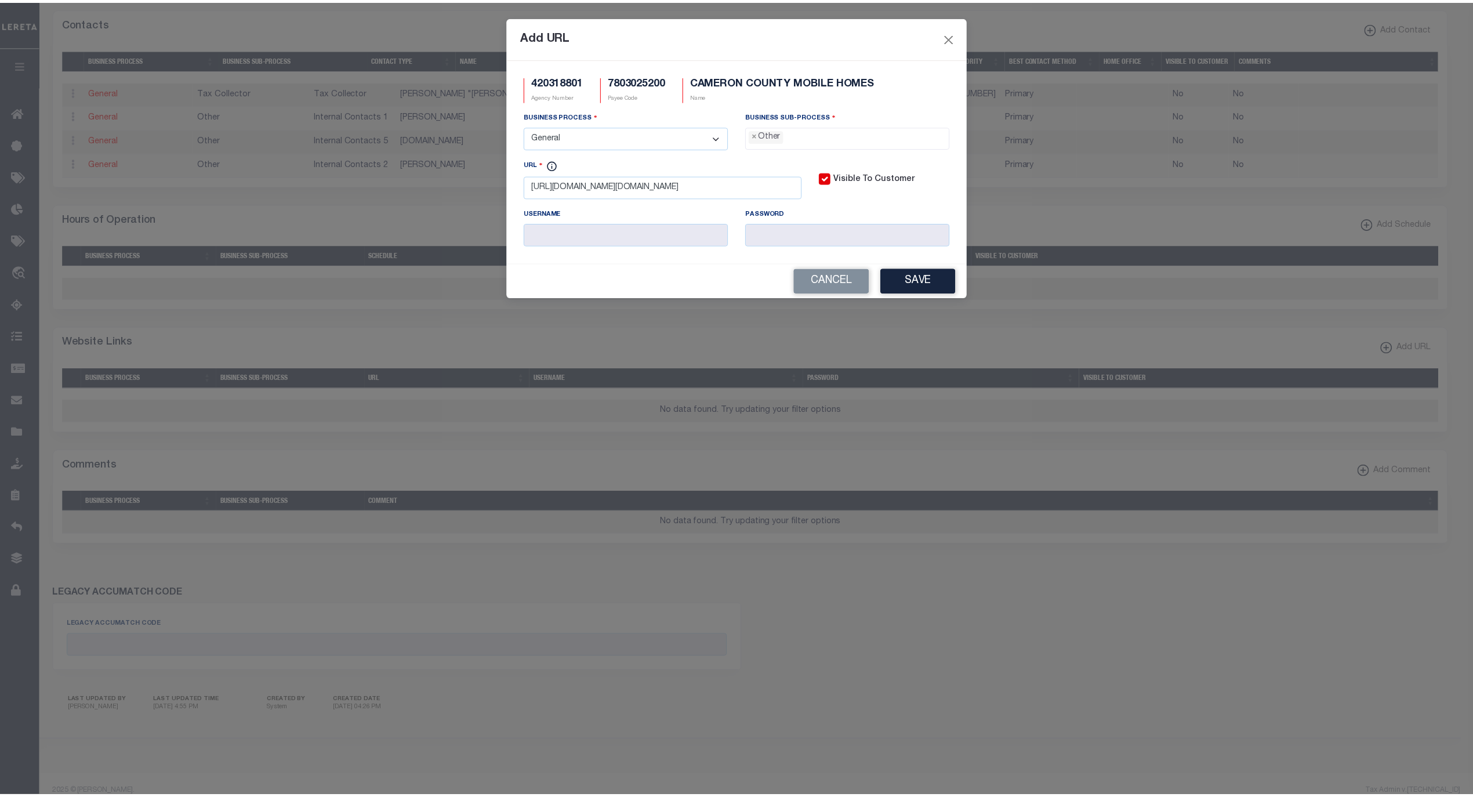
scroll to position [20, 0]
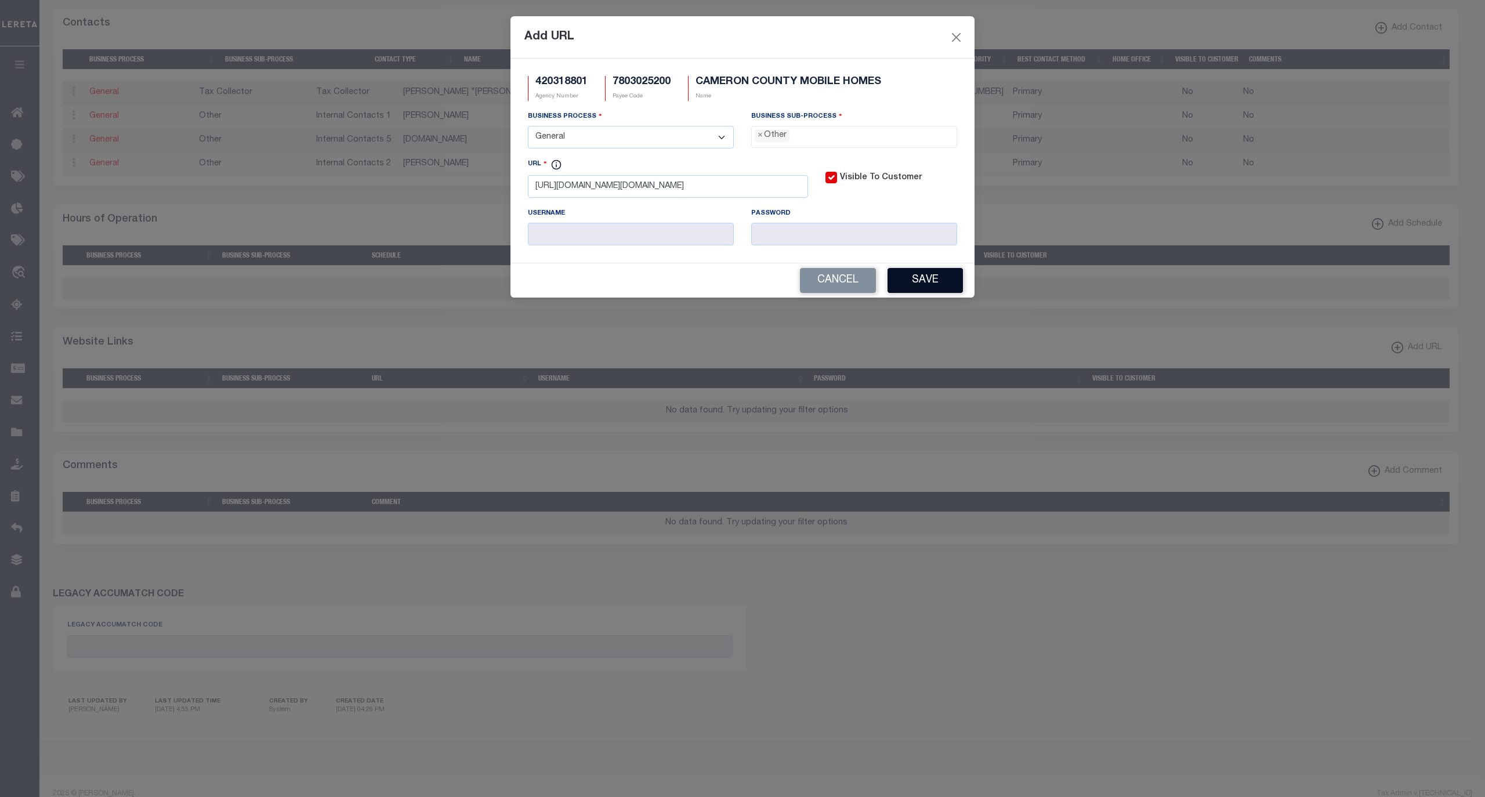
click at [919, 288] on button "Save" at bounding box center [924, 280] width 75 height 25
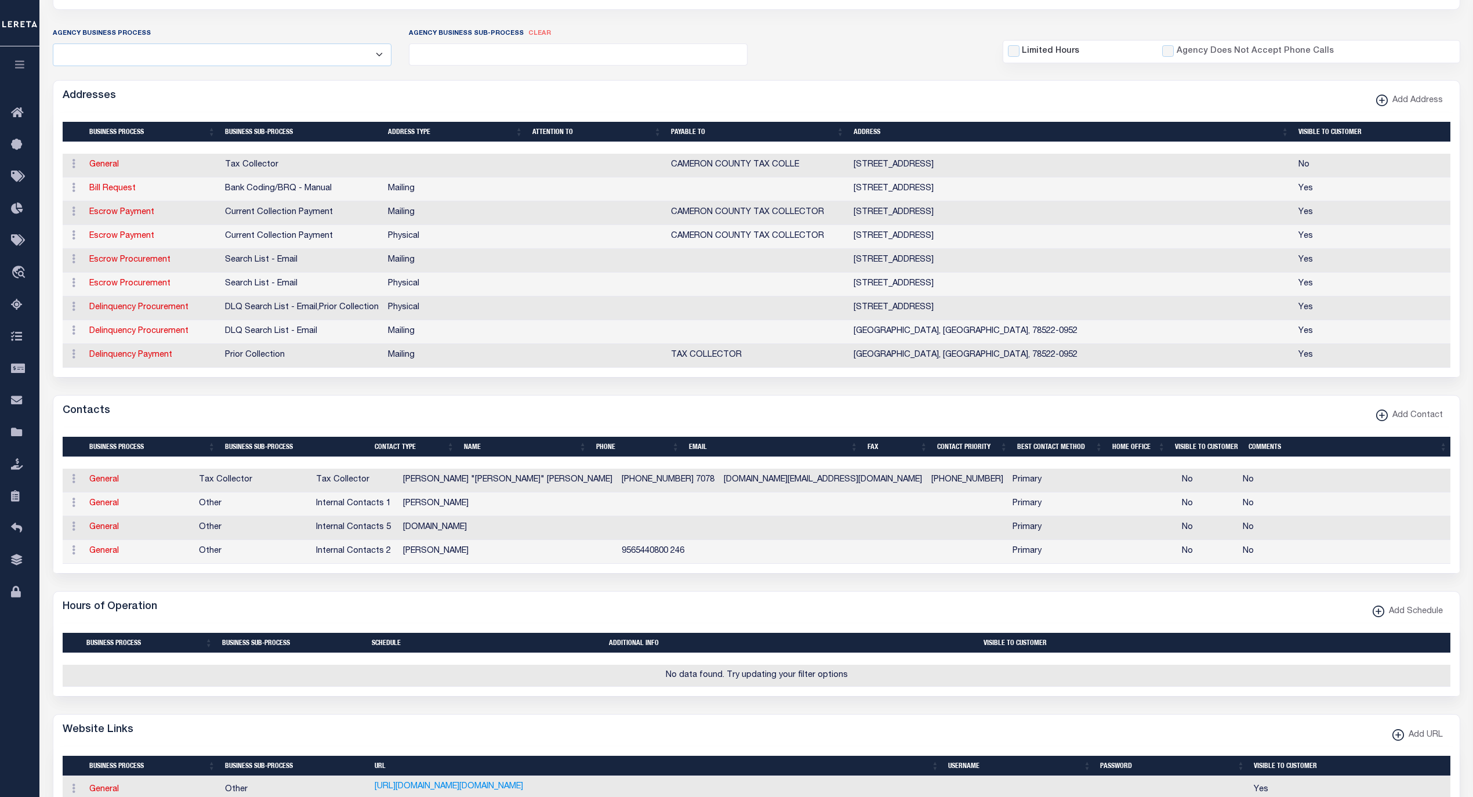
scroll to position [218, 0]
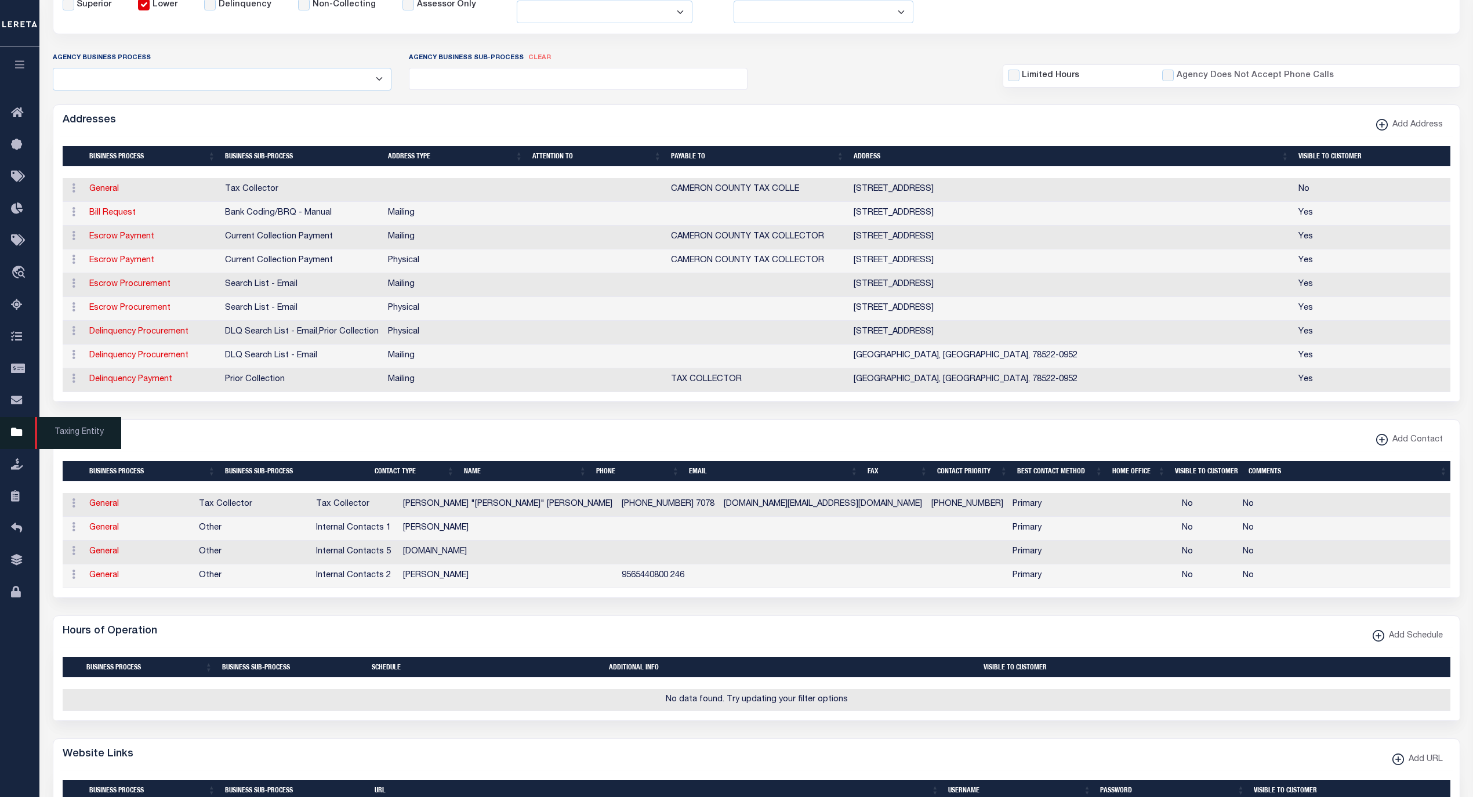
click at [24, 434] on icon at bounding box center [20, 433] width 19 height 14
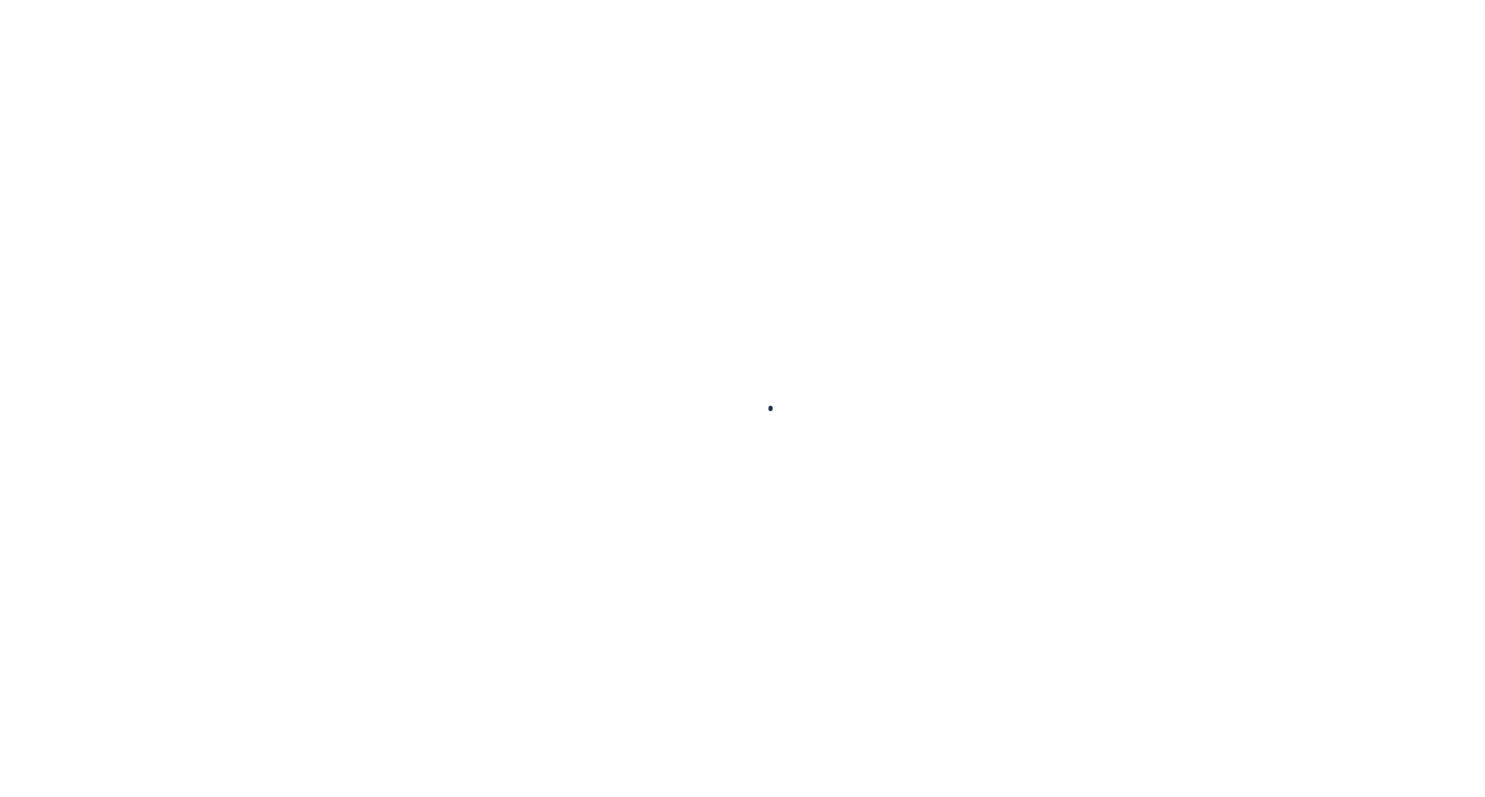
select select
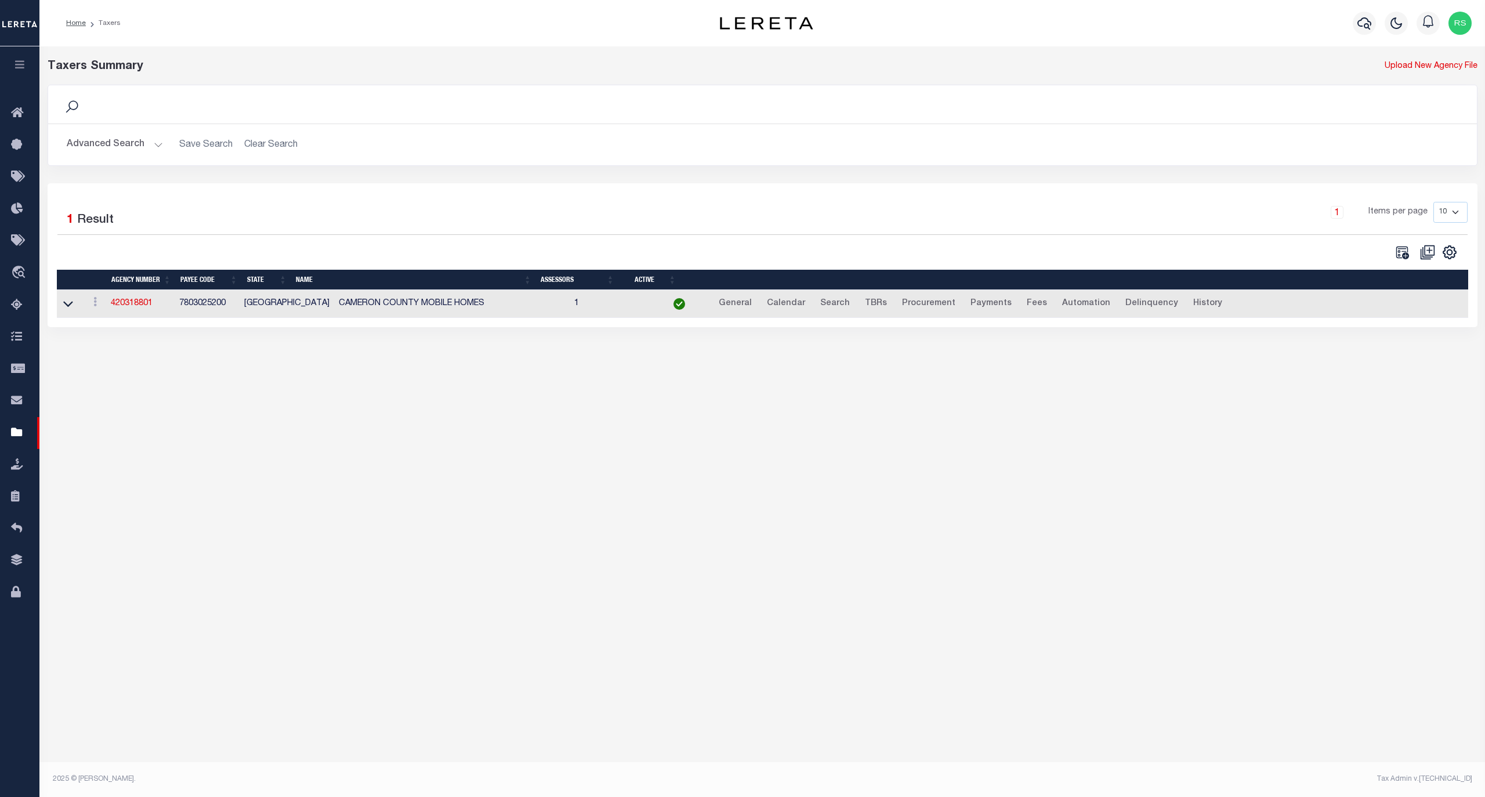
click at [107, 152] on button "Advanced Search" at bounding box center [115, 144] width 96 height 23
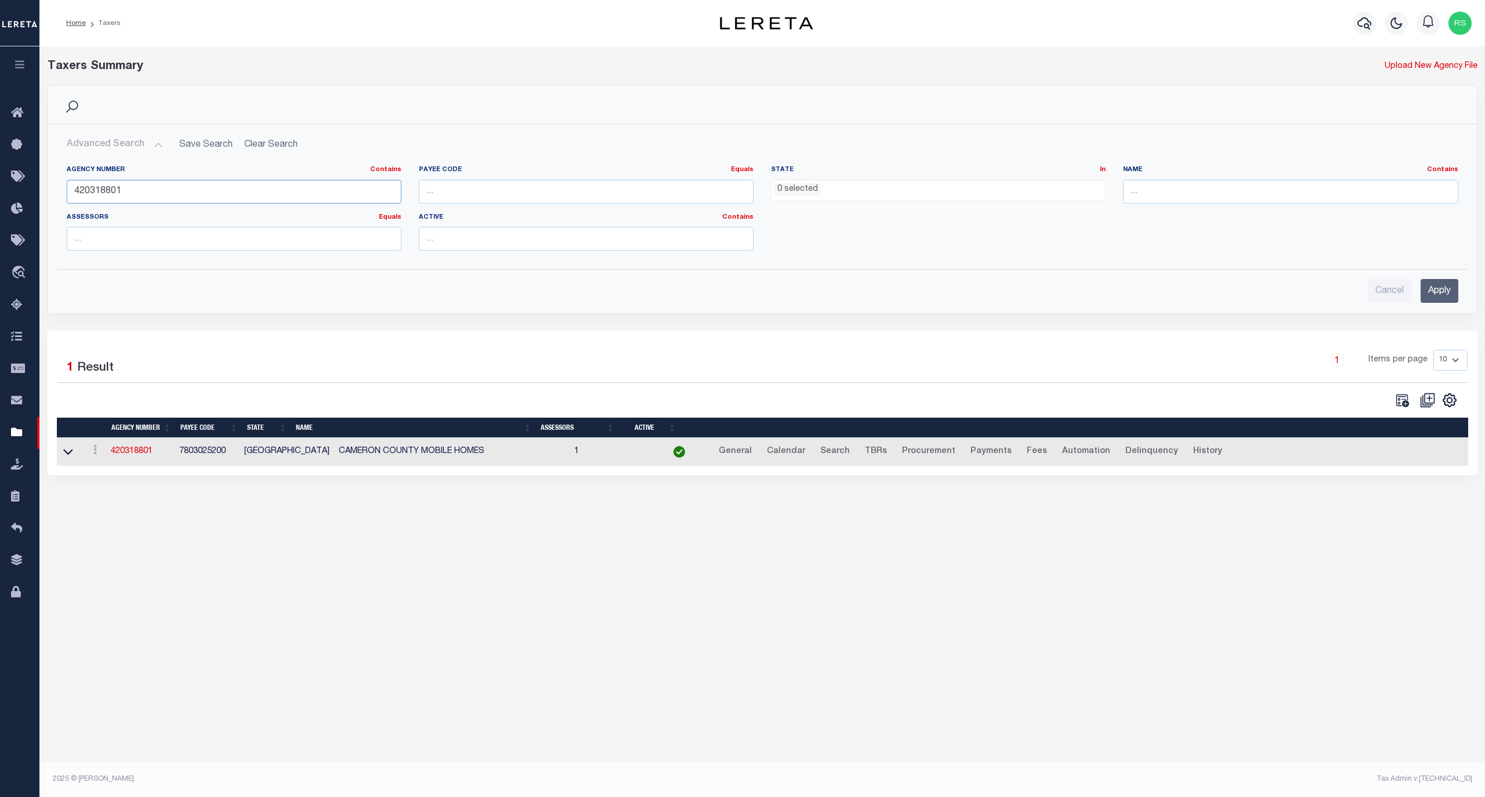
click at [121, 193] on input "420318801" at bounding box center [234, 192] width 335 height 24
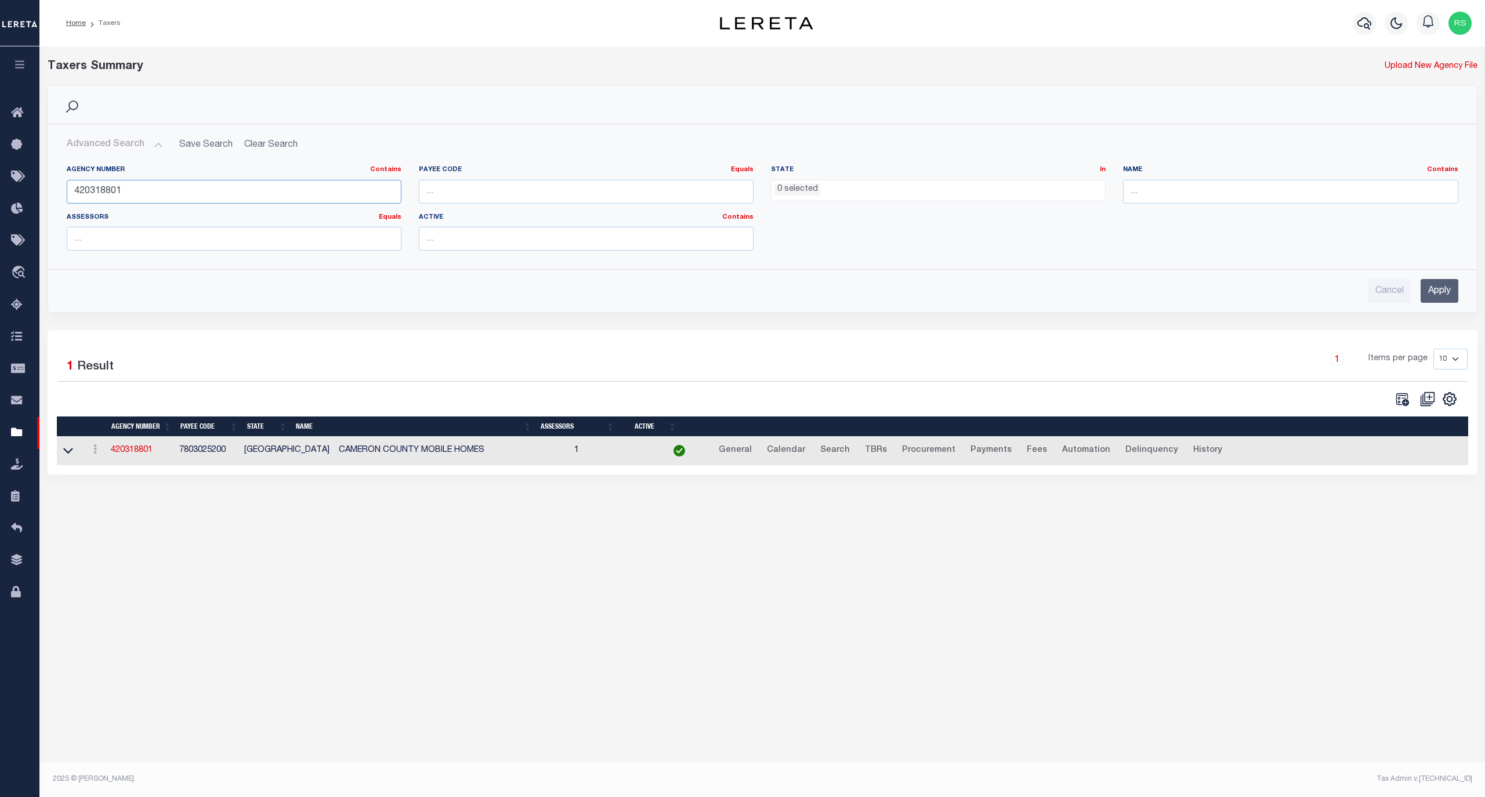
paste input "180030209"
type input "180030209"
click at [1447, 298] on input "Apply" at bounding box center [1439, 291] width 38 height 24
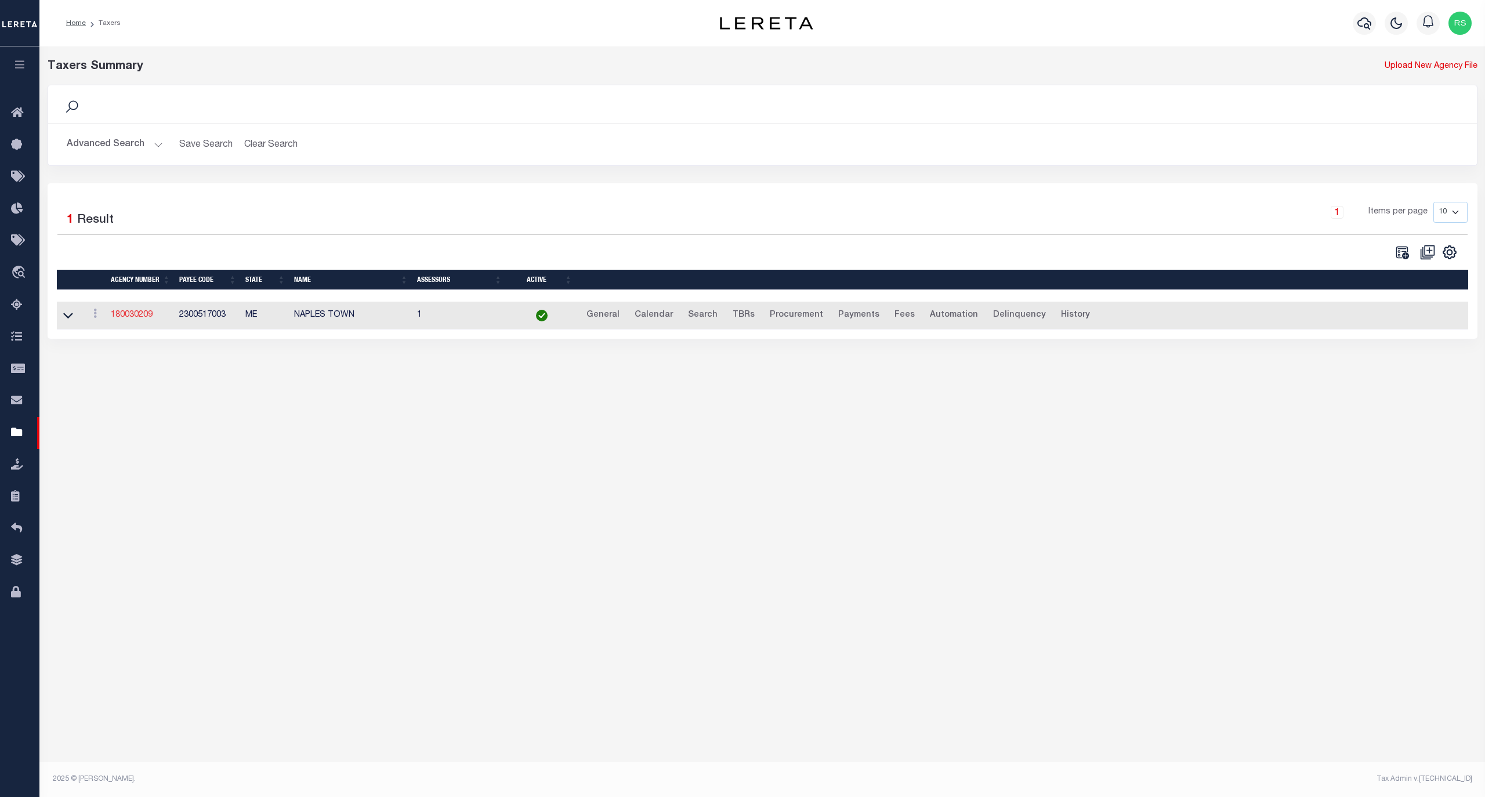
click at [131, 314] on link "180030209" at bounding box center [132, 315] width 42 height 8
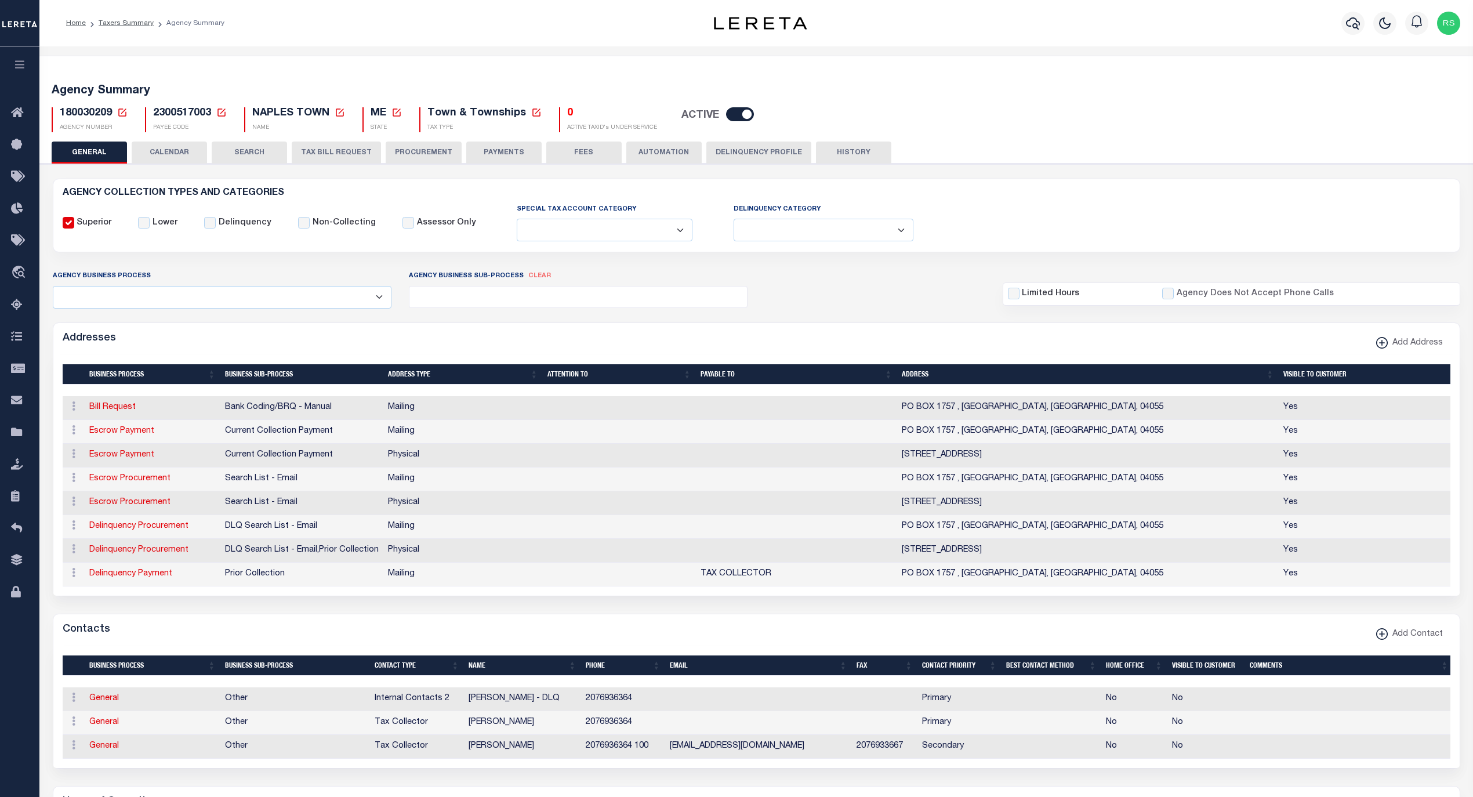
select select
click at [133, 455] on link "Escrow Payment" at bounding box center [121, 455] width 65 height 8
select select "1"
checkbox input "false"
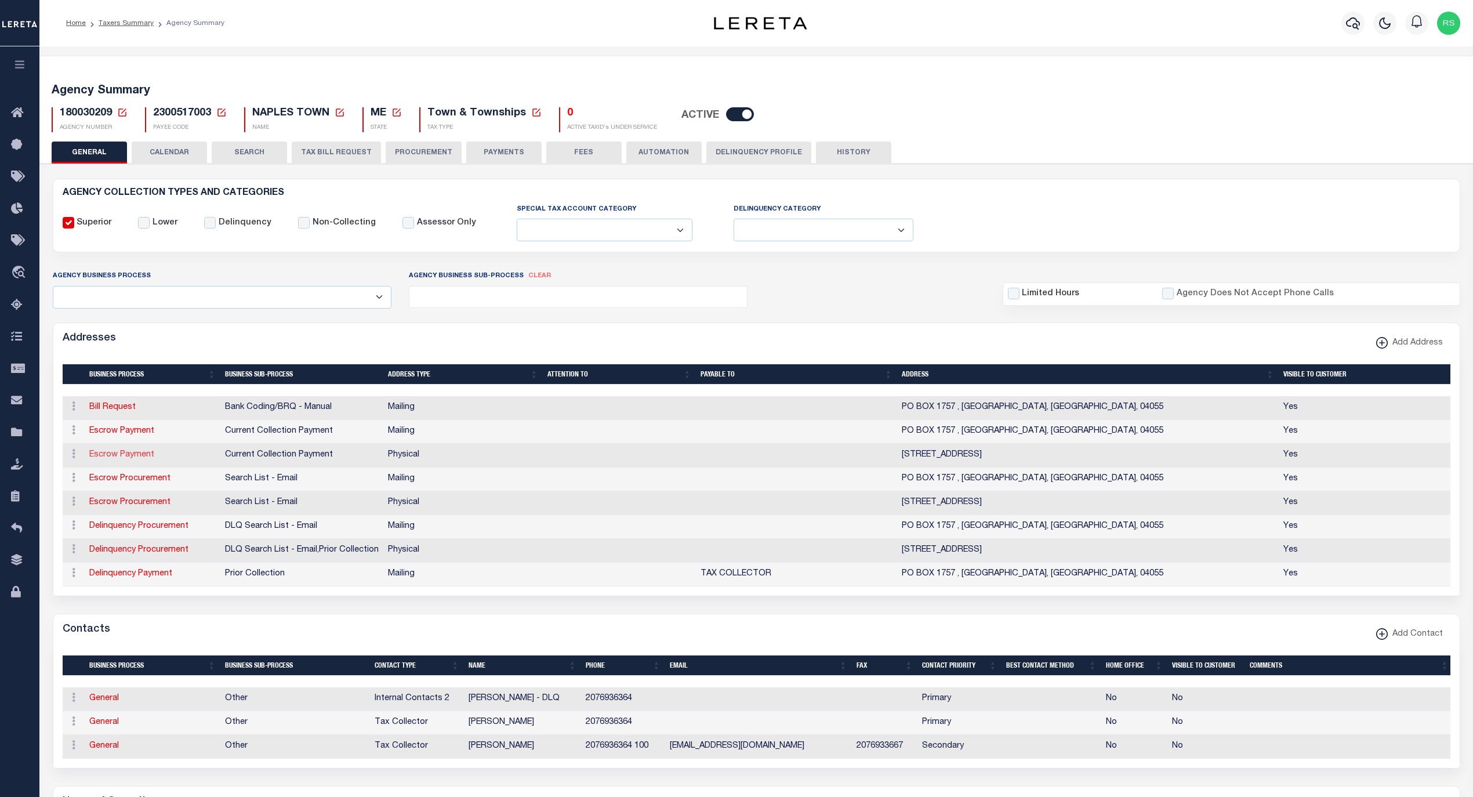
select select
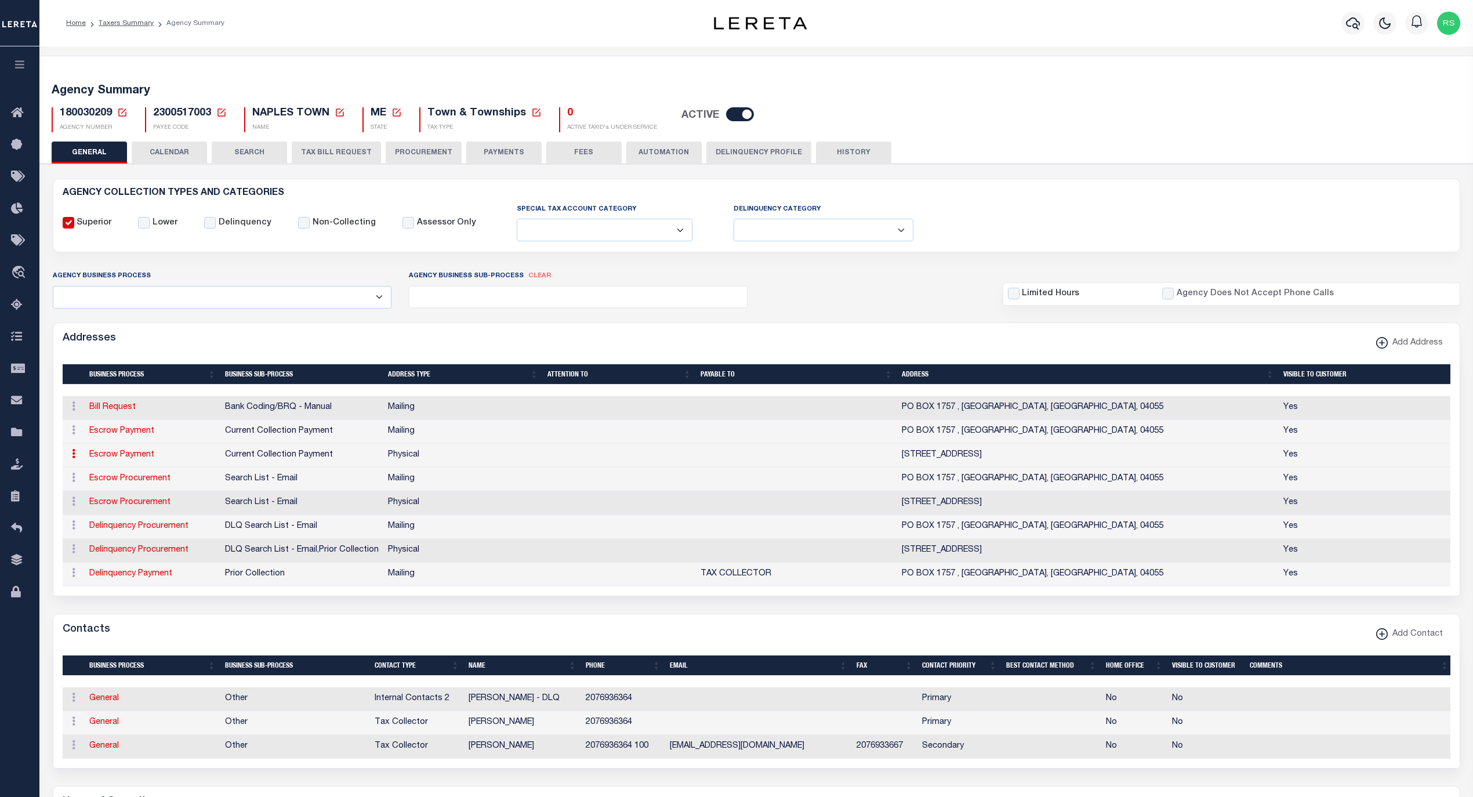
type input "15 VILLAGE GREEN LN"
type input "NAPLES"
select select "ME"
type input "04055"
select select "2"
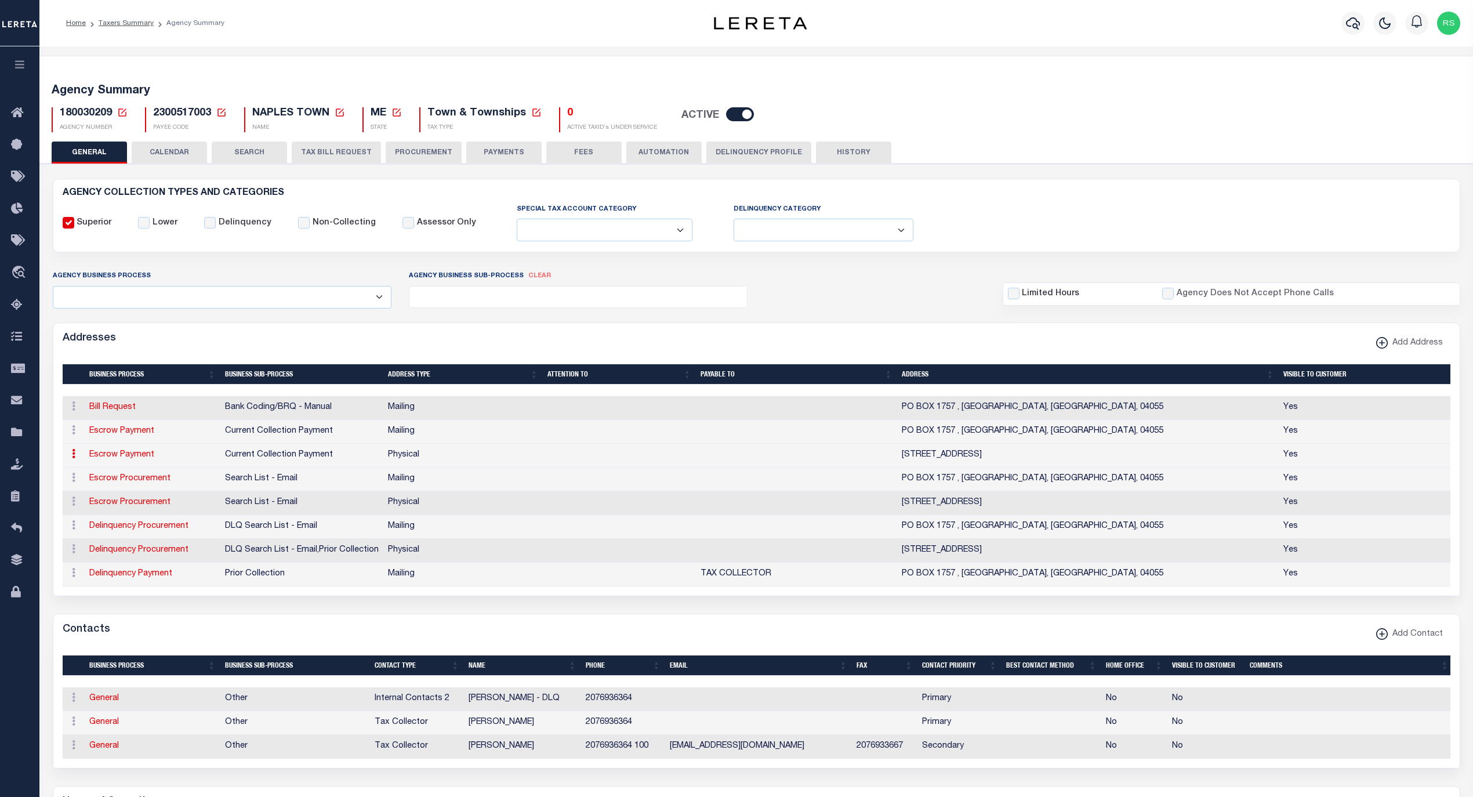
checkbox input "true"
select select "3"
select select "11"
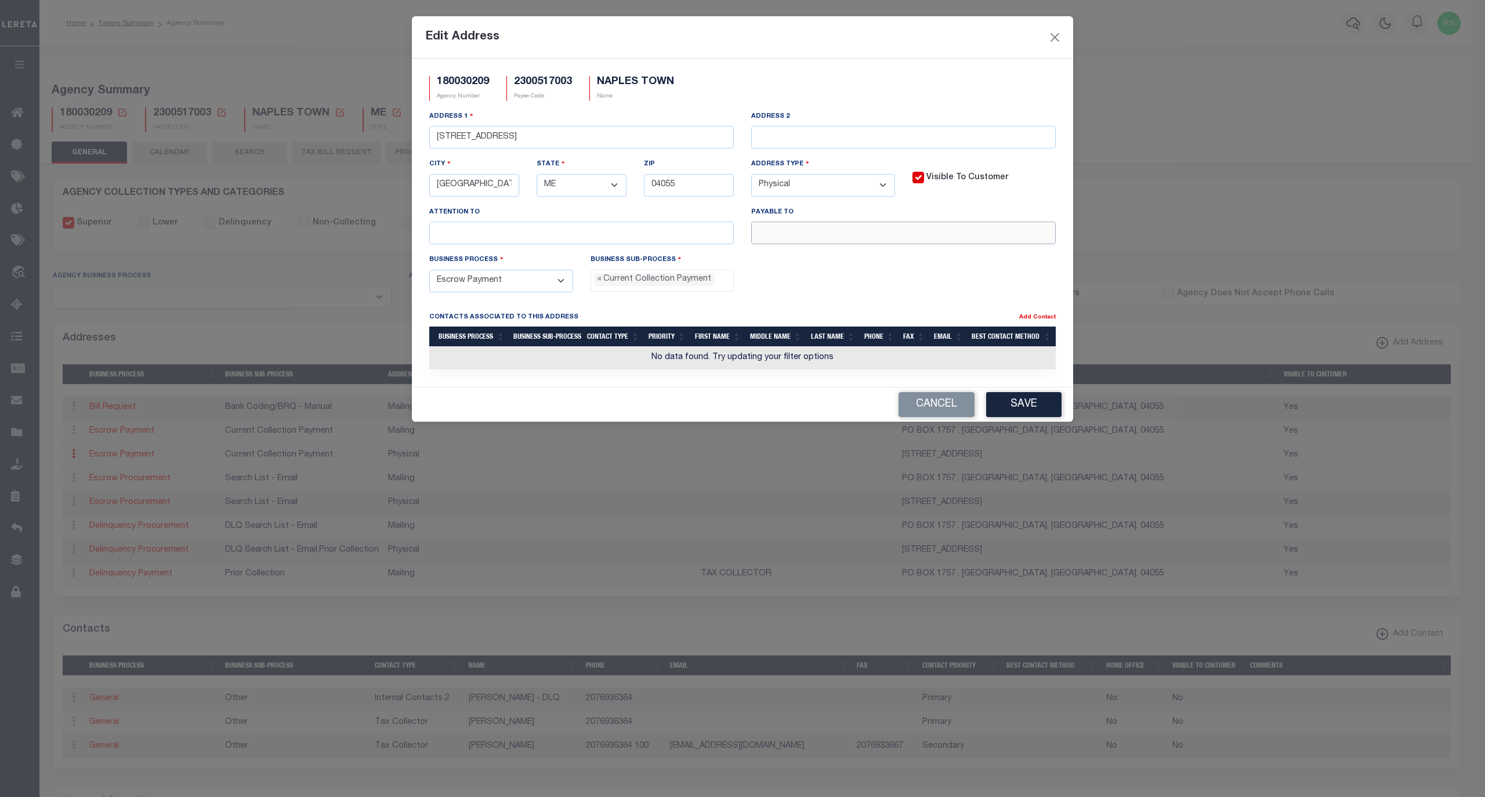
click at [827, 235] on input "text" at bounding box center [903, 233] width 304 height 23
paste input "NAPLES TOWN"
click at [880, 244] on input "NAPLES TOWN" at bounding box center [903, 233] width 304 height 23
paste input "TAX COLLECTOR"
type input "NAPLES TOWN TAX COLLECTOR"
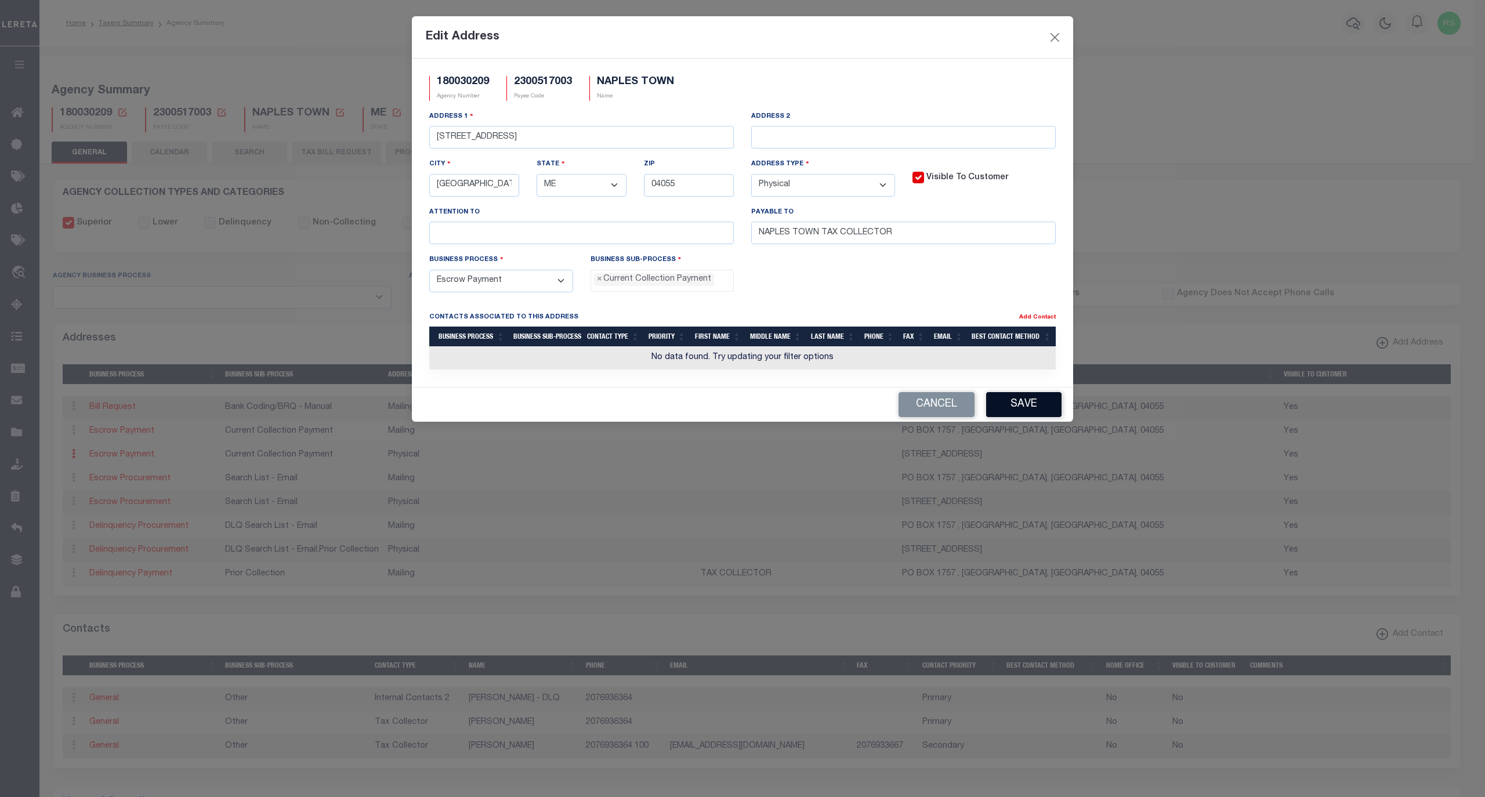
click at [1021, 416] on button "Save" at bounding box center [1023, 404] width 75 height 25
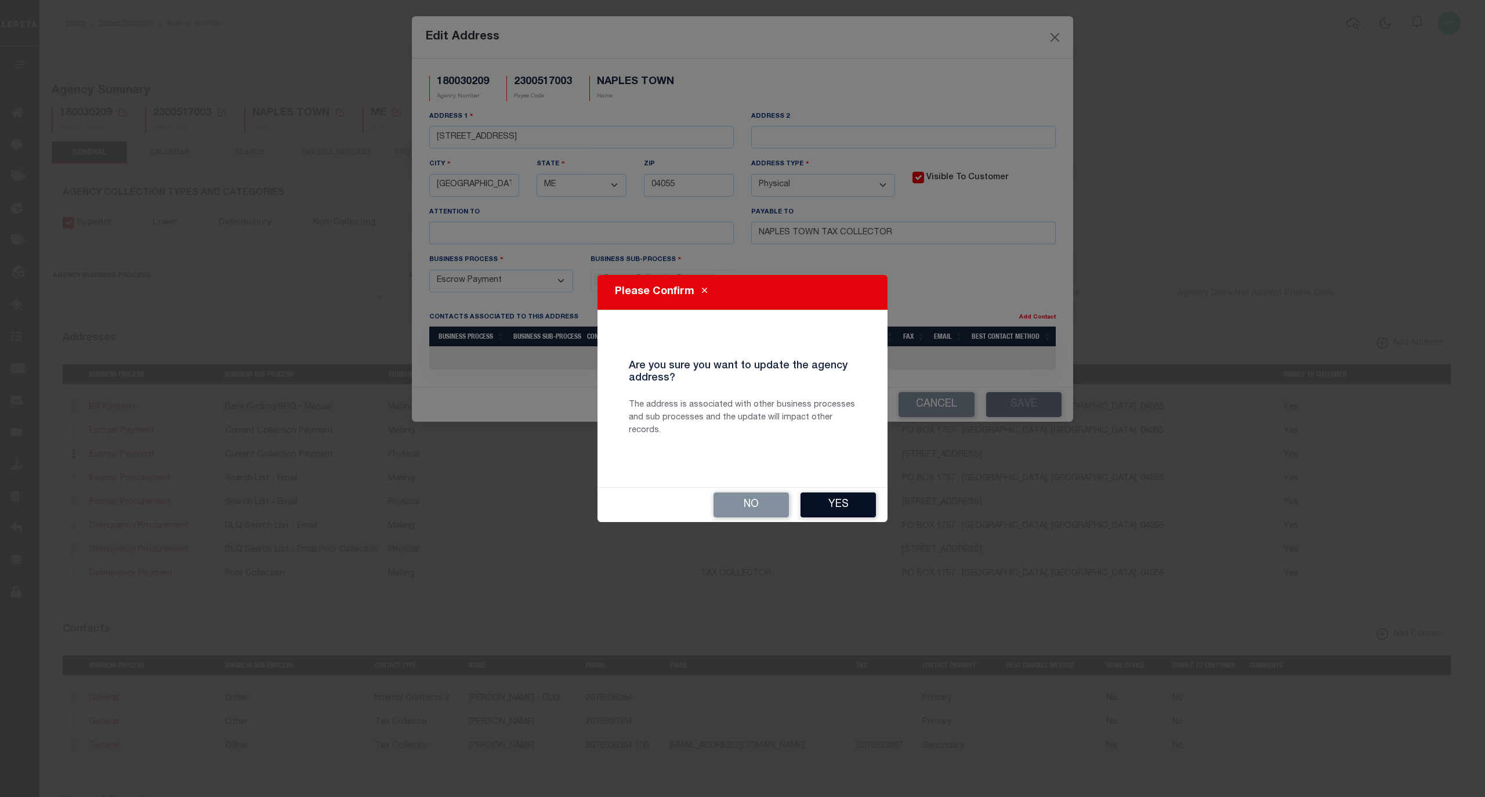
click at [857, 504] on button "Yes" at bounding box center [837, 504] width 75 height 25
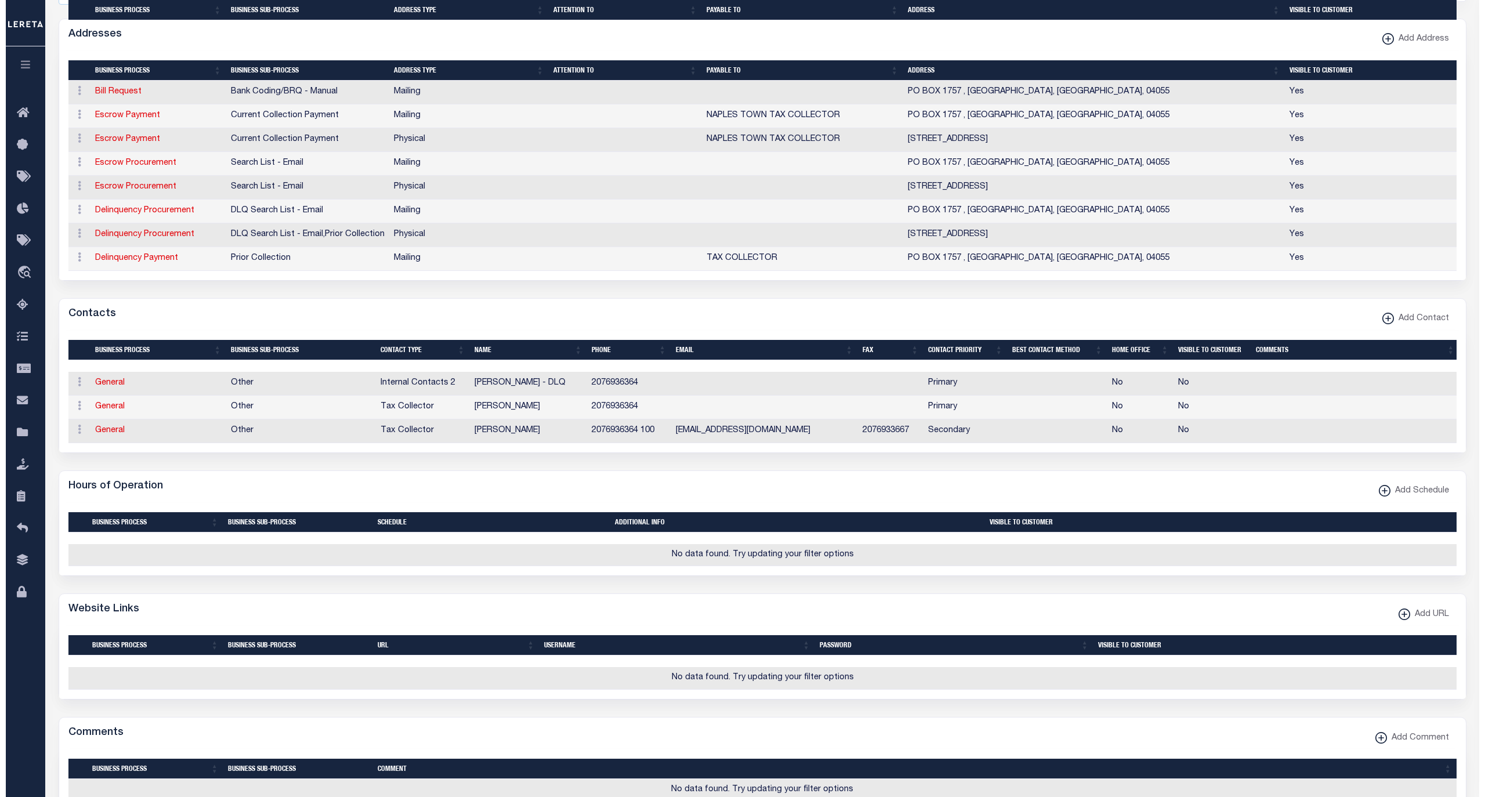
scroll to position [438, 0]
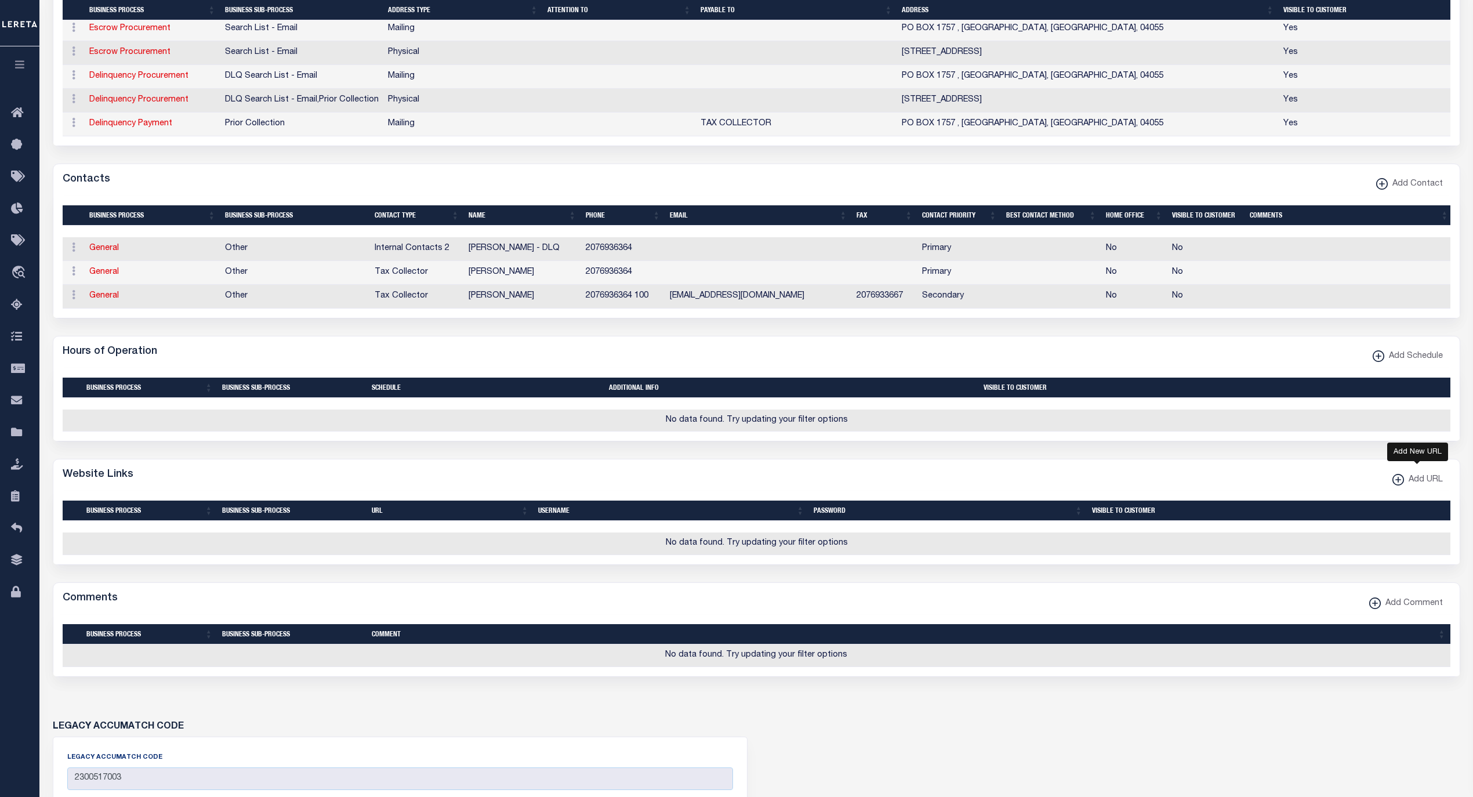
click at [1420, 487] on span "Add URL" at bounding box center [1423, 480] width 39 height 13
select select
checkbox input "true"
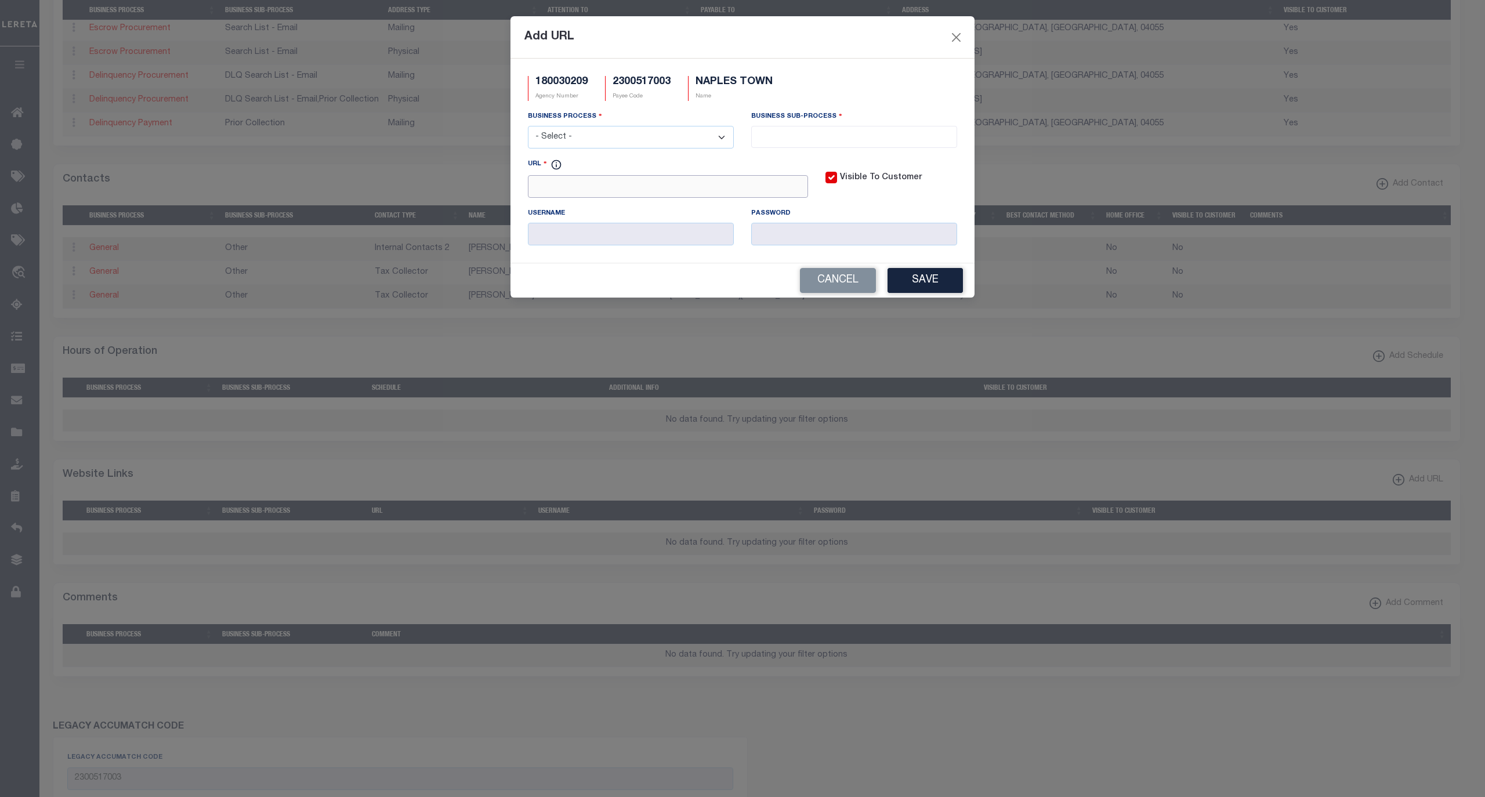
click at [701, 184] on input "URL" at bounding box center [668, 186] width 280 height 23
paste input "www.townofnaples.org"
type input "www.townofnaples.org"
click at [669, 143] on select "- Select - All Automation Bill Request Delinquency Payment Delinquency Procurem…" at bounding box center [631, 137] width 206 height 23
select select "6"
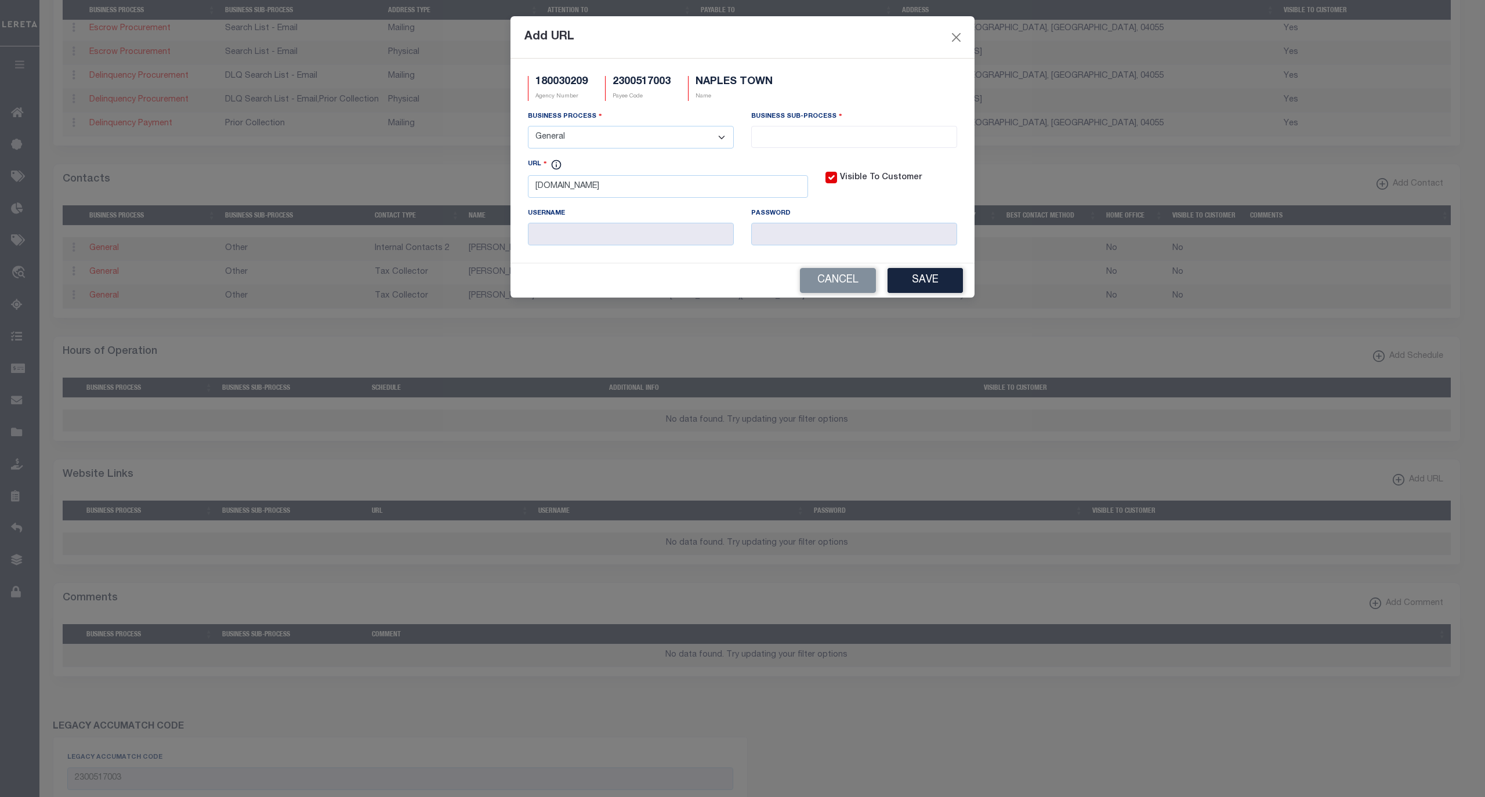
click at [528, 128] on select "- Select - All Automation Bill Request Delinquency Payment Delinquency Procurem…" at bounding box center [631, 137] width 206 height 23
click at [806, 133] on input "search" at bounding box center [854, 135] width 198 height 13
select select "39"
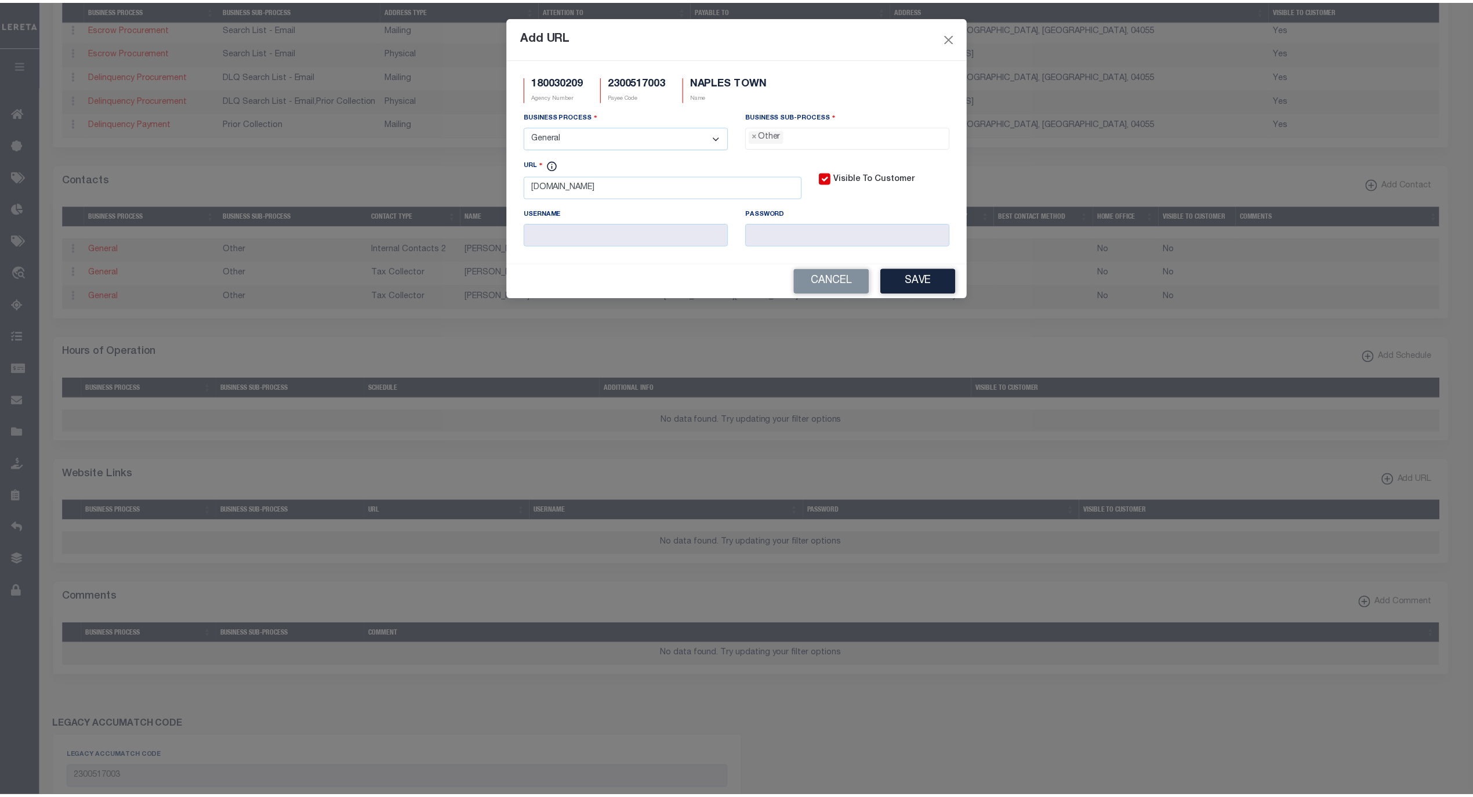
scroll to position [20, 0]
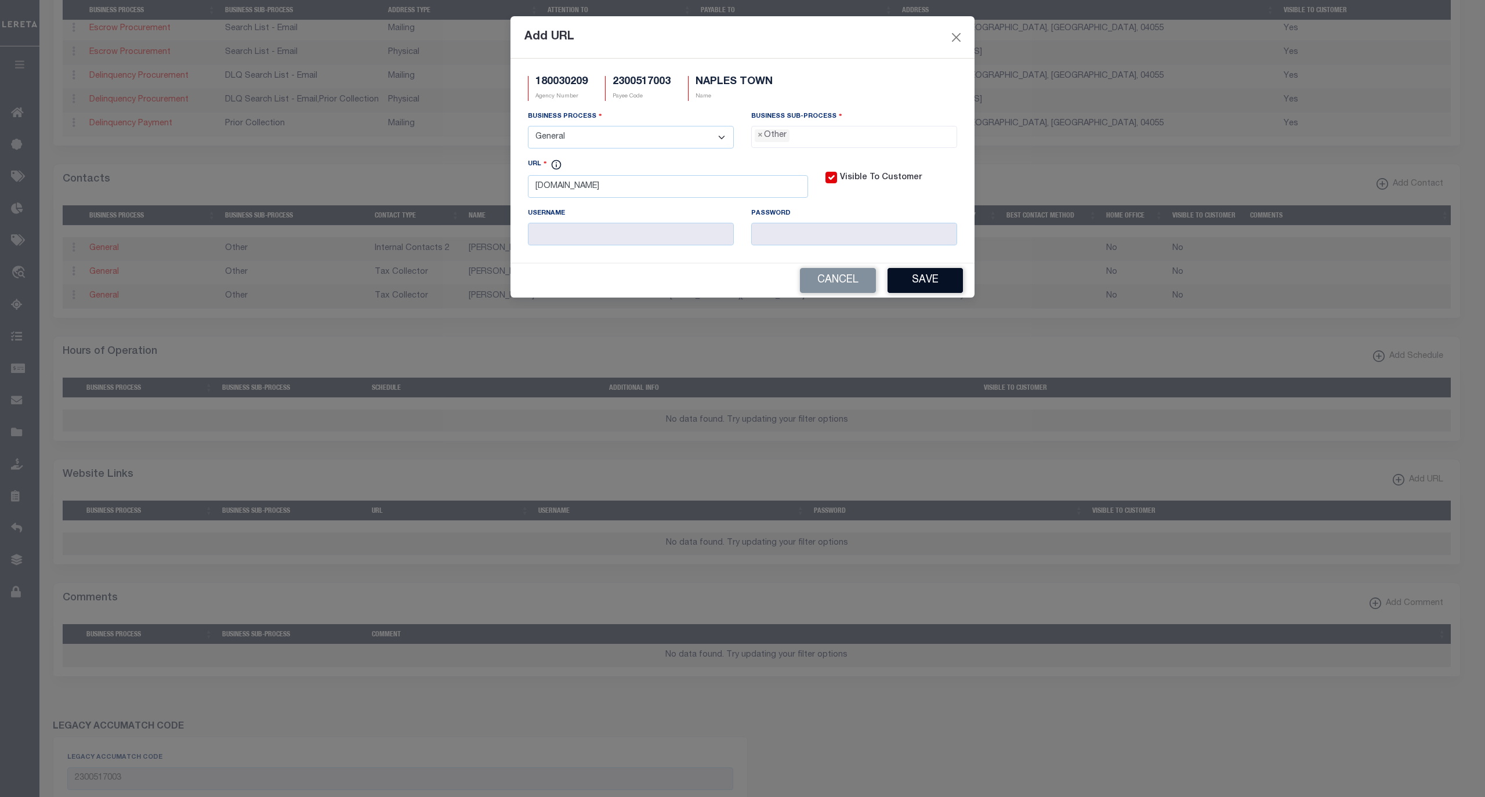
click at [917, 281] on button "Save" at bounding box center [924, 280] width 75 height 25
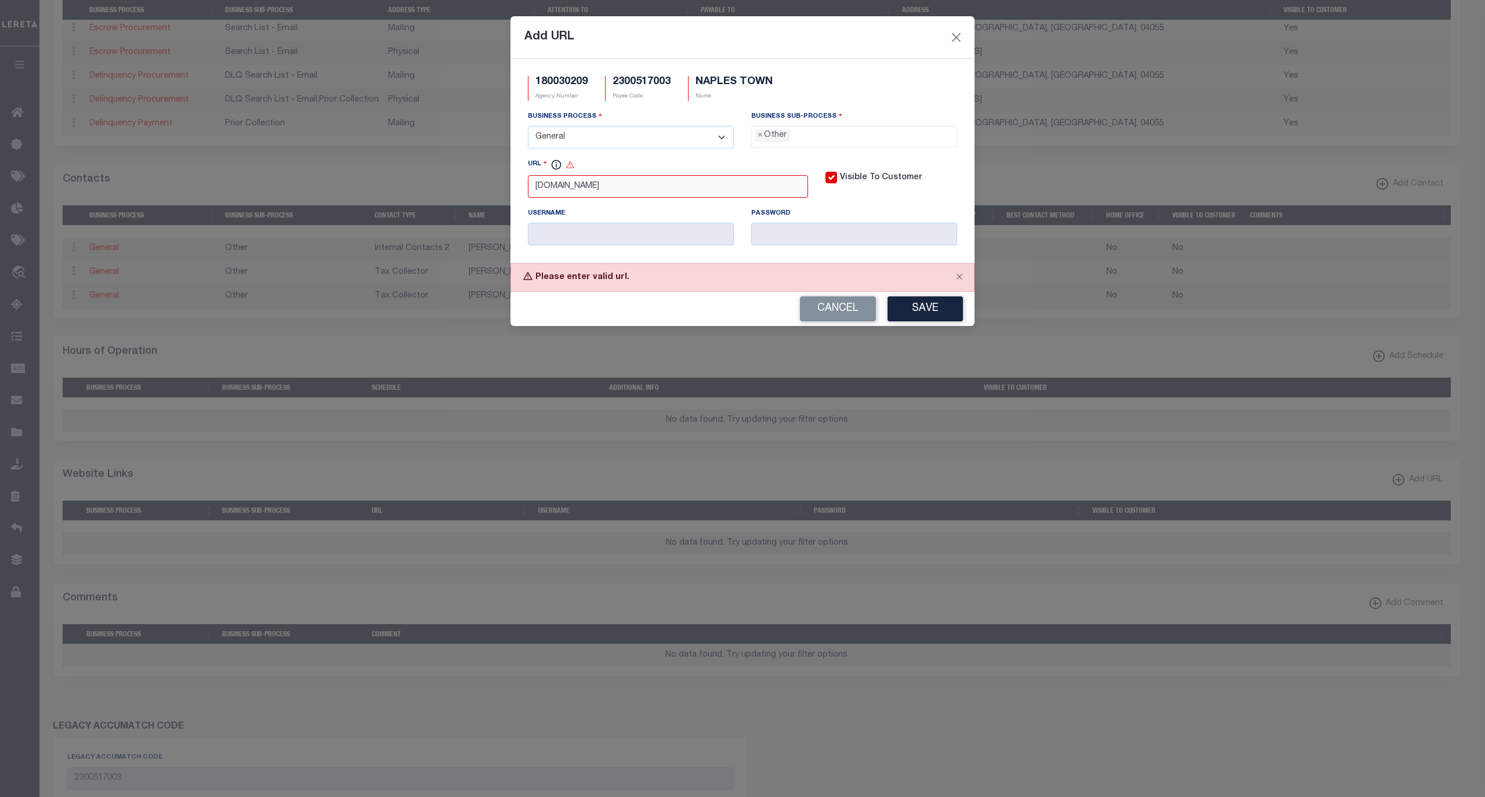
drag, startPoint x: 639, startPoint y: 190, endPoint x: 393, endPoint y: 177, distance: 246.9
click at [393, 179] on div "Add URL 180030209 Agency Number 2300517003 Payee Code NAPLES TOWN Name Business…" at bounding box center [742, 398] width 1485 height 797
paste input "[URL][DOMAIN_NAME]"
type input "[URL][DOMAIN_NAME]"
click at [933, 311] on button "Save" at bounding box center [924, 308] width 75 height 25
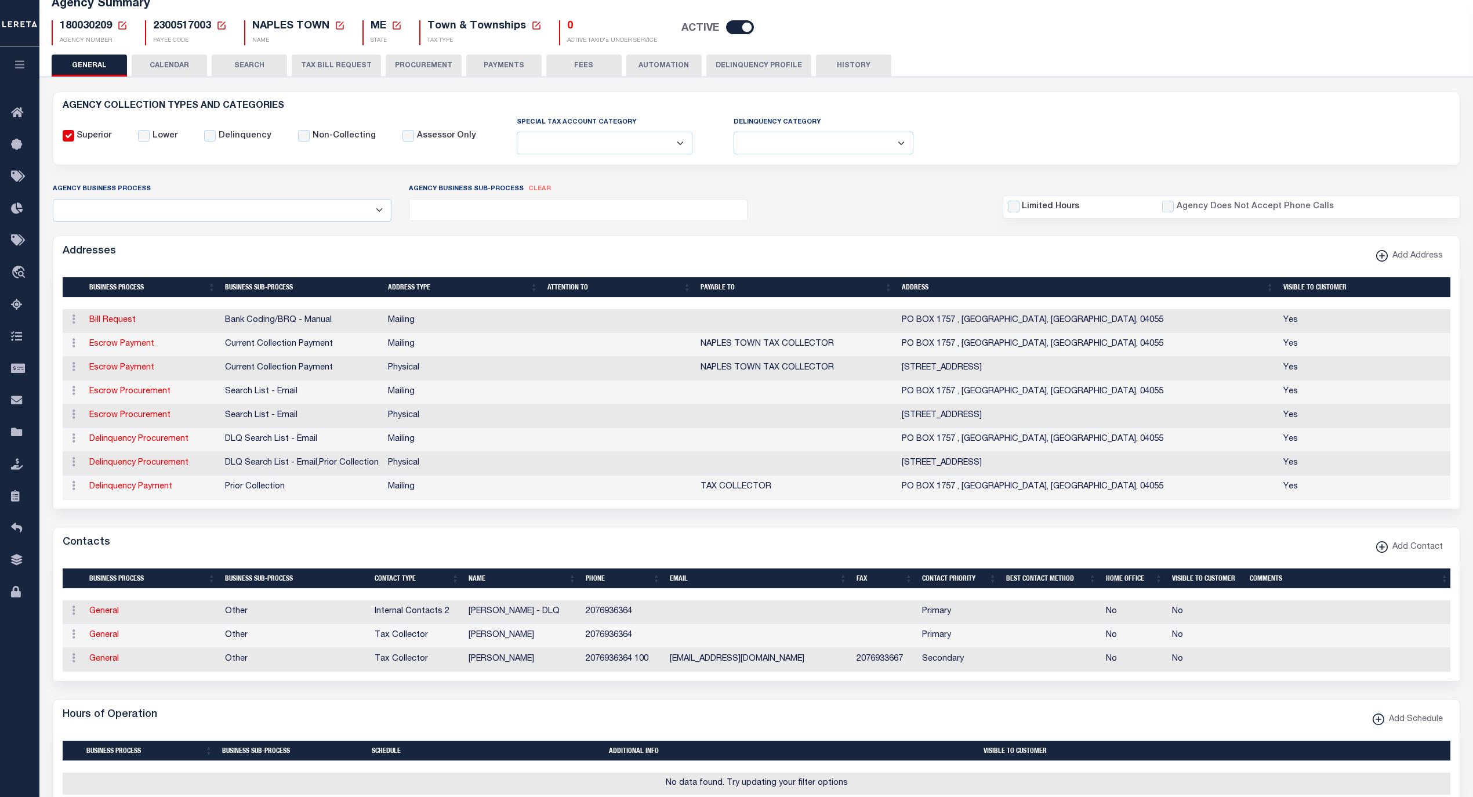
scroll to position [52, 0]
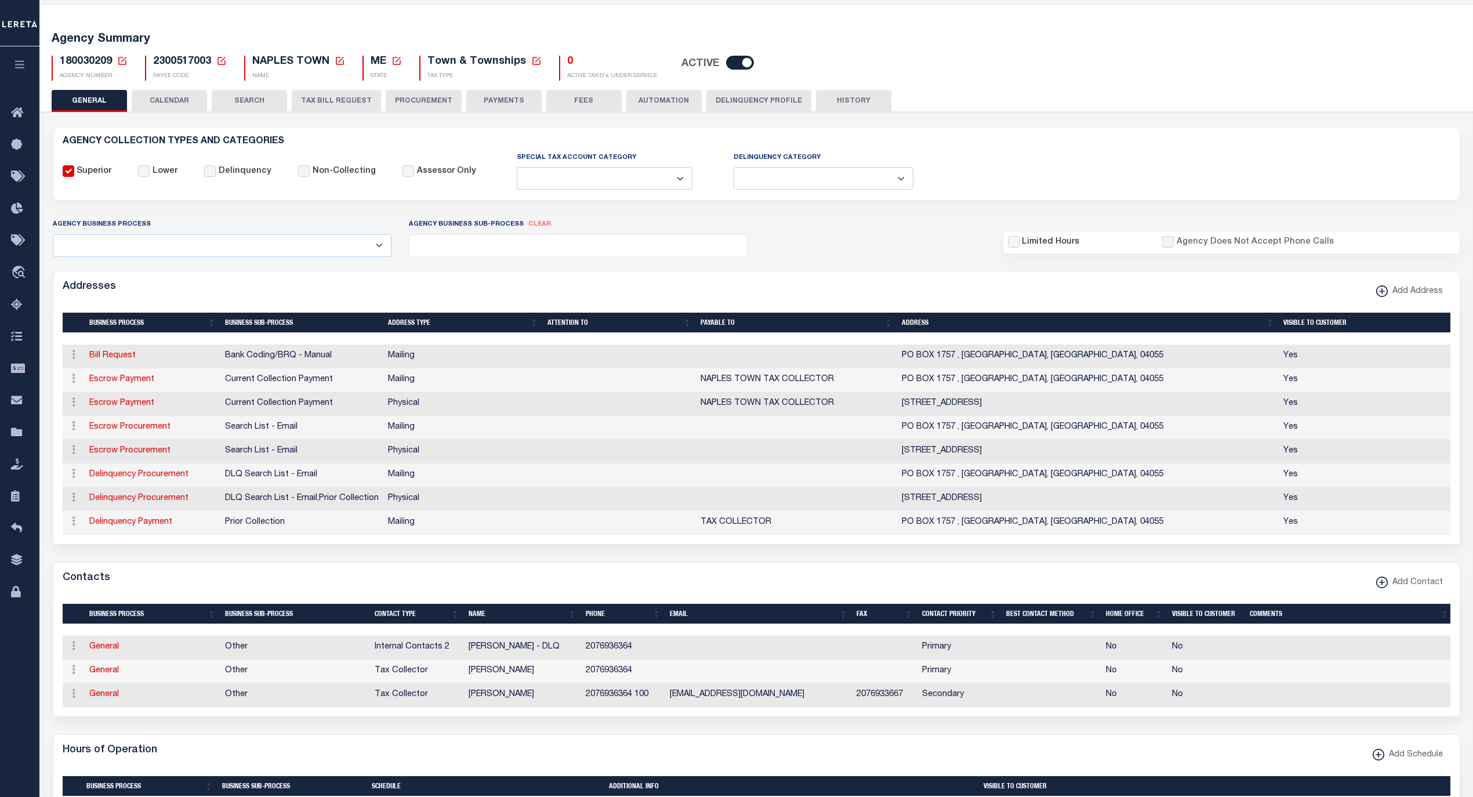
click at [576, 100] on button "FEES" at bounding box center [583, 101] width 75 height 22
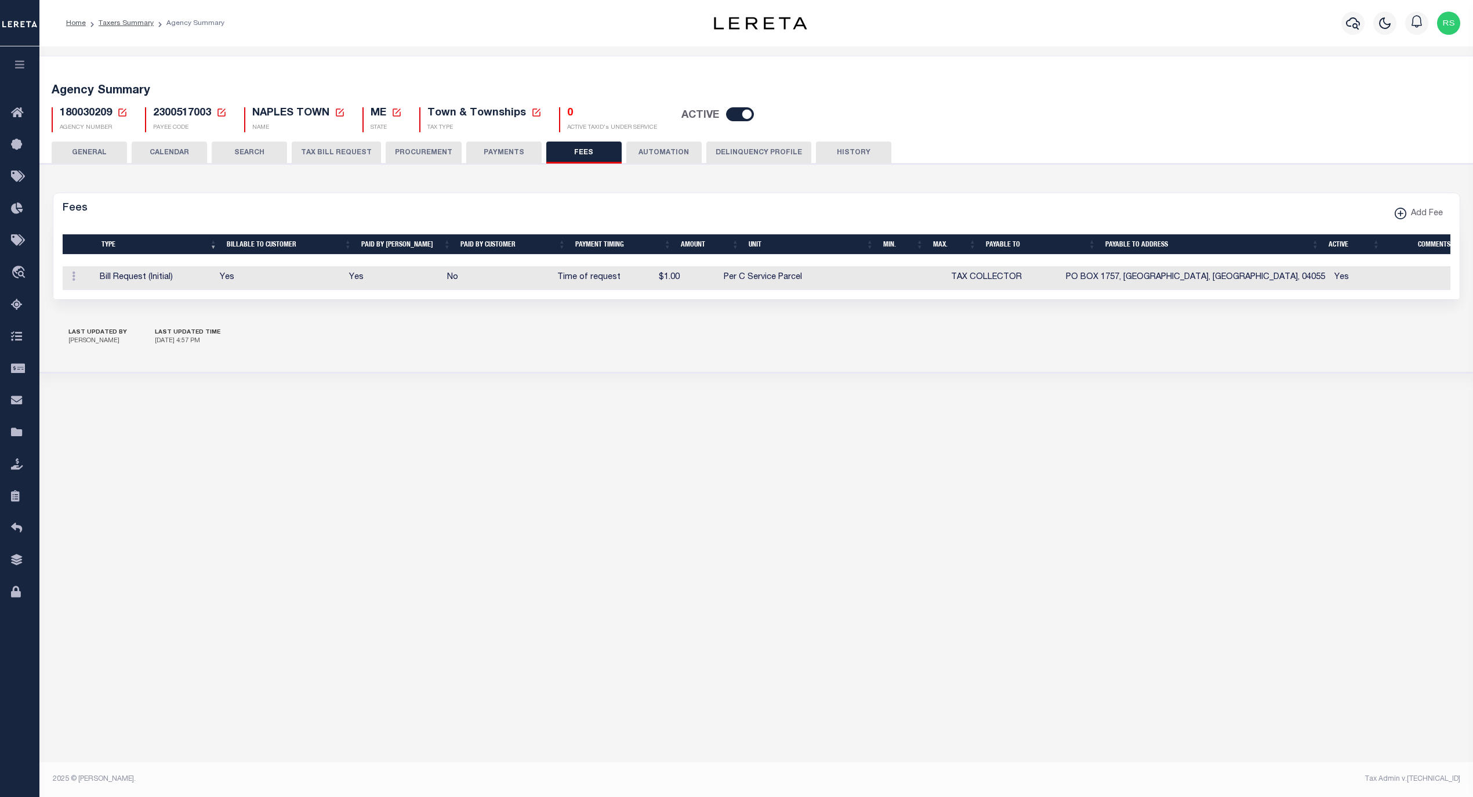
scroll to position [0, 0]
click at [516, 151] on button "PAYMENTS" at bounding box center [503, 153] width 75 height 22
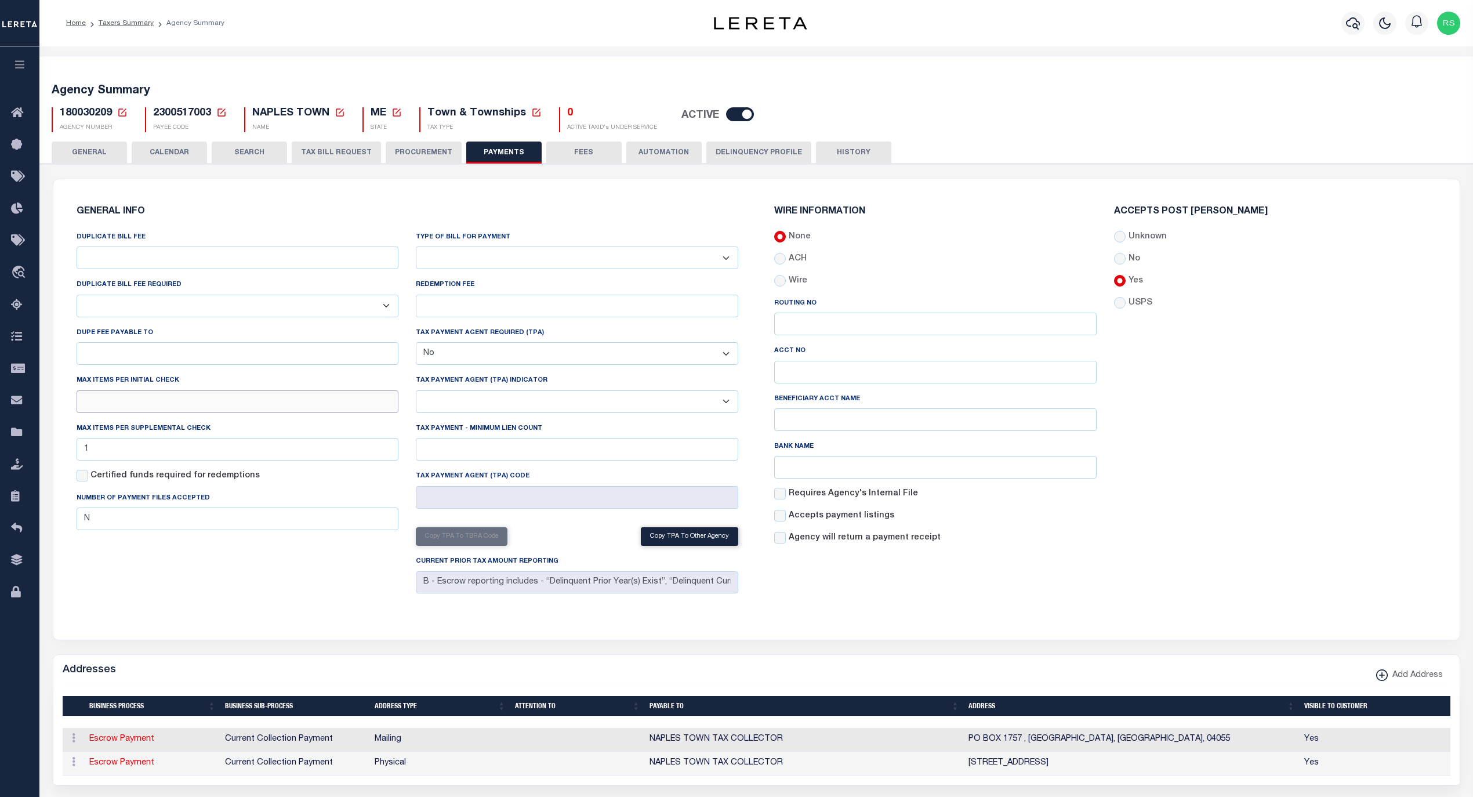
click at [226, 406] on input "text" at bounding box center [238, 401] width 322 height 23
type input "1"
click at [314, 612] on div "GENERAL INFO DUPLICATE BILL FEE DUPLICATE BILL FEE REQUIRED Yes No DUPE FEE PAY…" at bounding box center [407, 402] width 681 height 419
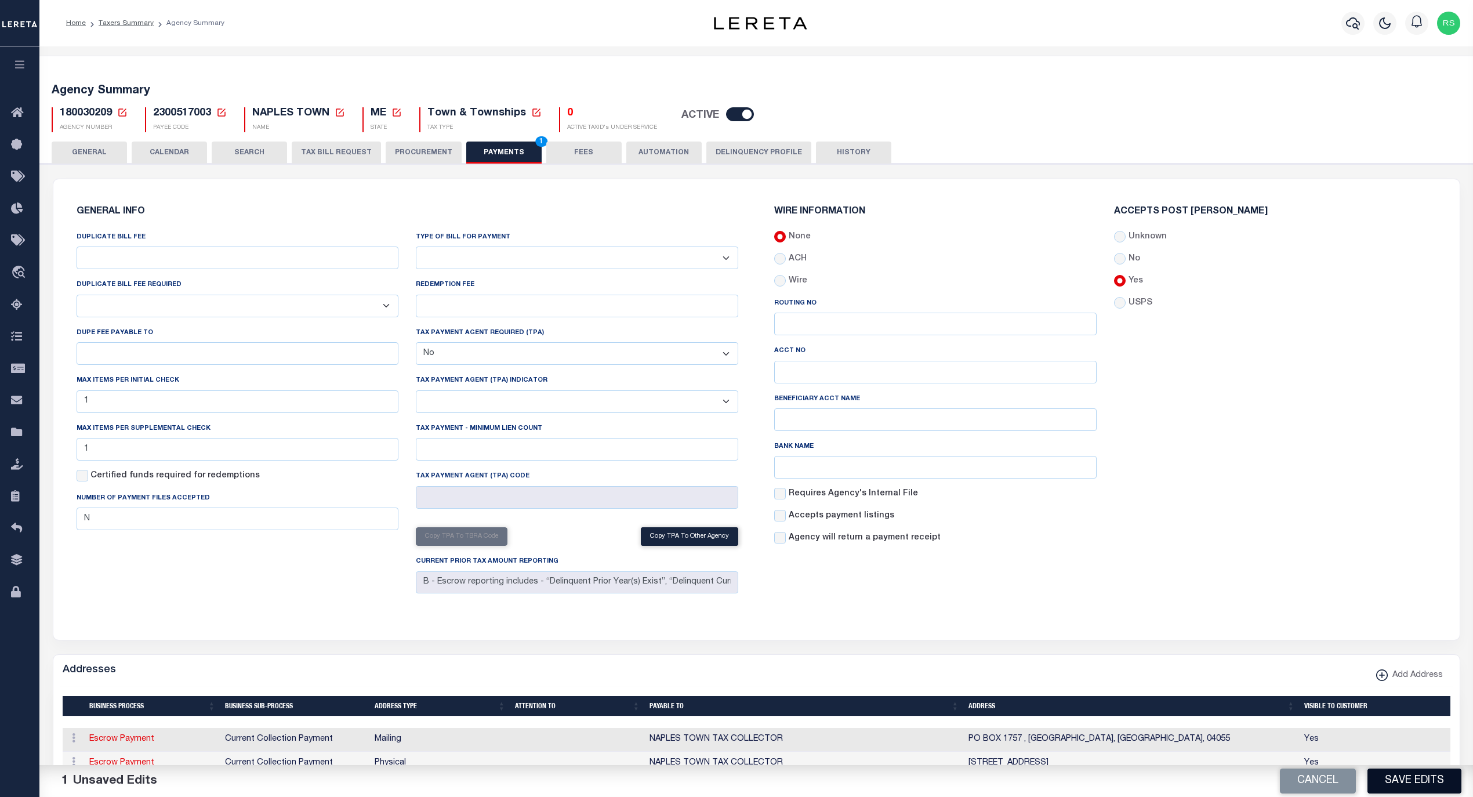
click at [1408, 783] on button "Save Edits" at bounding box center [1415, 780] width 94 height 25
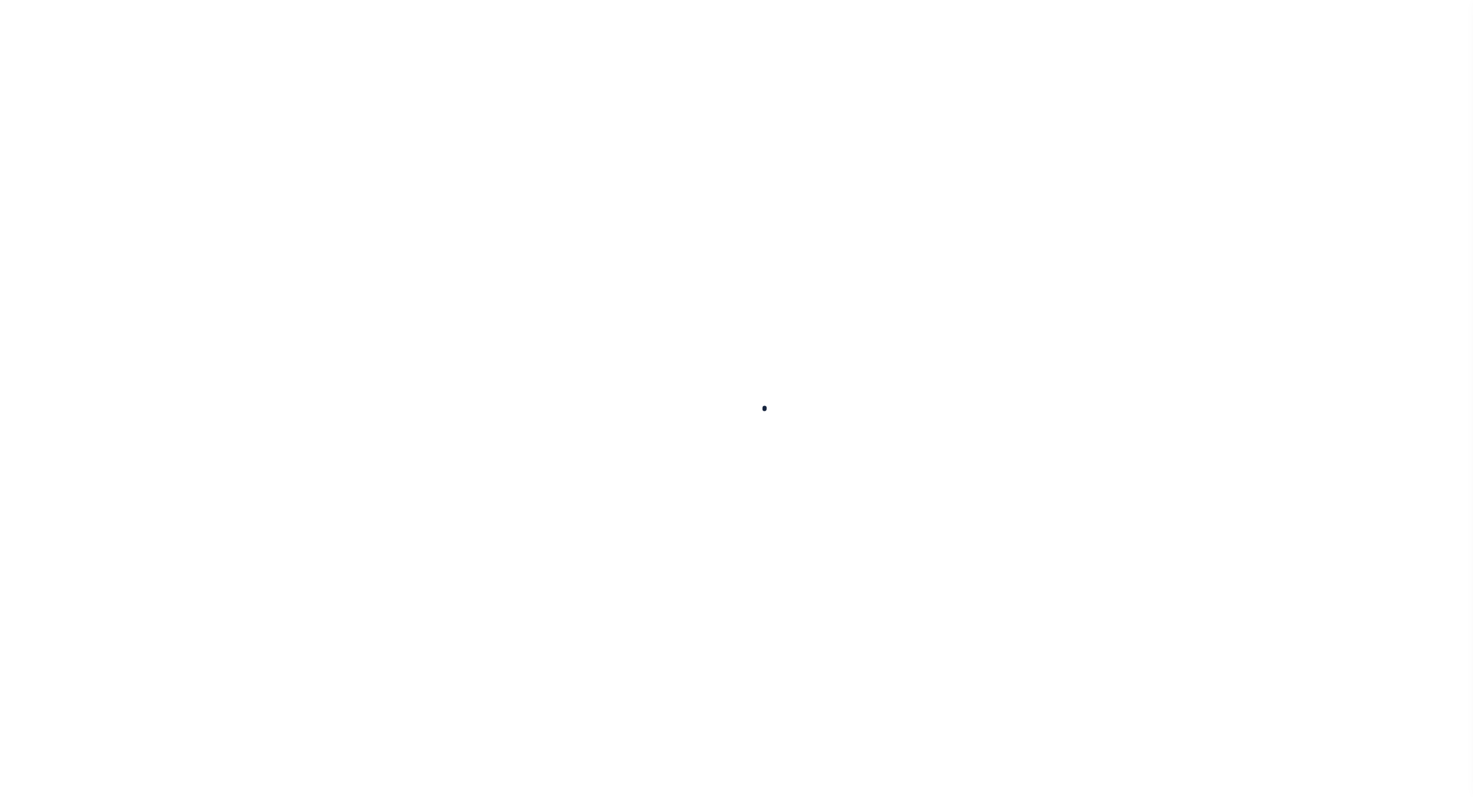
select select
checkbox input "false"
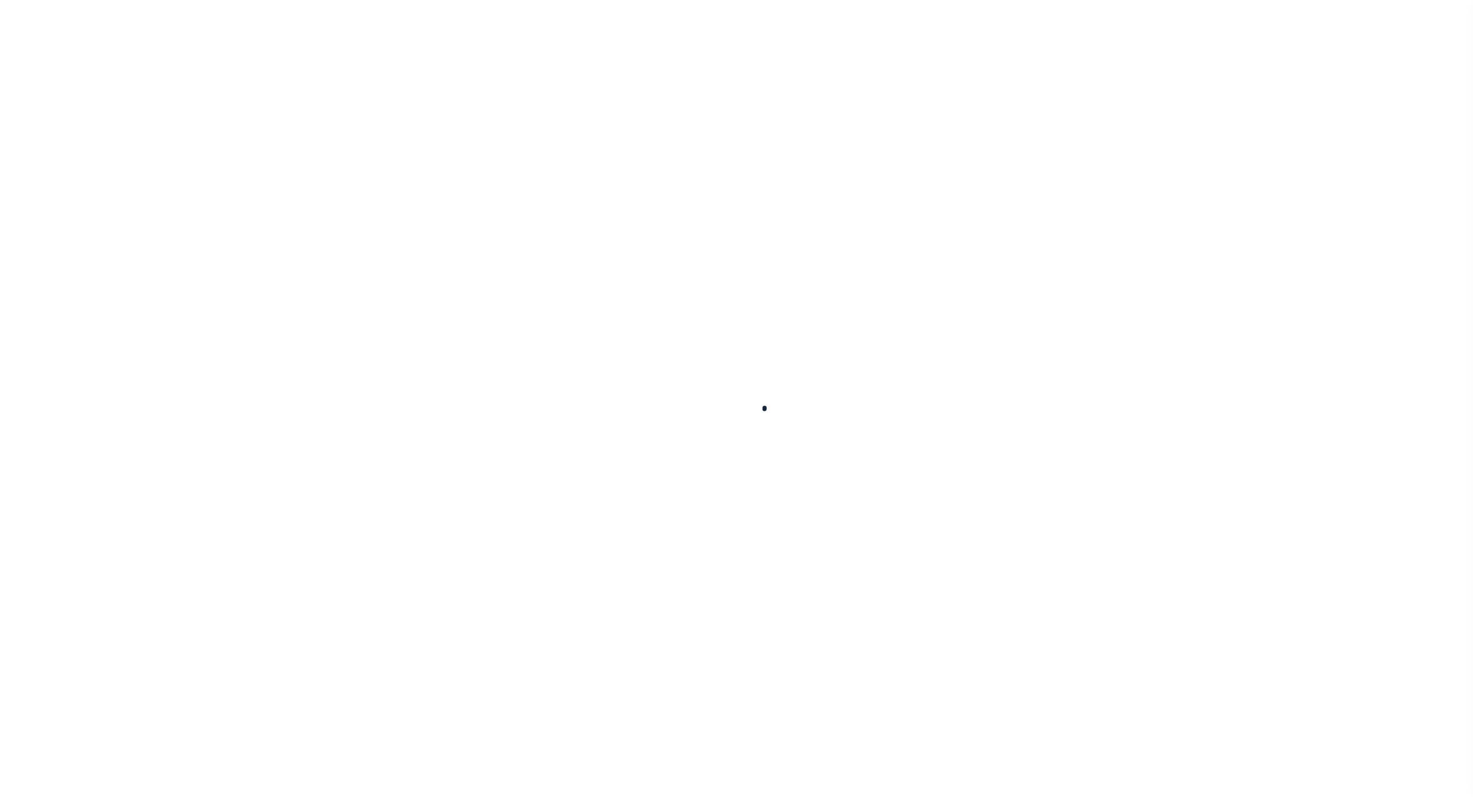
checkbox input "false"
type input "2300517003"
type input "1"
checkbox input "false"
type input "N"
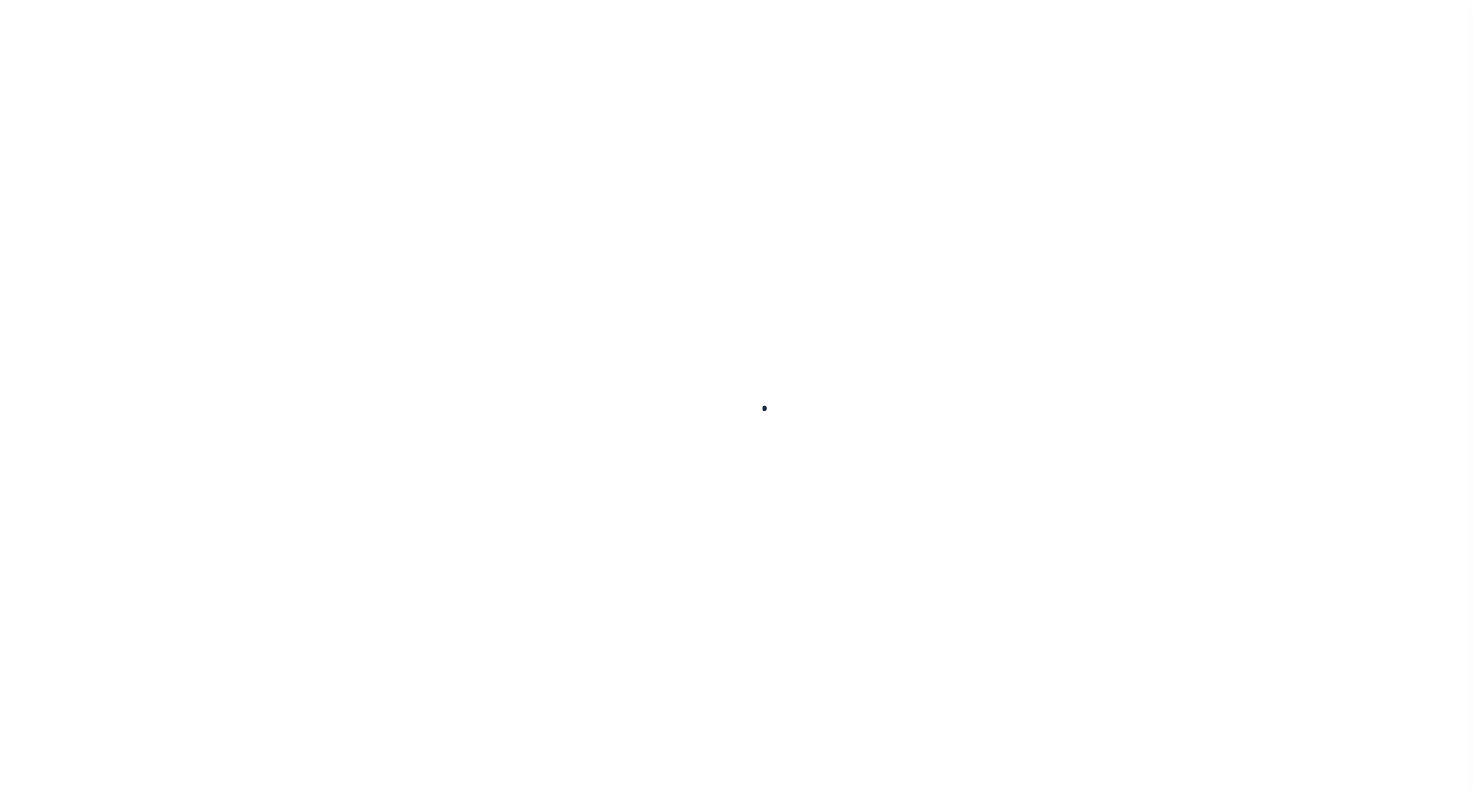
select select "false"
type input "B - Escrow reporting includes - “Delinquent Prior Year(s) Exist”, “Delinquent C…"
radio input "true"
checkbox input "false"
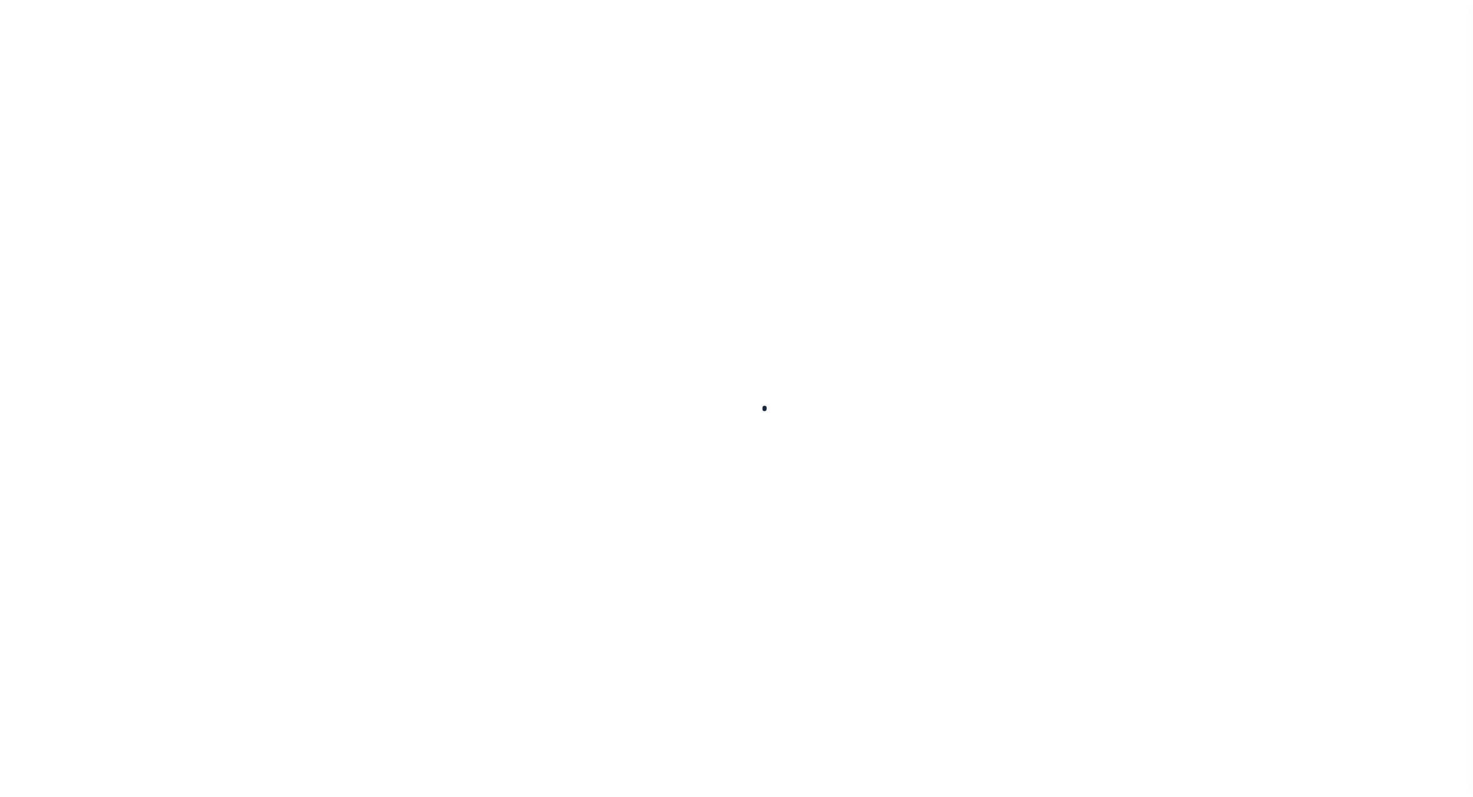
checkbox input "false"
radio input "true"
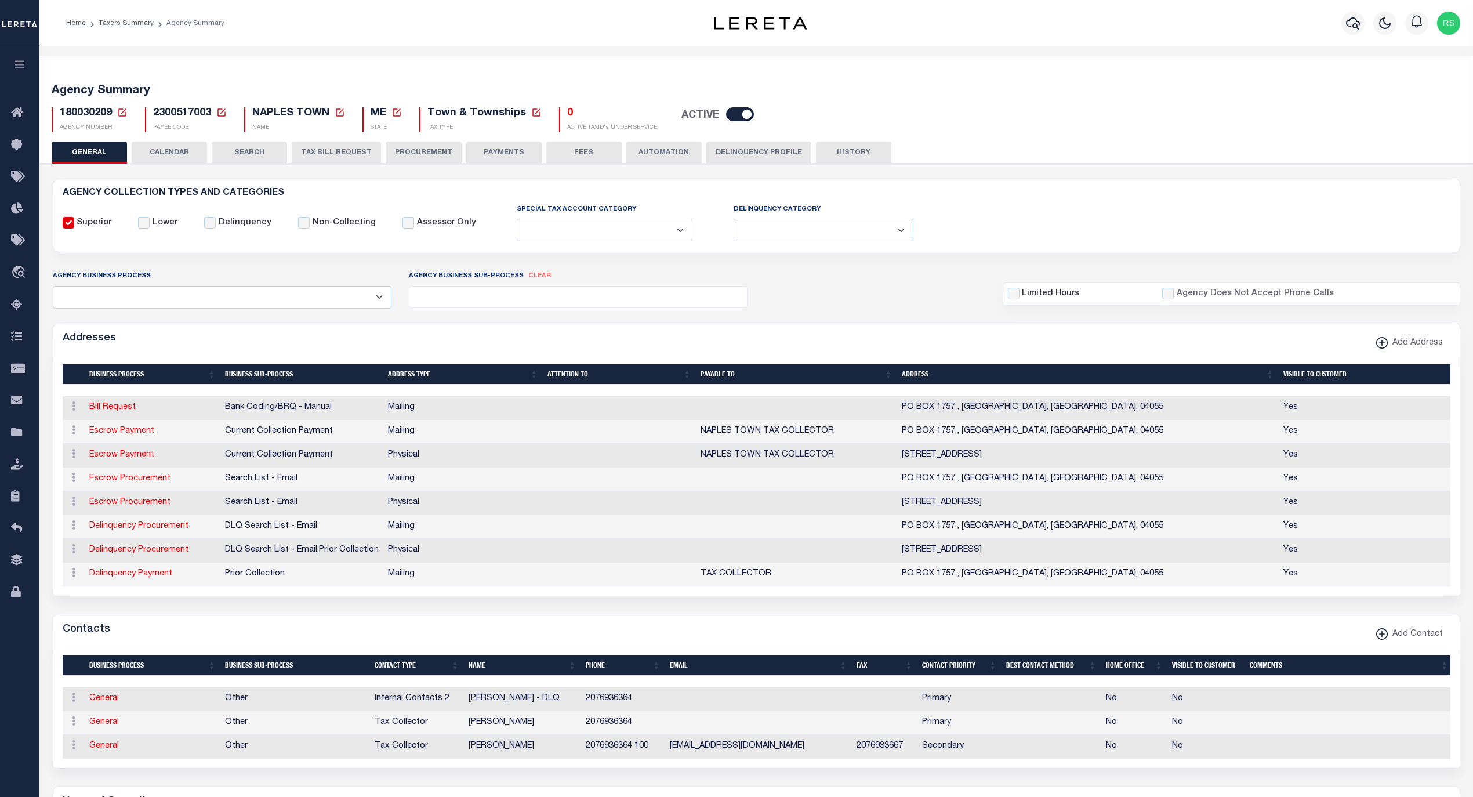
click at [595, 151] on button "FEES" at bounding box center [583, 153] width 75 height 22
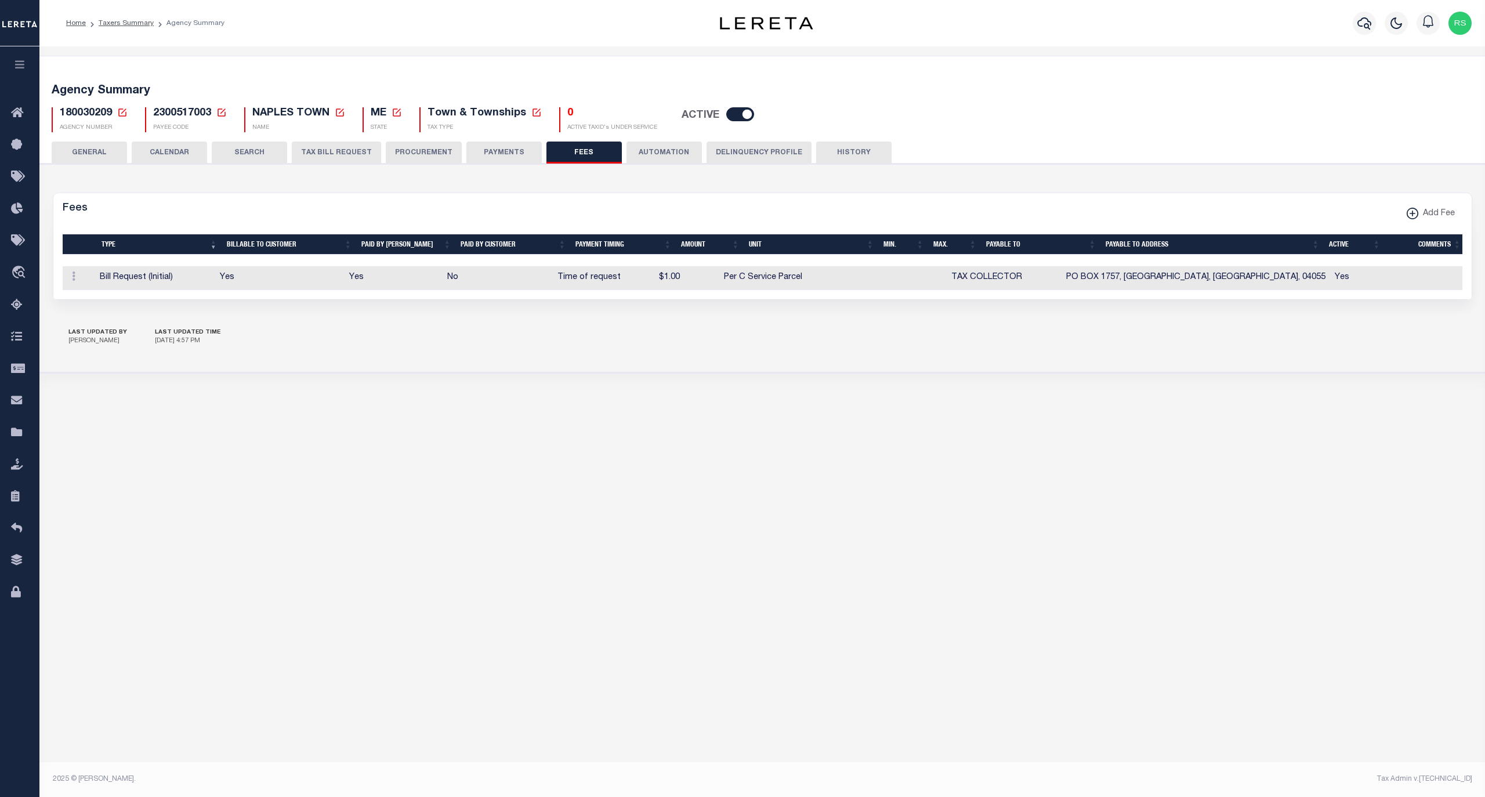
click at [506, 147] on button "PAYMENTS" at bounding box center [503, 153] width 75 height 22
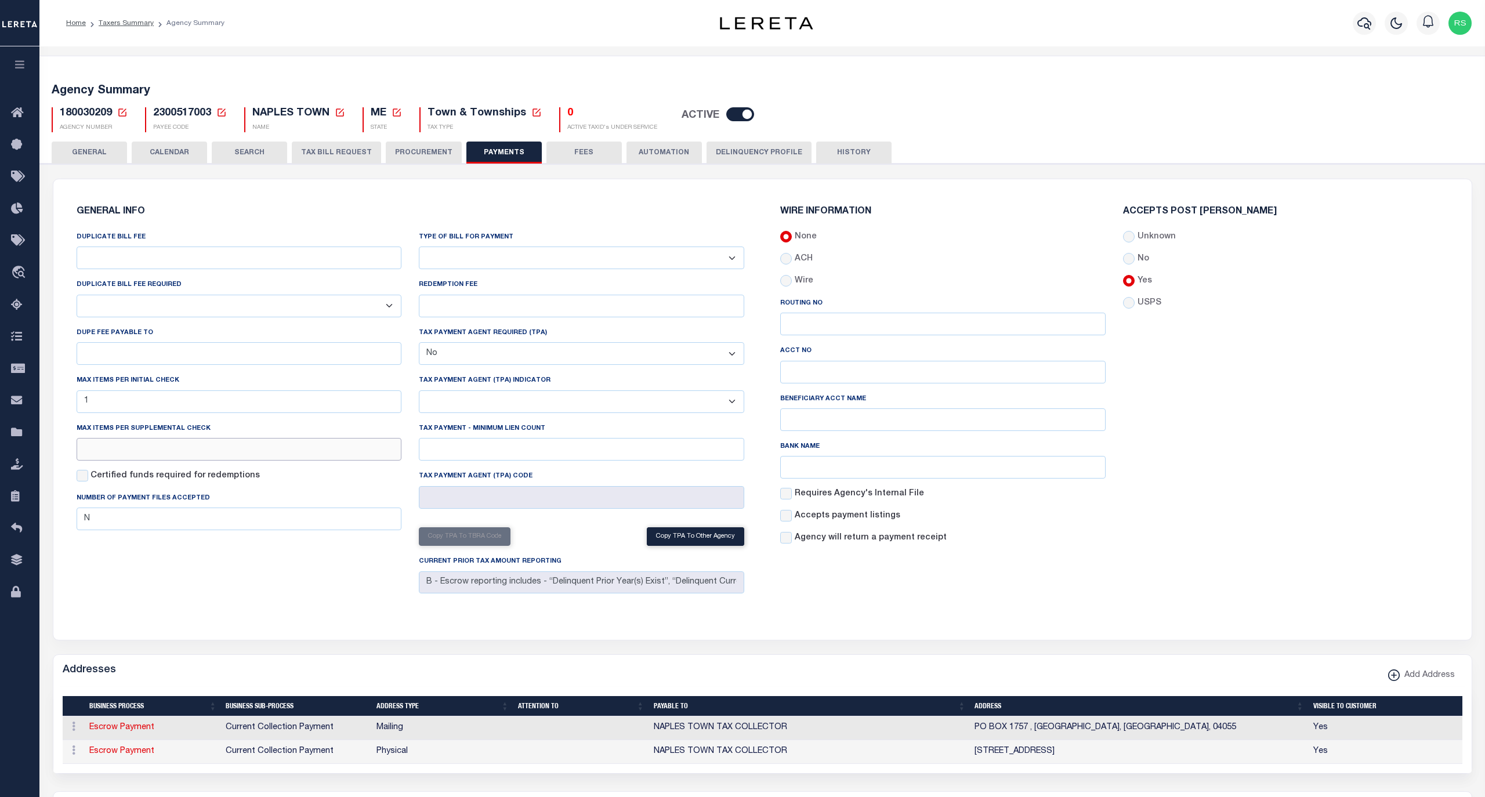
click at [176, 458] on input "text" at bounding box center [239, 449] width 325 height 23
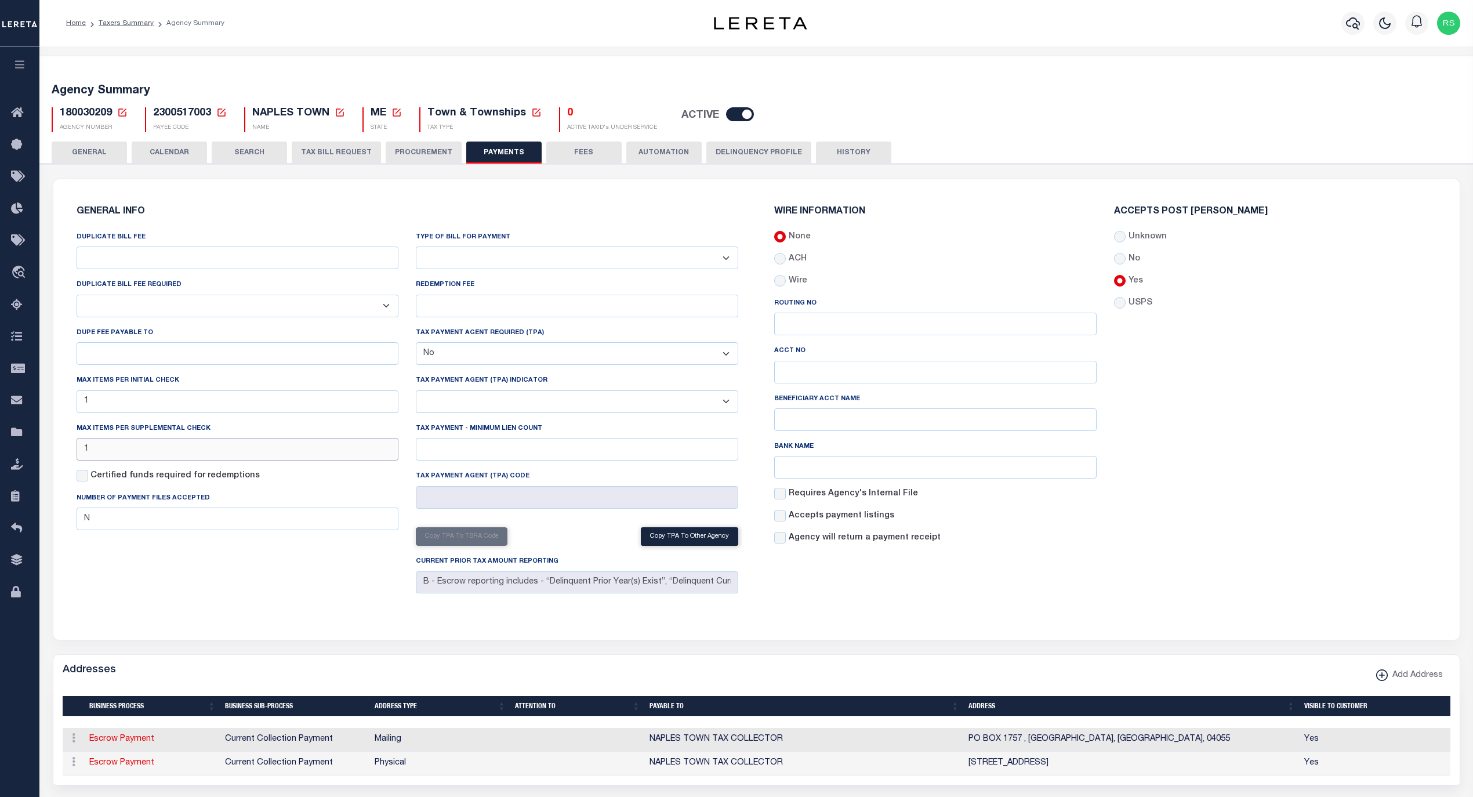
type input "1"
click at [222, 581] on div "DUPLICATE BILL FEE DUPLICATE BILL FEE REQUIRED Yes No DUPE FEE PAYABLE TO Max i…" at bounding box center [238, 414] width 340 height 367
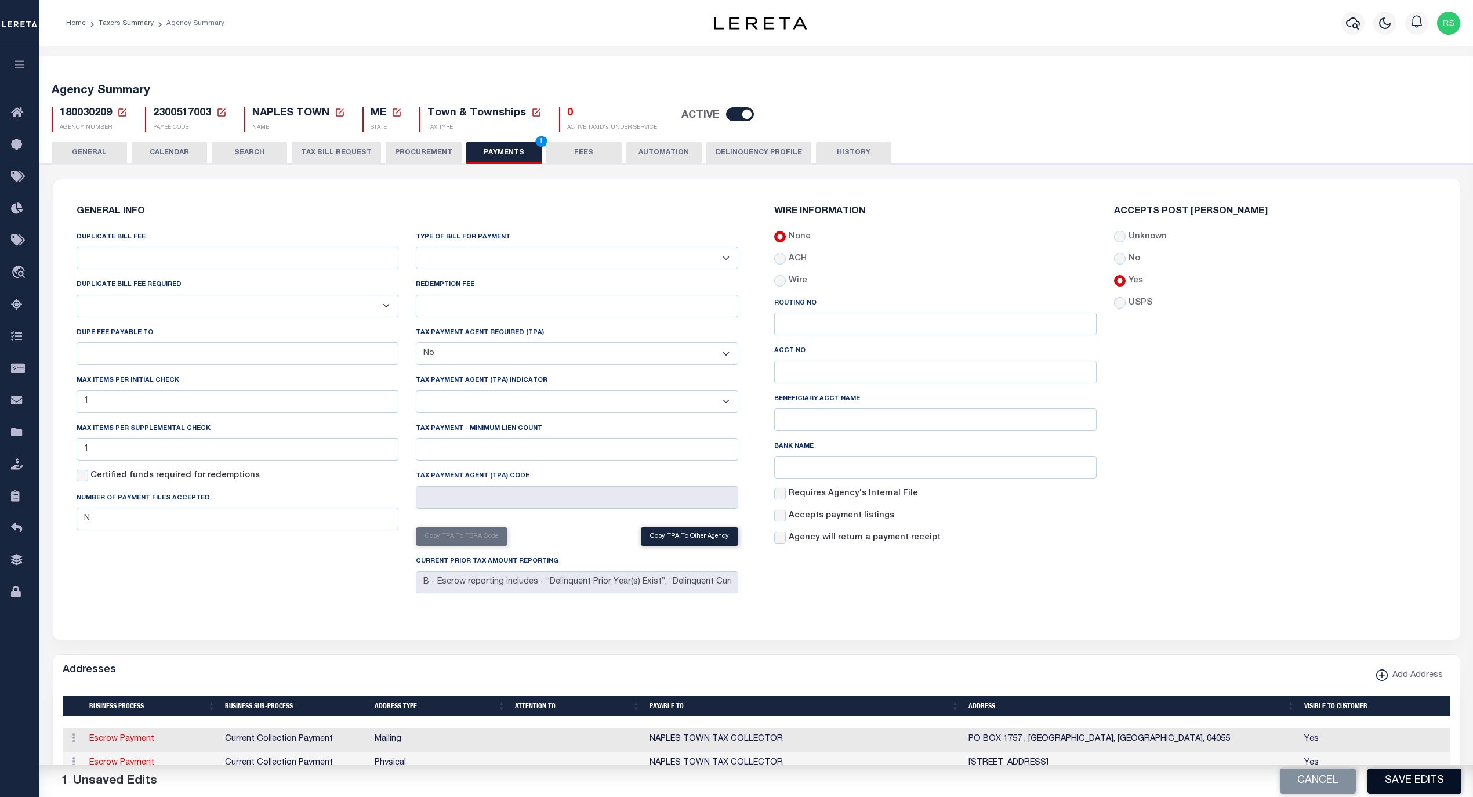
click at [1377, 778] on button "Save Edits" at bounding box center [1415, 780] width 94 height 25
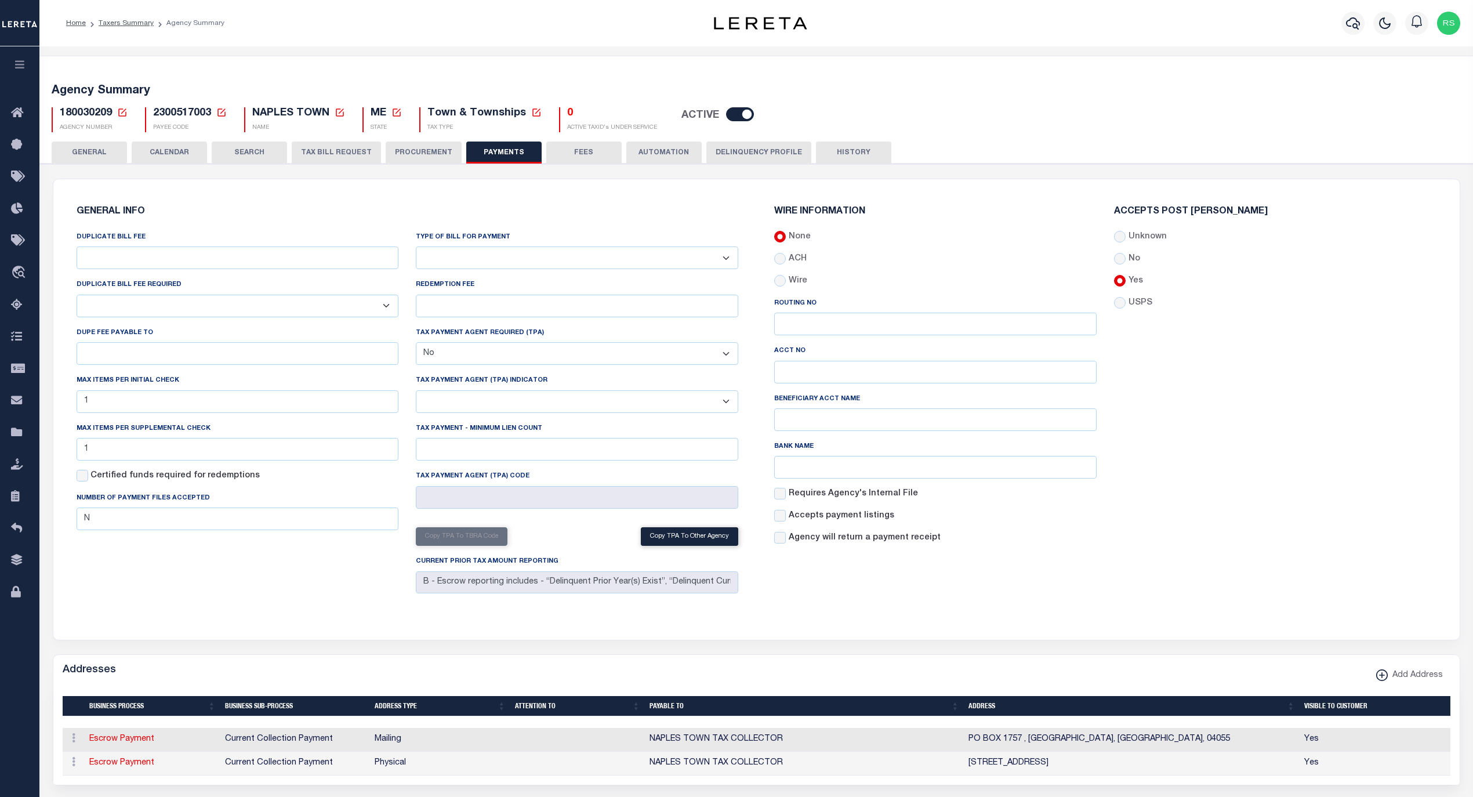
click at [107, 151] on button "GENERAL" at bounding box center [89, 153] width 75 height 22
